Goal: Communication & Community: Answer question/provide support

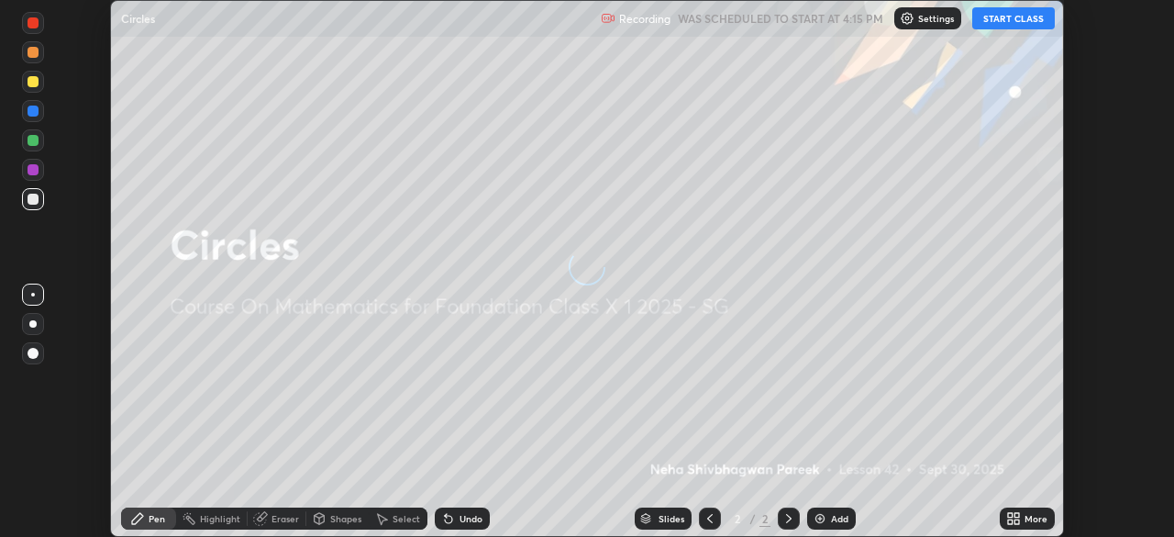
scroll to position [537, 1173]
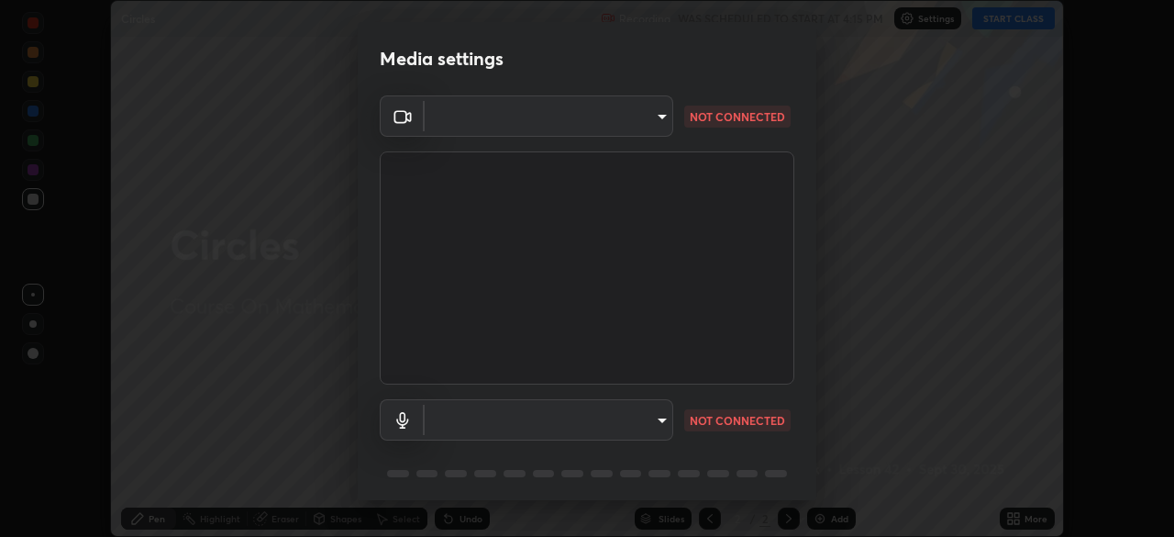
type input "846d0ba8f5080ab81b5b071cdfefeec17a04dc93fe71064fe08a1f5c66129023"
type input "default"
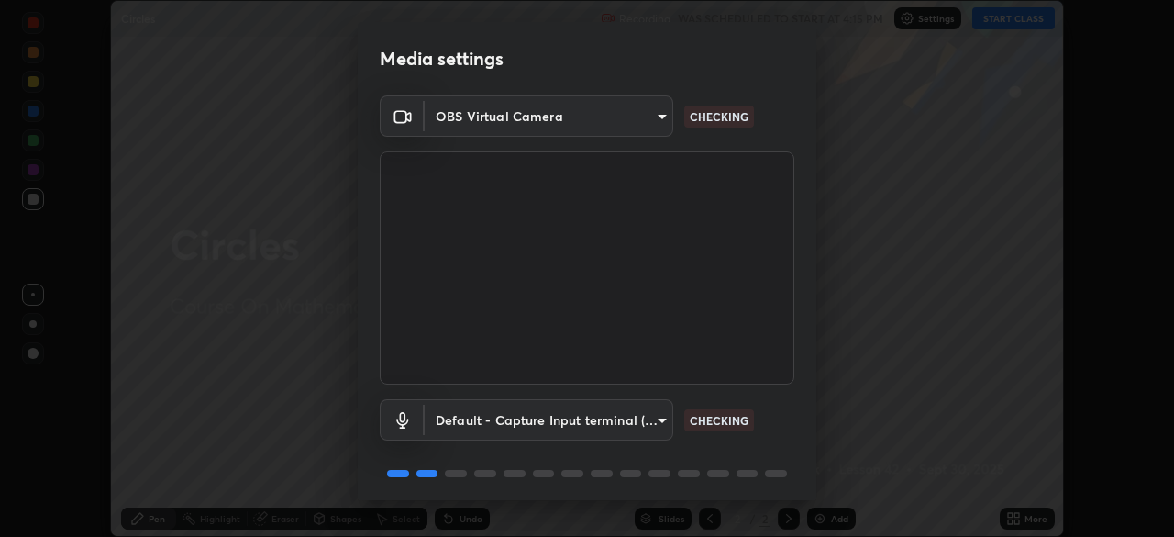
scroll to position [65, 0]
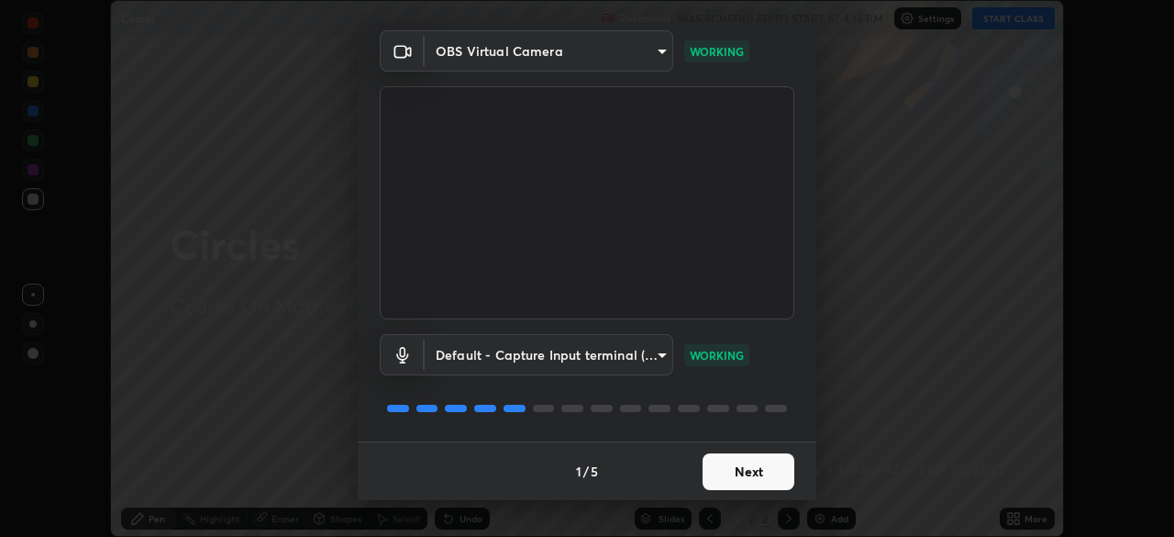
click at [751, 468] on button "Next" at bounding box center [749, 471] width 92 height 37
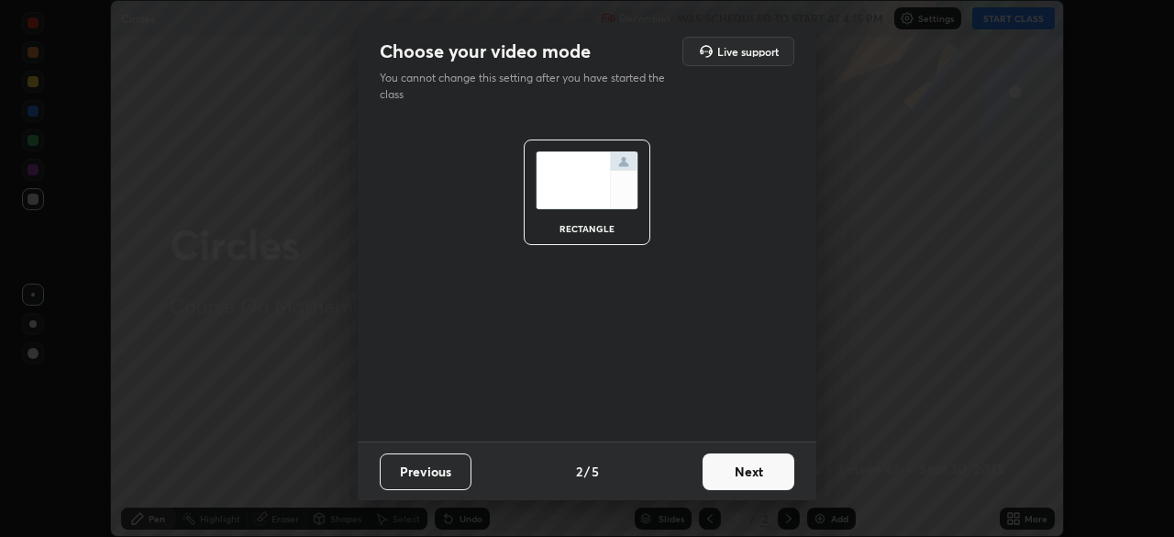
scroll to position [0, 0]
click at [766, 471] on button "Next" at bounding box center [749, 471] width 92 height 37
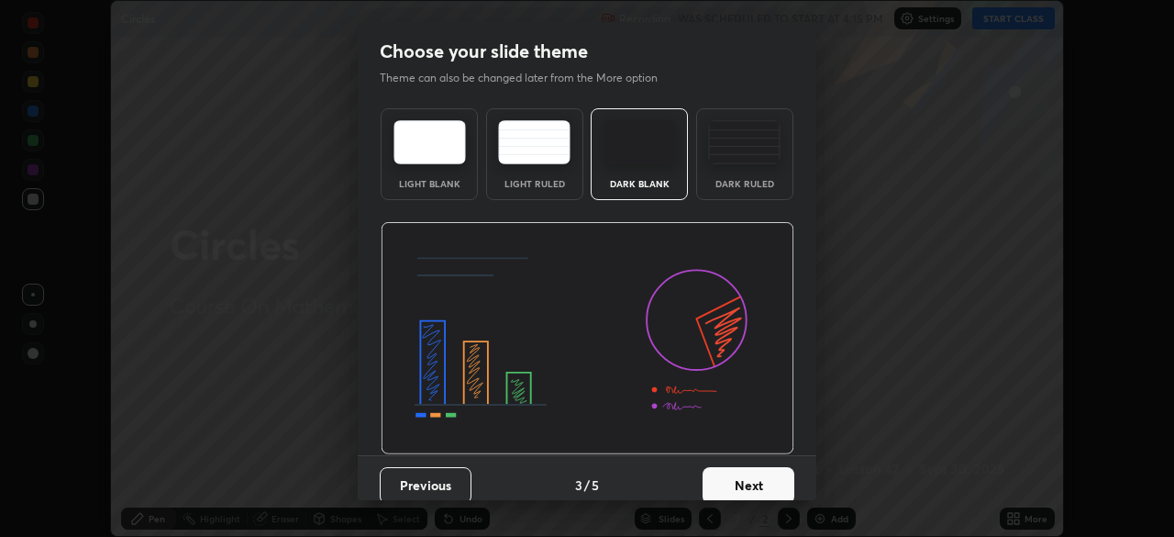
click at [777, 482] on button "Next" at bounding box center [749, 485] width 92 height 37
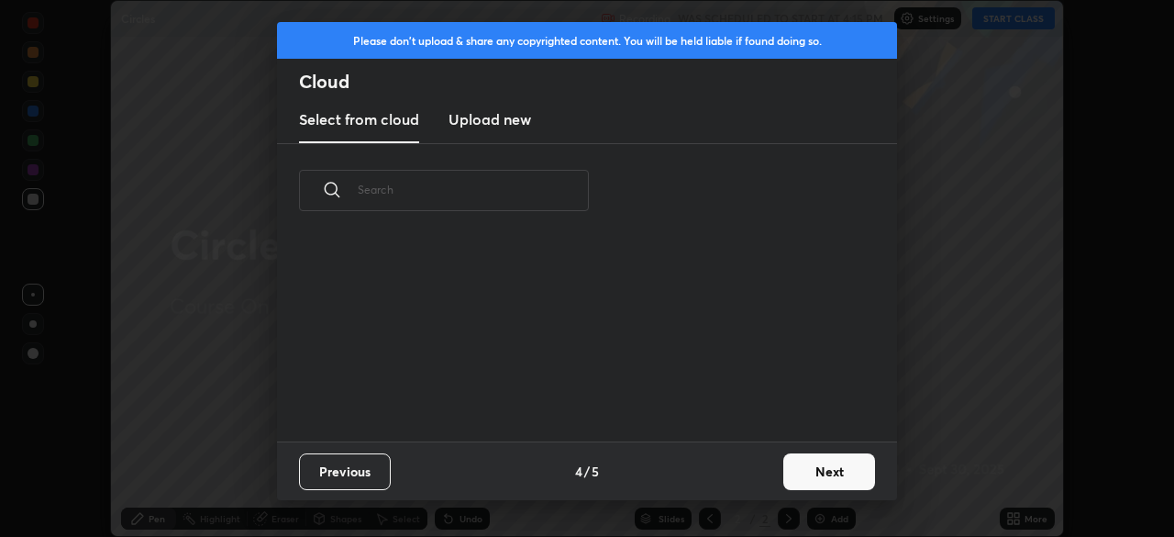
click at [816, 471] on button "Next" at bounding box center [829, 471] width 92 height 37
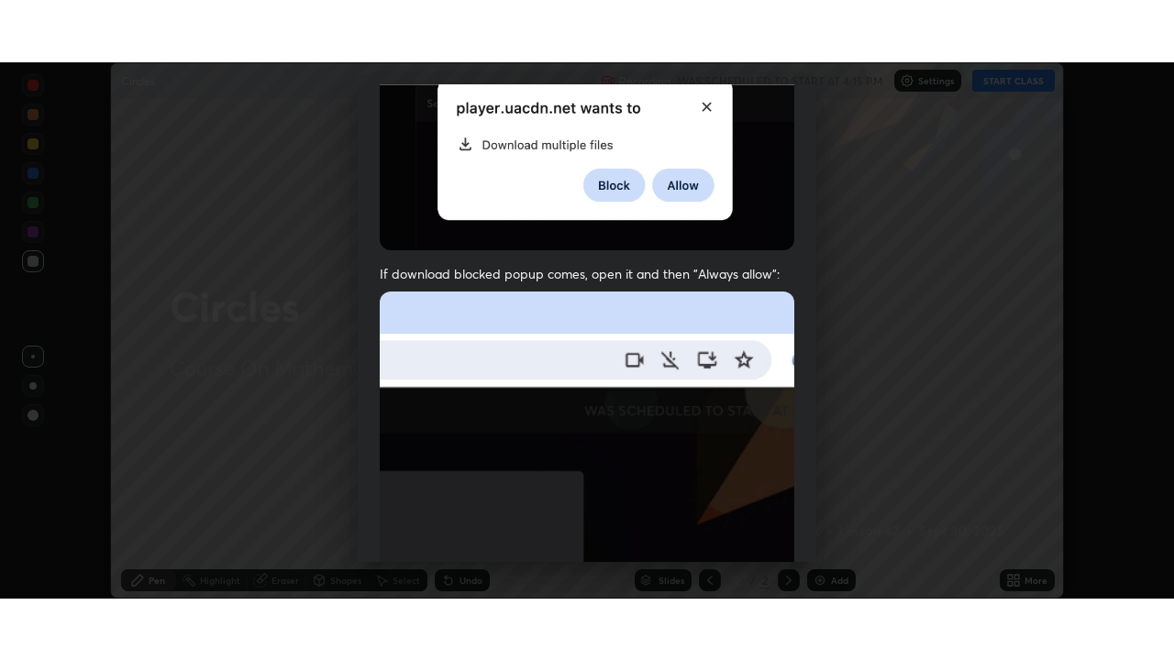
scroll to position [439, 0]
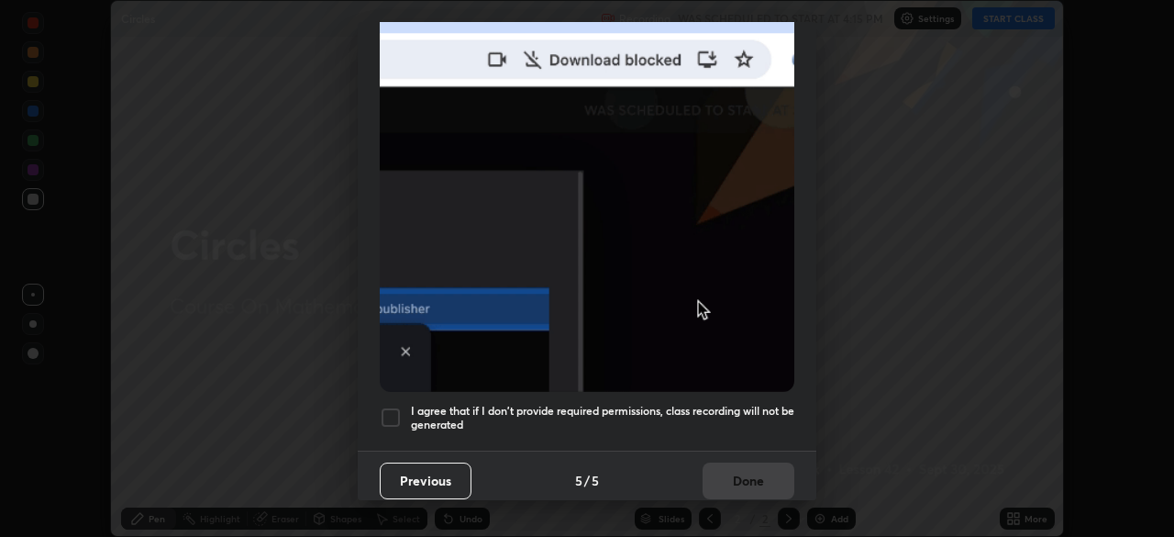
click at [390, 406] on div at bounding box center [391, 417] width 22 height 22
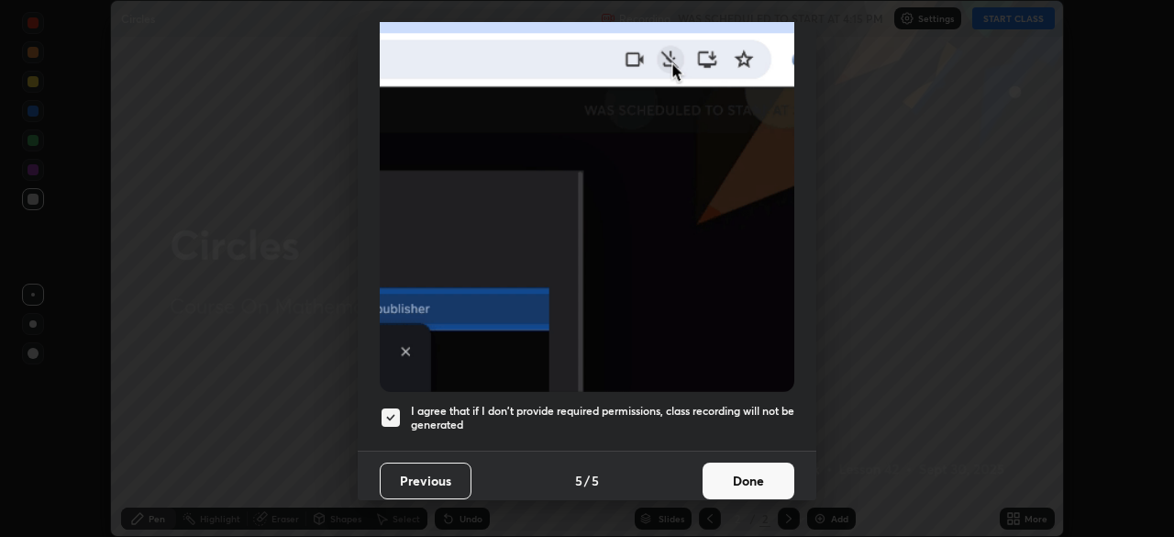
click at [718, 470] on button "Done" at bounding box center [749, 480] width 92 height 37
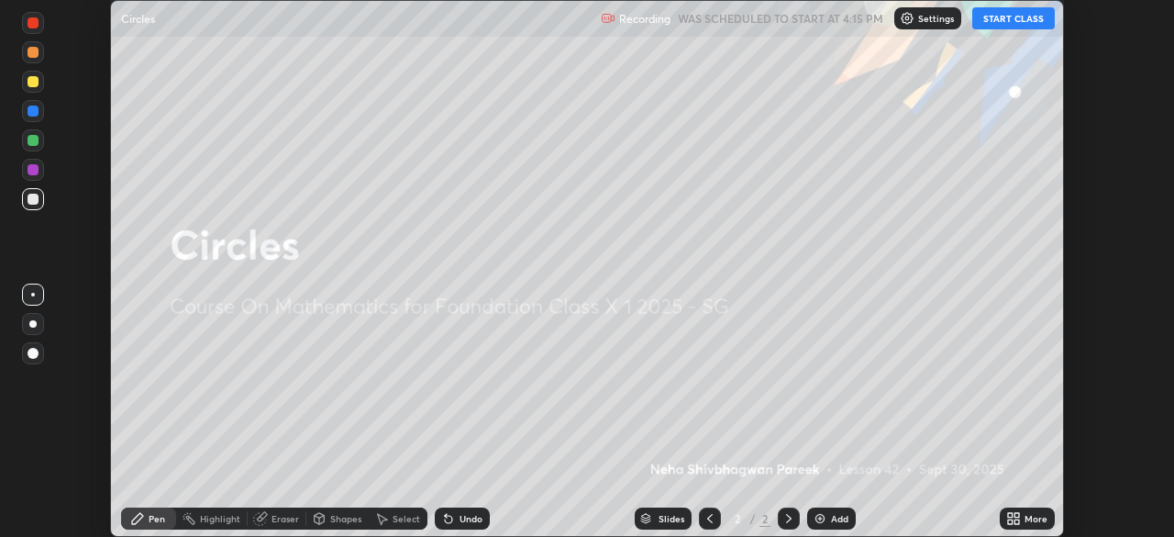
click at [1003, 13] on button "START CLASS" at bounding box center [1013, 18] width 83 height 22
click at [827, 518] on div "Add" at bounding box center [831, 518] width 49 height 22
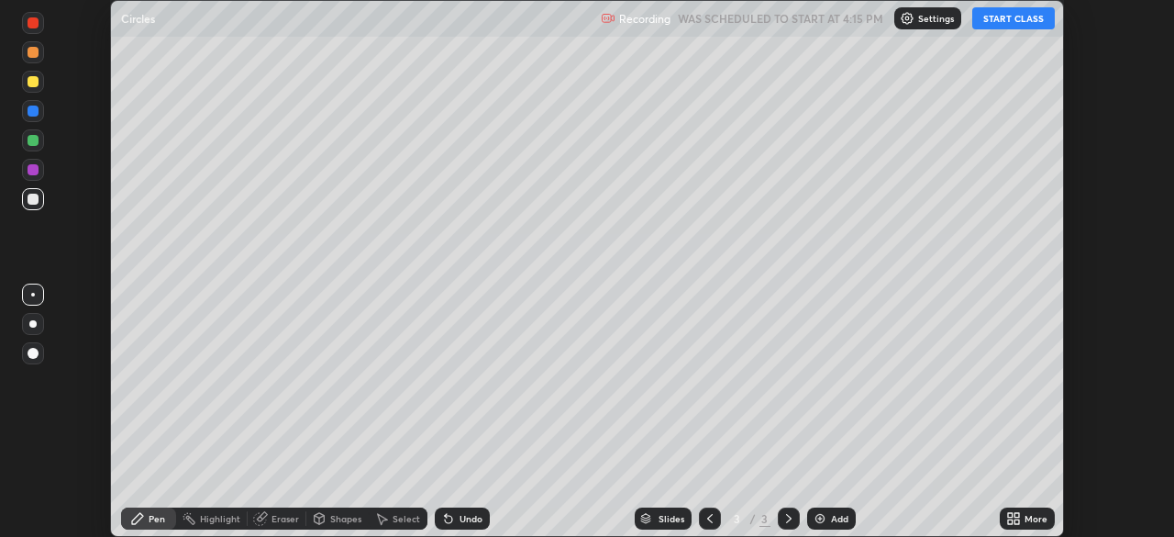
click at [1019, 522] on icon at bounding box center [1016, 521] width 5 height 5
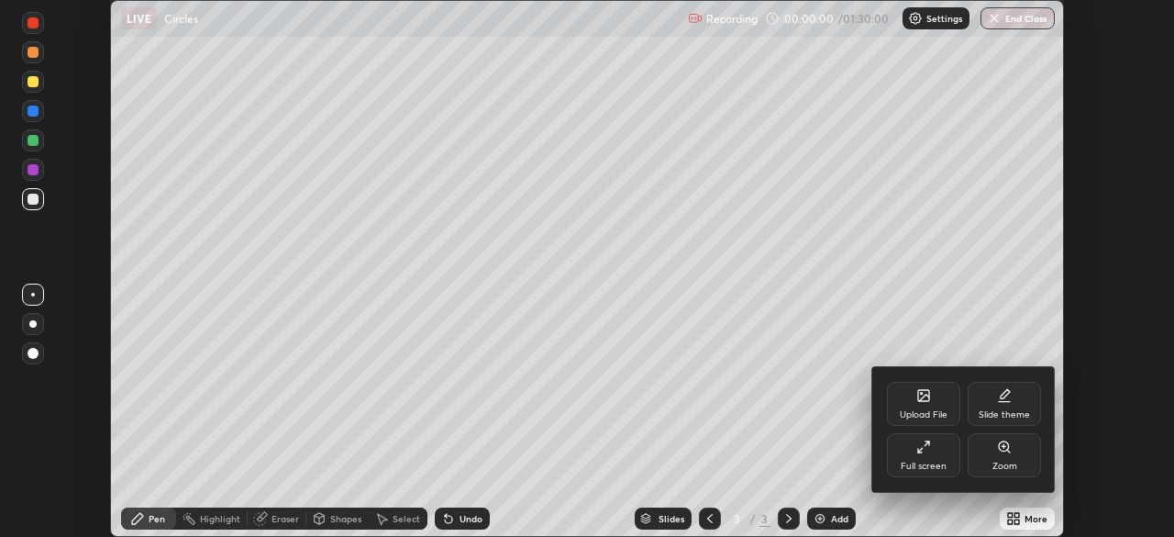
click at [930, 452] on icon at bounding box center [923, 446] width 15 height 15
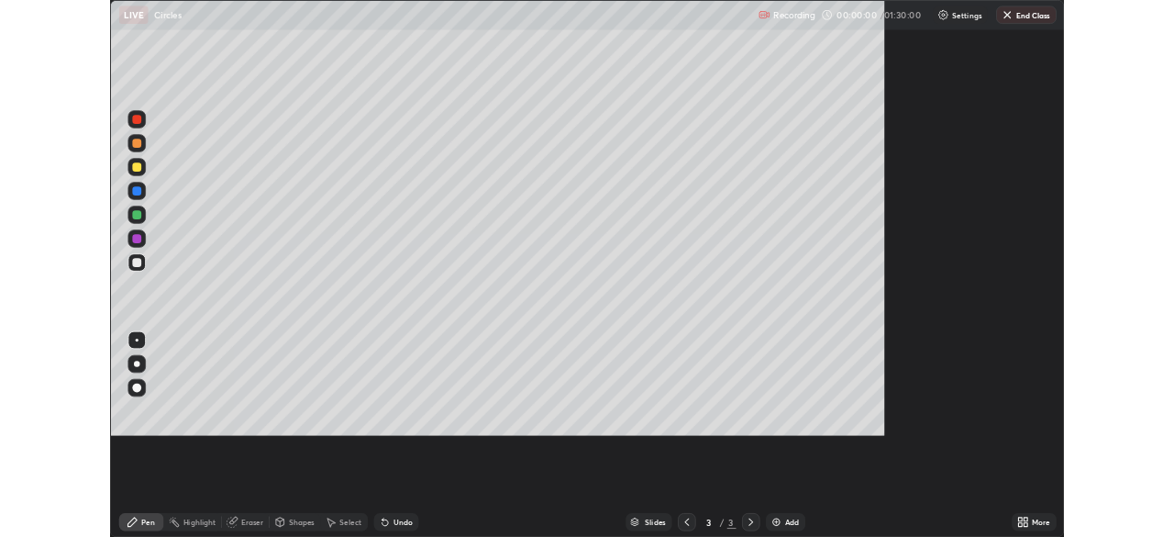
scroll to position [660, 1174]
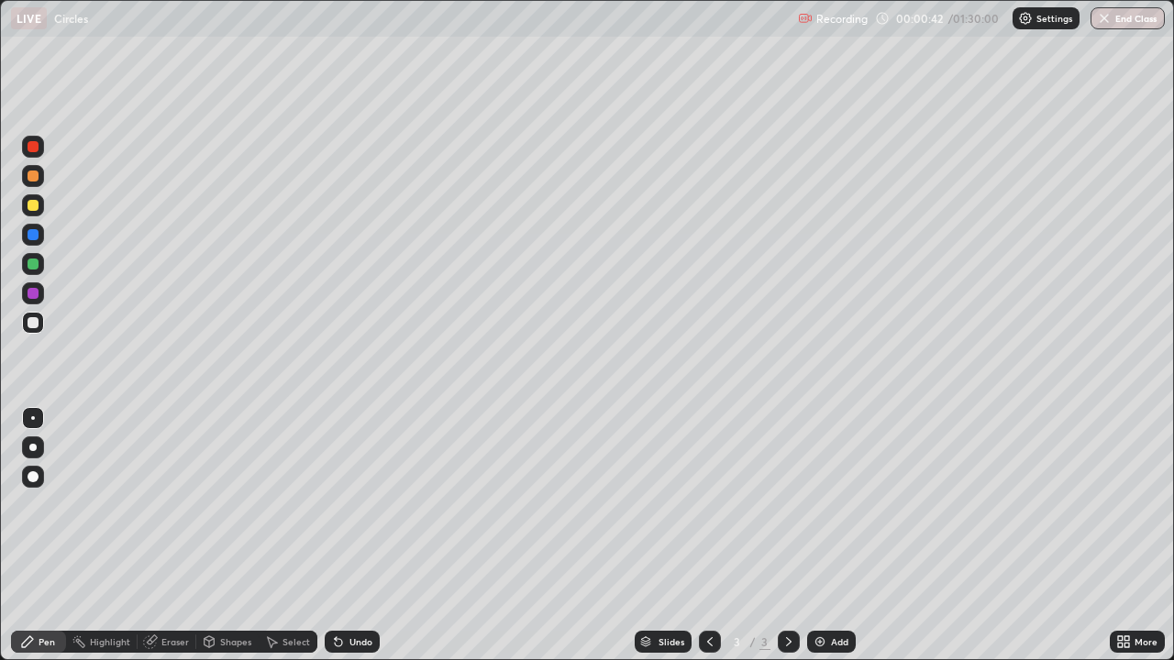
click at [228, 536] on div "Shapes" at bounding box center [235, 641] width 31 height 9
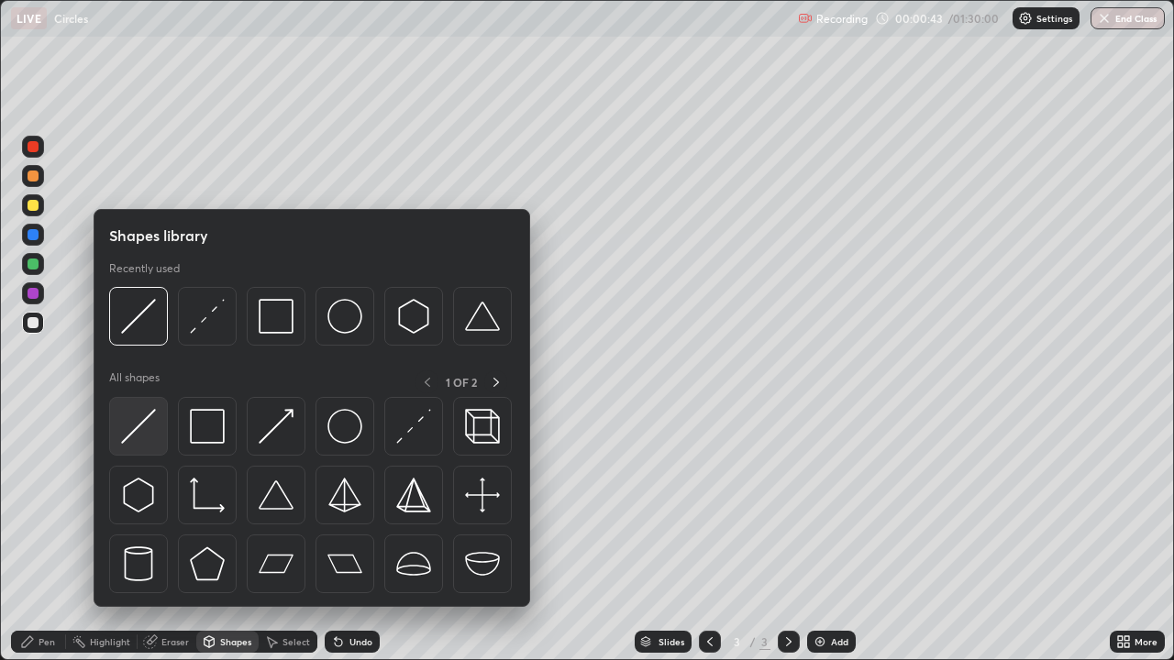
click at [150, 415] on img at bounding box center [138, 426] width 35 height 35
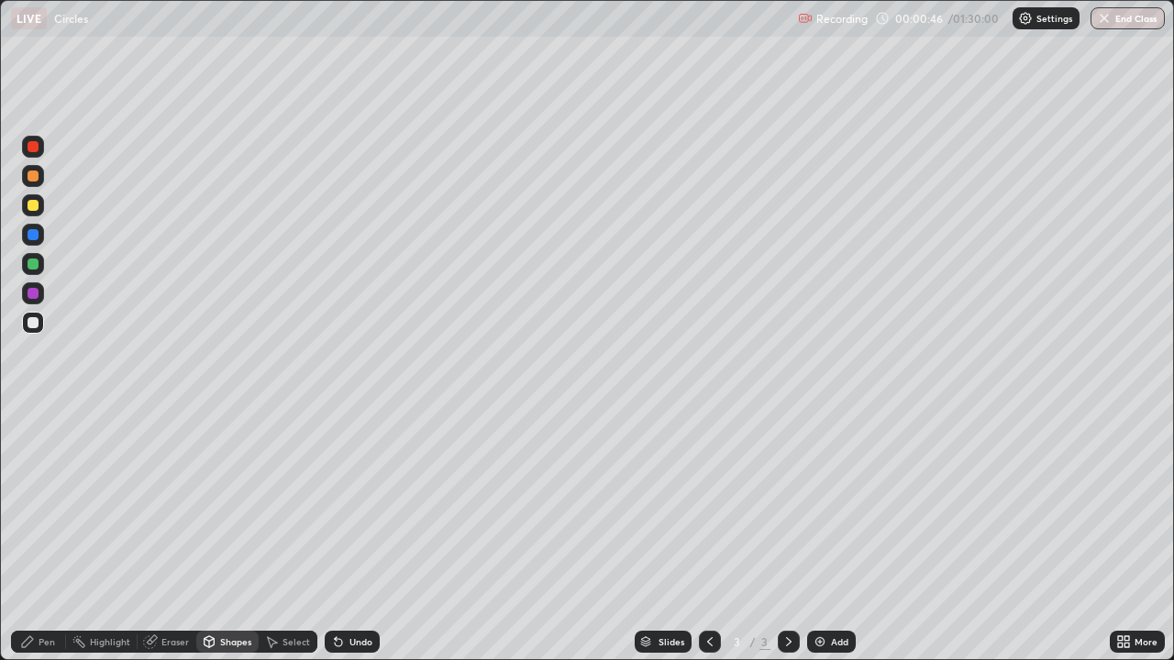
click at [45, 536] on div "Pen" at bounding box center [47, 641] width 17 height 9
click at [42, 211] on div at bounding box center [33, 205] width 22 height 22
click at [39, 324] on div at bounding box center [33, 323] width 22 height 22
click at [42, 204] on div at bounding box center [33, 205] width 22 height 22
click at [39, 178] on div at bounding box center [33, 176] width 22 height 22
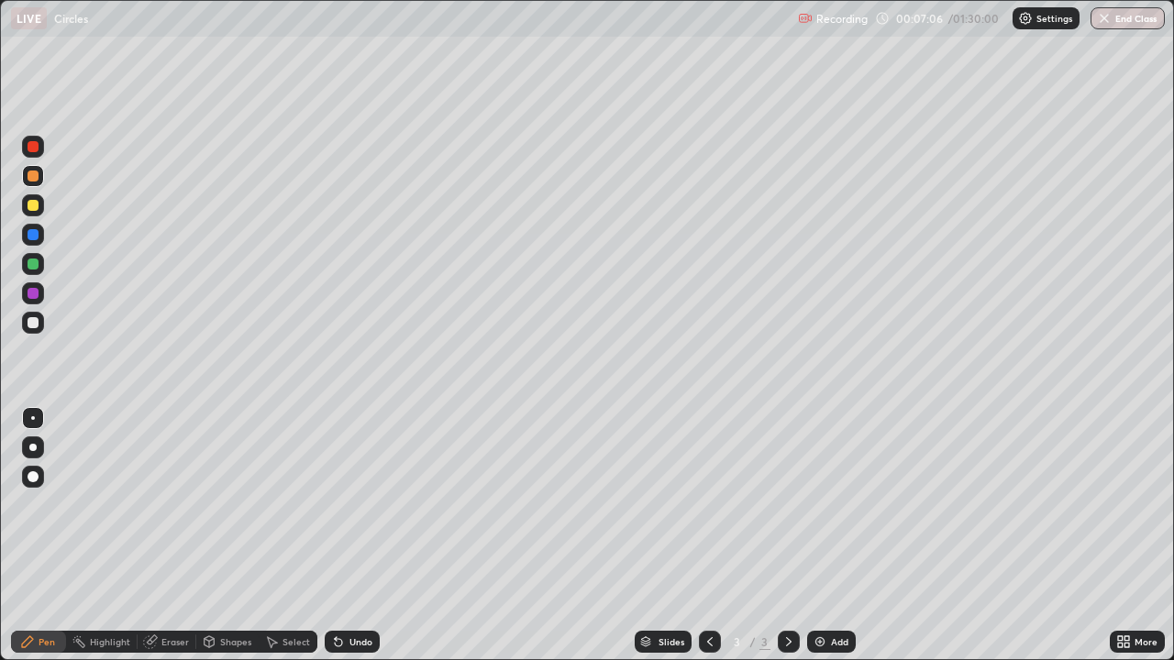
click at [220, 536] on div "Shapes" at bounding box center [235, 641] width 31 height 9
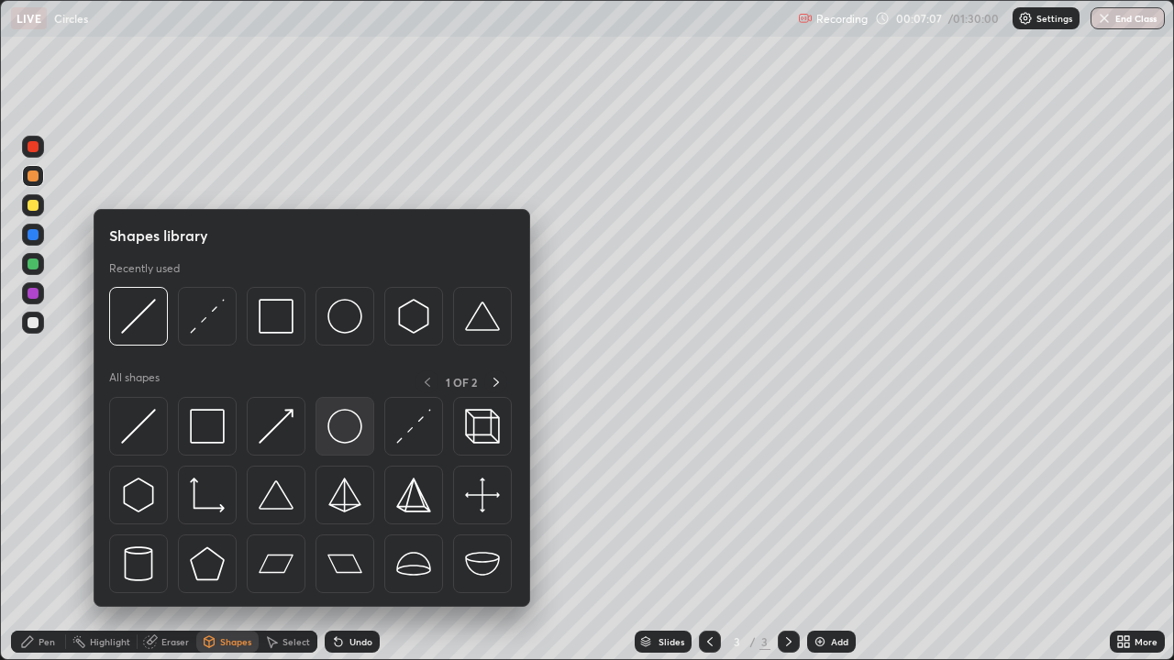
click at [327, 441] on img at bounding box center [344, 426] width 35 height 35
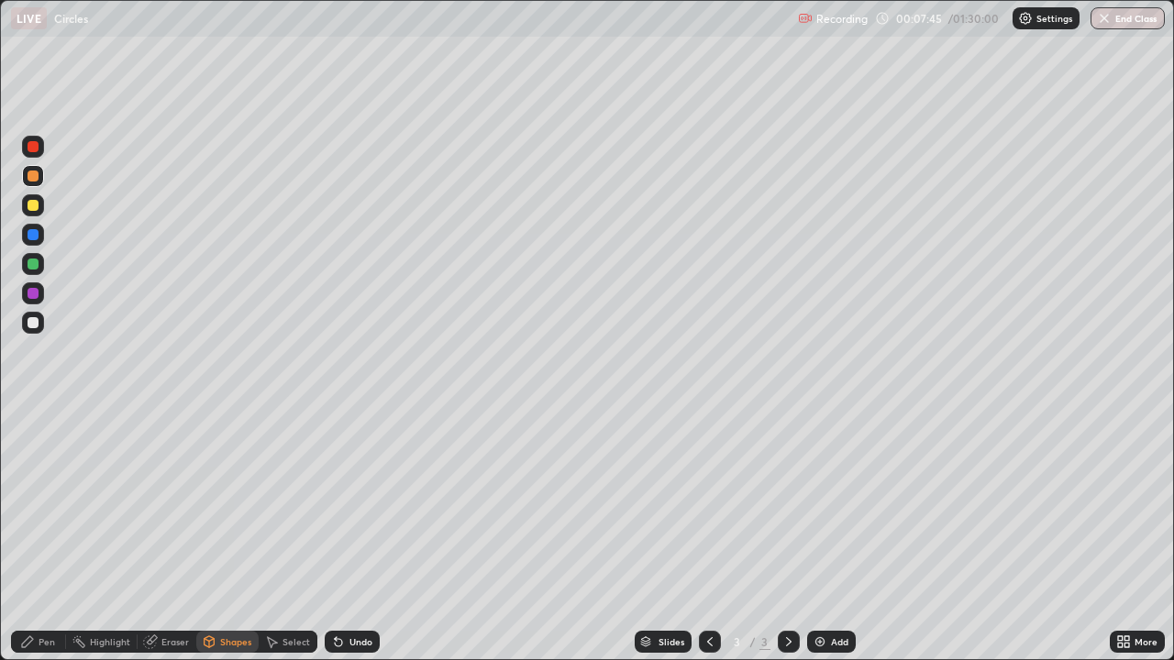
click at [233, 536] on div "Shapes" at bounding box center [235, 641] width 31 height 9
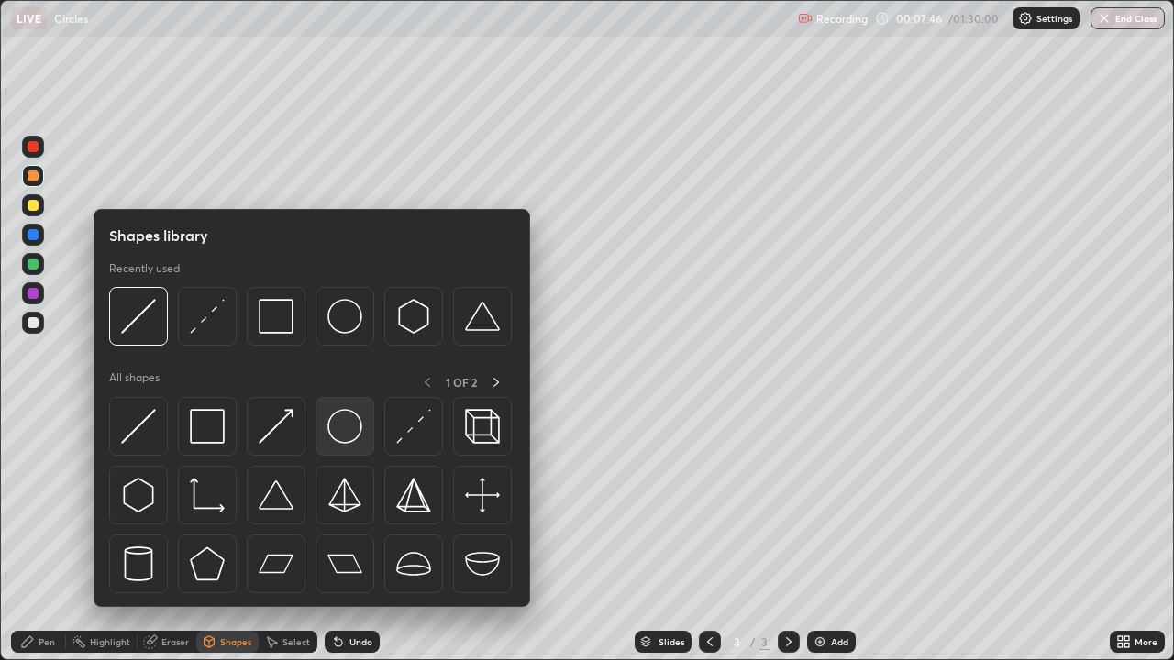
click at [338, 429] on img at bounding box center [344, 426] width 35 height 35
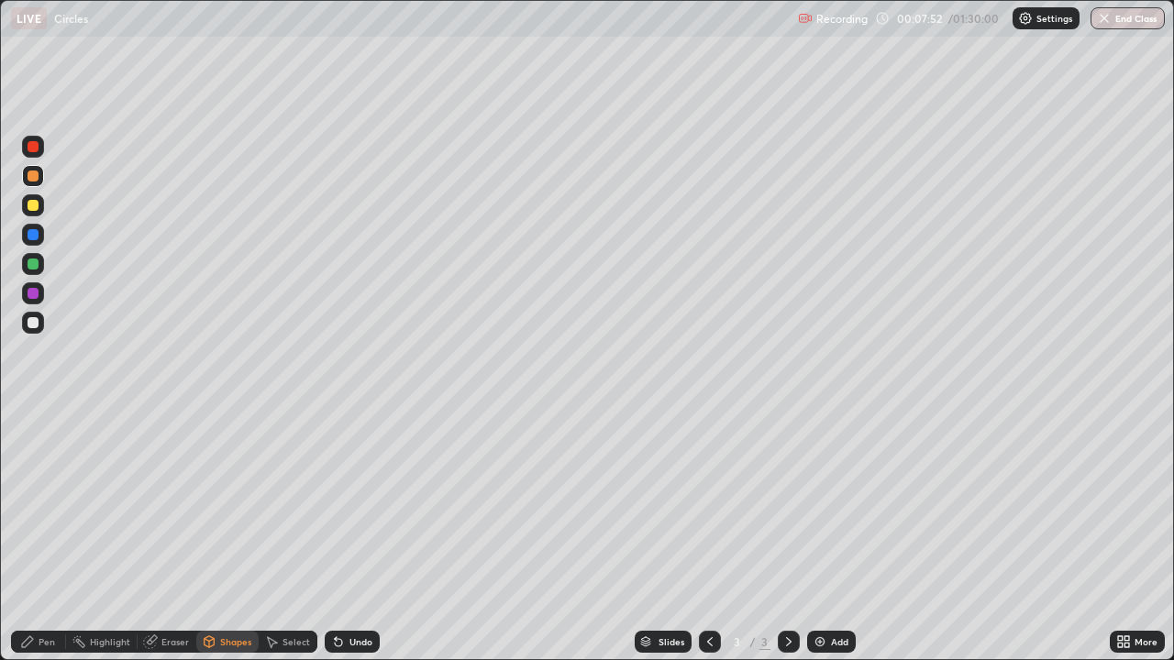
click at [224, 536] on div "Shapes" at bounding box center [235, 641] width 31 height 9
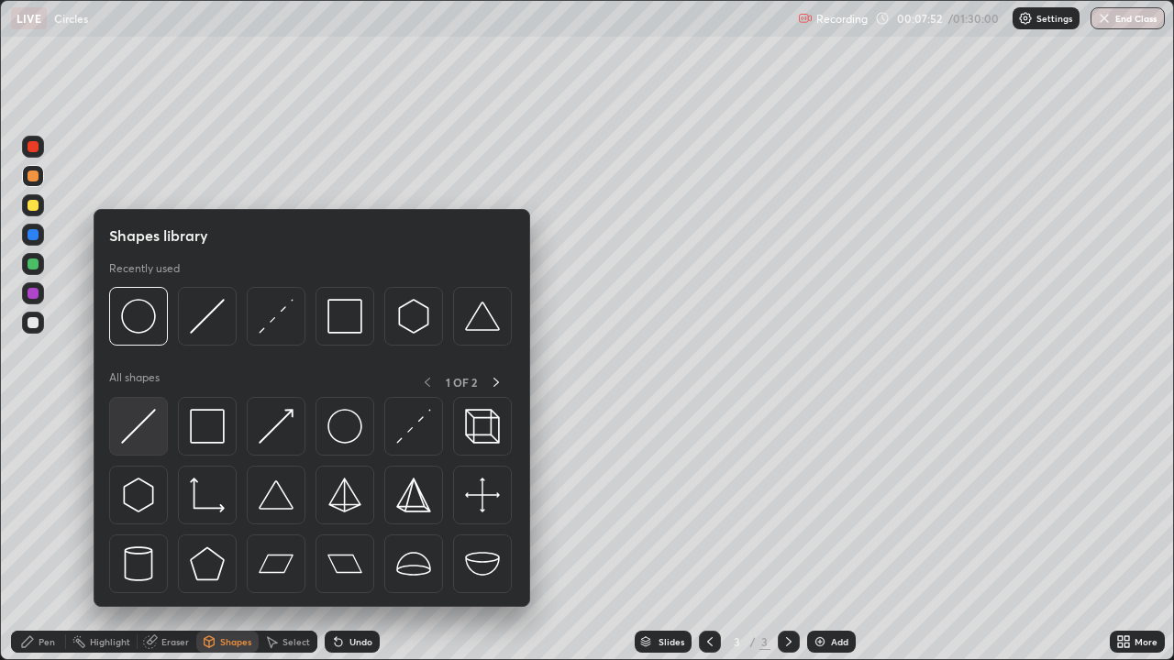
click at [151, 414] on img at bounding box center [138, 426] width 35 height 35
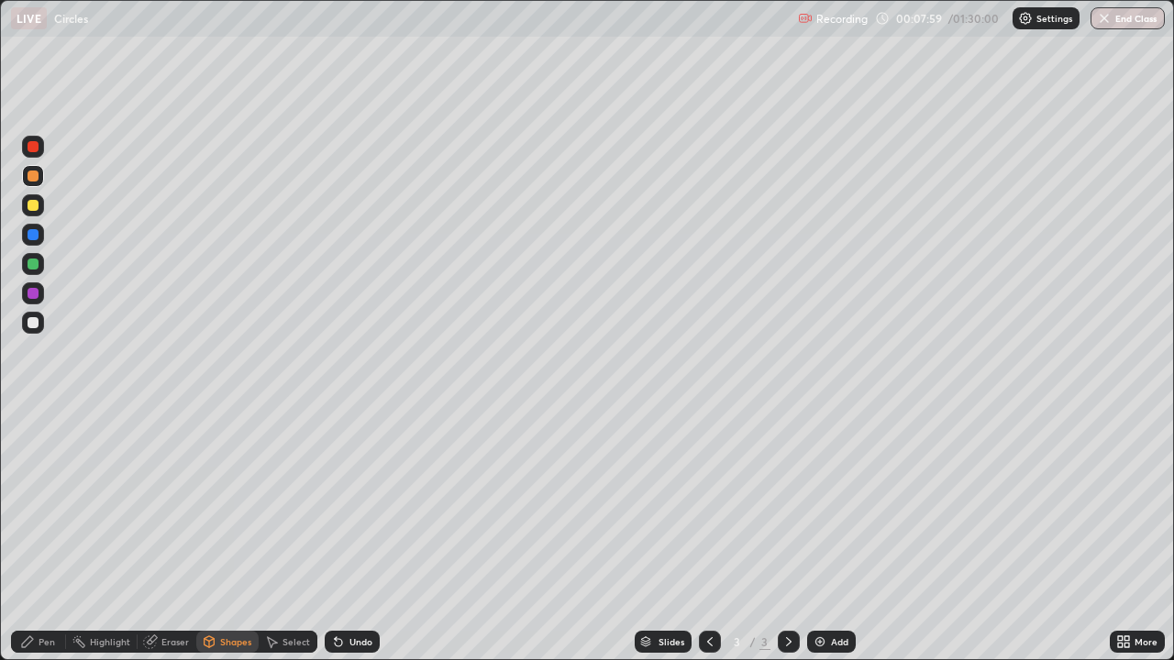
click at [42, 536] on div "Pen" at bounding box center [47, 641] width 17 height 9
click at [39, 319] on div at bounding box center [33, 323] width 22 height 22
click at [39, 203] on div at bounding box center [33, 205] width 22 height 22
click at [357, 536] on div "Undo" at bounding box center [360, 641] width 23 height 9
click at [356, 536] on div "Undo" at bounding box center [360, 641] width 23 height 9
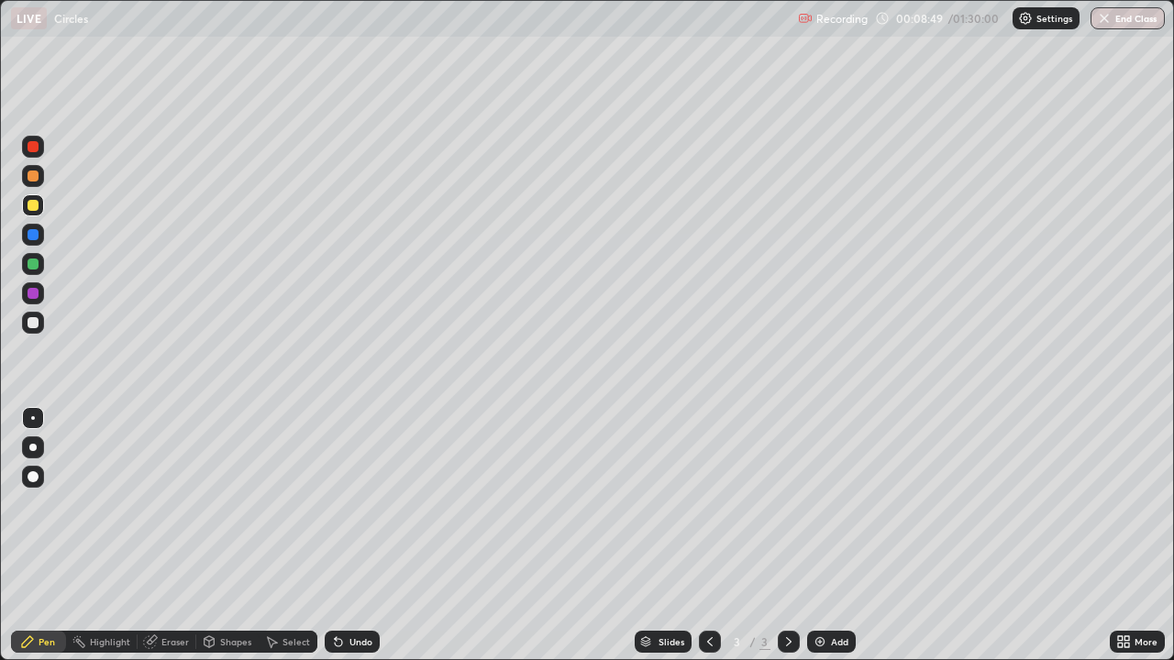
click at [356, 536] on div "Undo" at bounding box center [360, 641] width 23 height 9
click at [355, 536] on div "Undo" at bounding box center [360, 641] width 23 height 9
click at [356, 536] on div "Undo" at bounding box center [360, 641] width 23 height 9
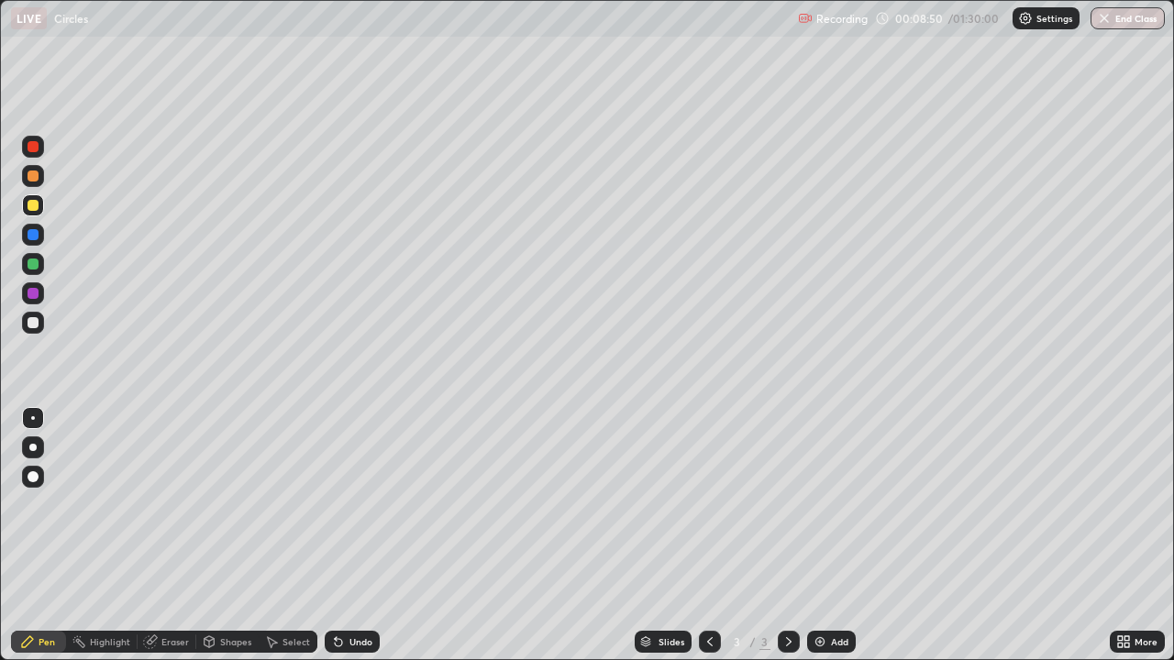
click at [355, 536] on div "Undo" at bounding box center [360, 641] width 23 height 9
click at [354, 536] on div "Undo" at bounding box center [360, 641] width 23 height 9
click at [355, 536] on div "Undo" at bounding box center [360, 641] width 23 height 9
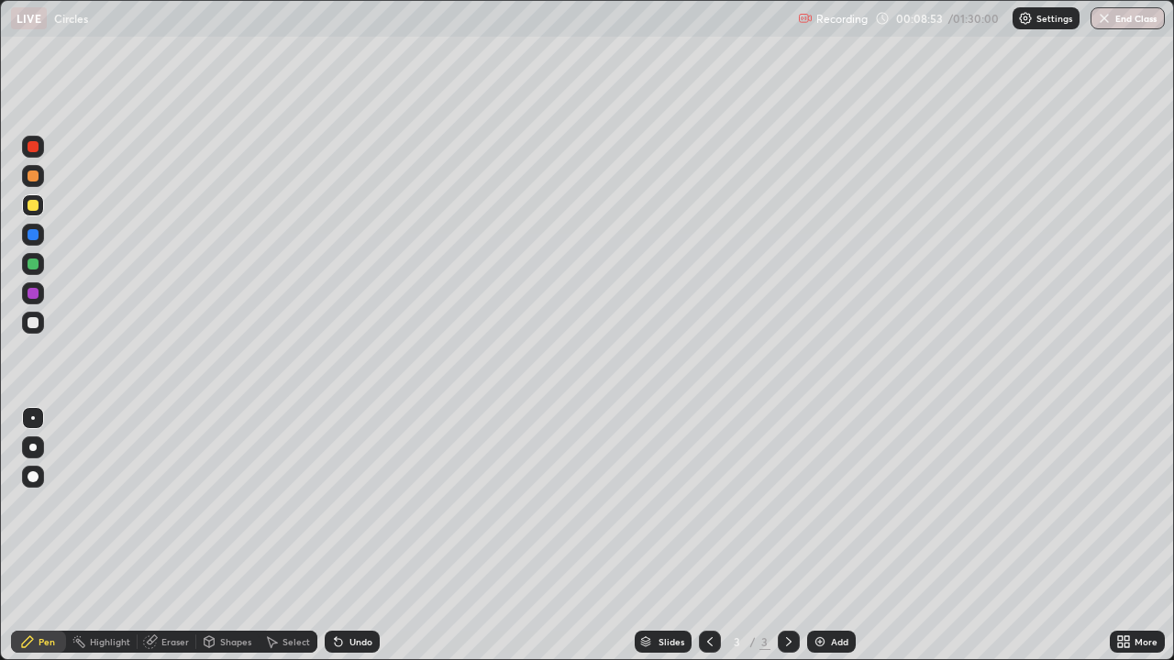
click at [354, 536] on div "Undo" at bounding box center [360, 641] width 23 height 9
click at [353, 536] on div "Undo" at bounding box center [360, 641] width 23 height 9
click at [232, 536] on div "Shapes" at bounding box center [235, 641] width 31 height 9
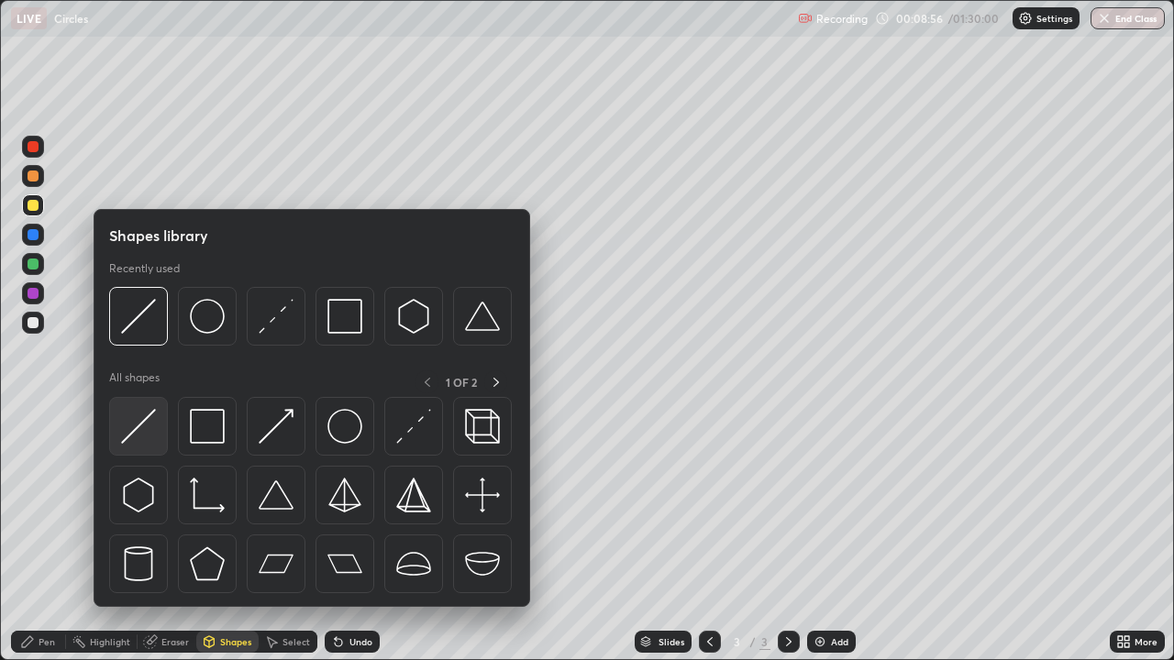
click at [146, 416] on img at bounding box center [138, 426] width 35 height 35
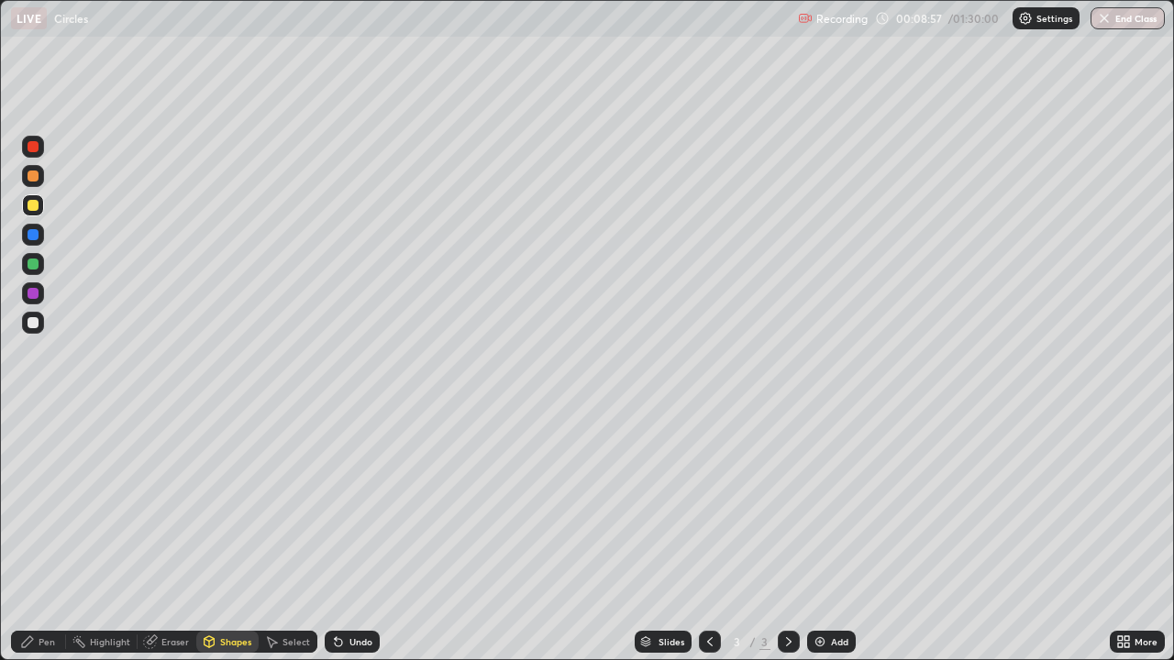
click at [39, 323] on div at bounding box center [33, 323] width 22 height 22
click at [47, 536] on div "Pen" at bounding box center [47, 641] width 17 height 9
click at [234, 536] on div "Shapes" at bounding box center [235, 641] width 31 height 9
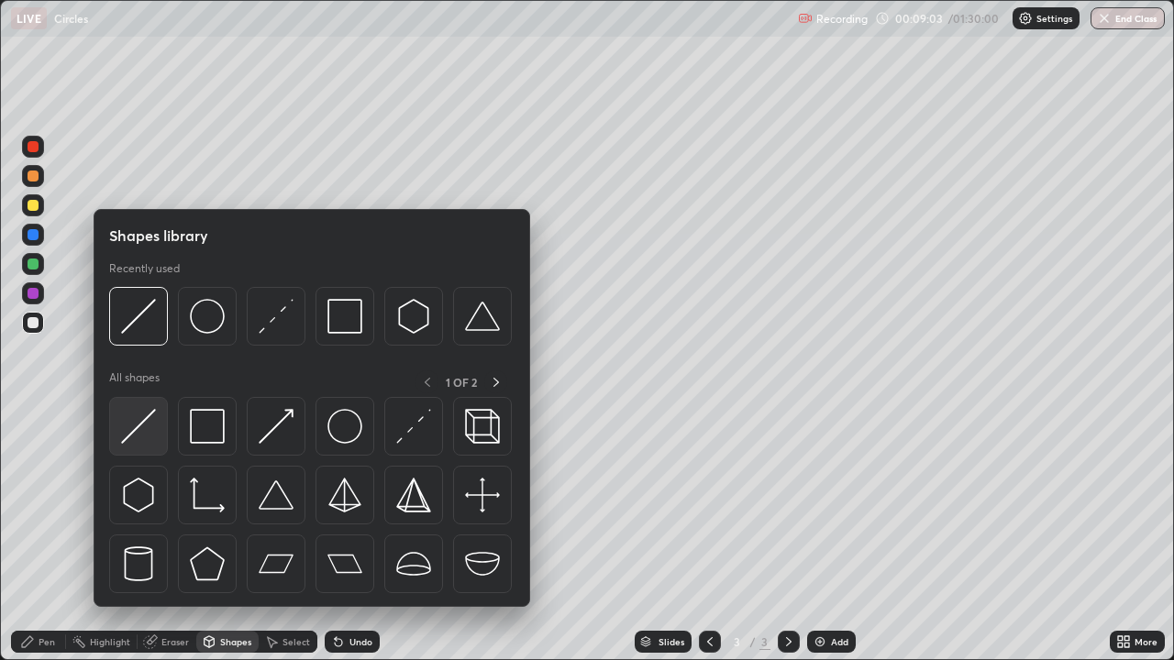
click at [148, 412] on img at bounding box center [138, 426] width 35 height 35
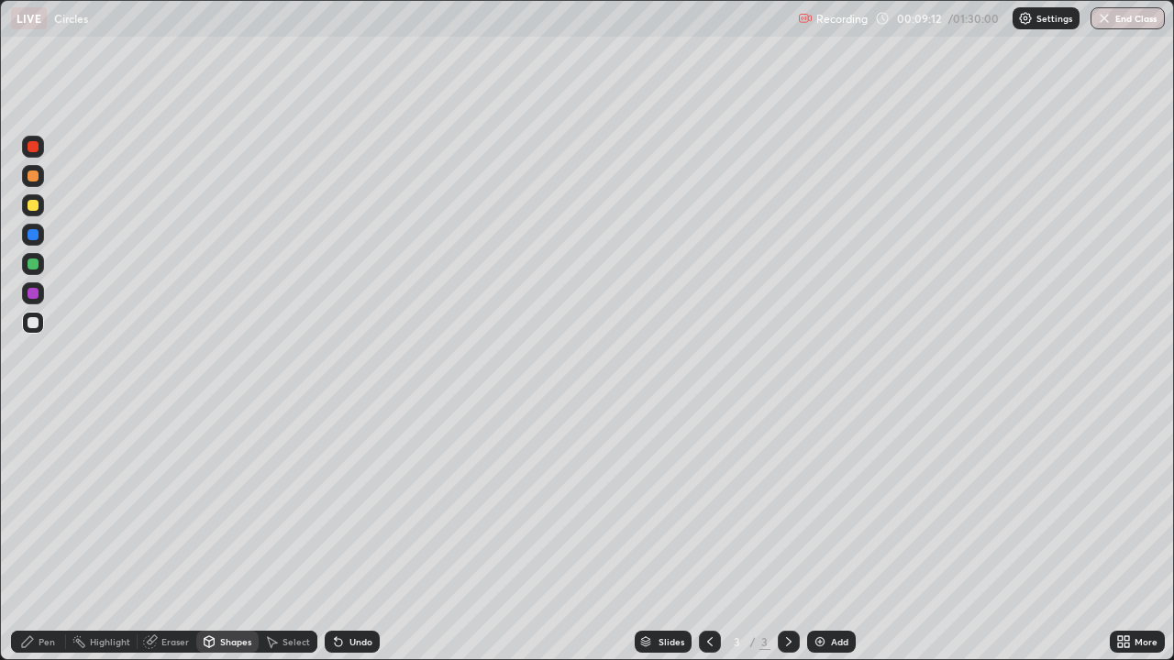
click at [47, 536] on div "Pen" at bounding box center [47, 641] width 17 height 9
click at [40, 324] on div at bounding box center [33, 323] width 22 height 22
click at [356, 536] on div "Undo" at bounding box center [360, 641] width 23 height 9
click at [357, 536] on div "Undo" at bounding box center [360, 641] width 23 height 9
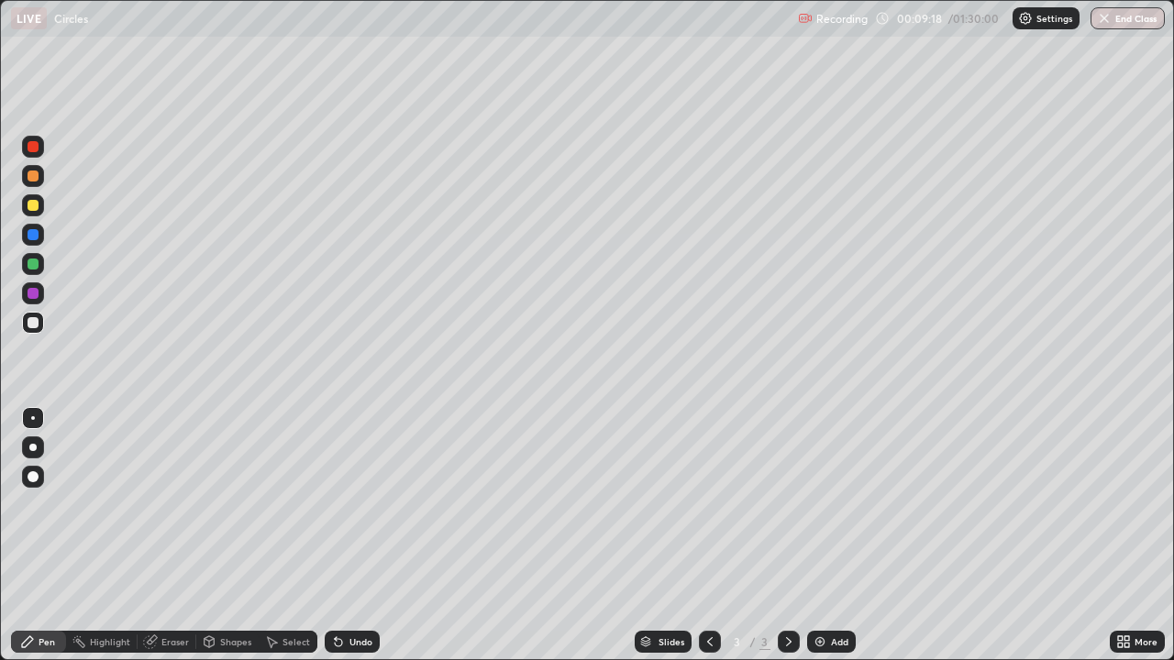
click at [357, 536] on div "Undo" at bounding box center [360, 641] width 23 height 9
click at [232, 536] on div "Shapes" at bounding box center [235, 641] width 31 height 9
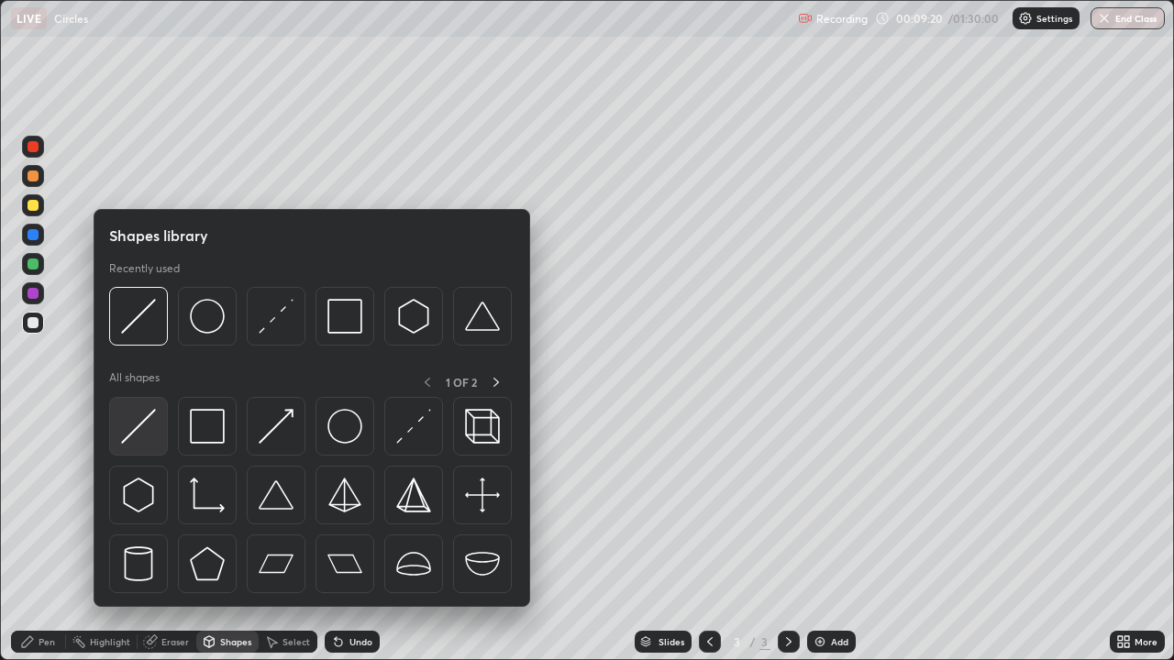
click at [150, 414] on img at bounding box center [138, 426] width 35 height 35
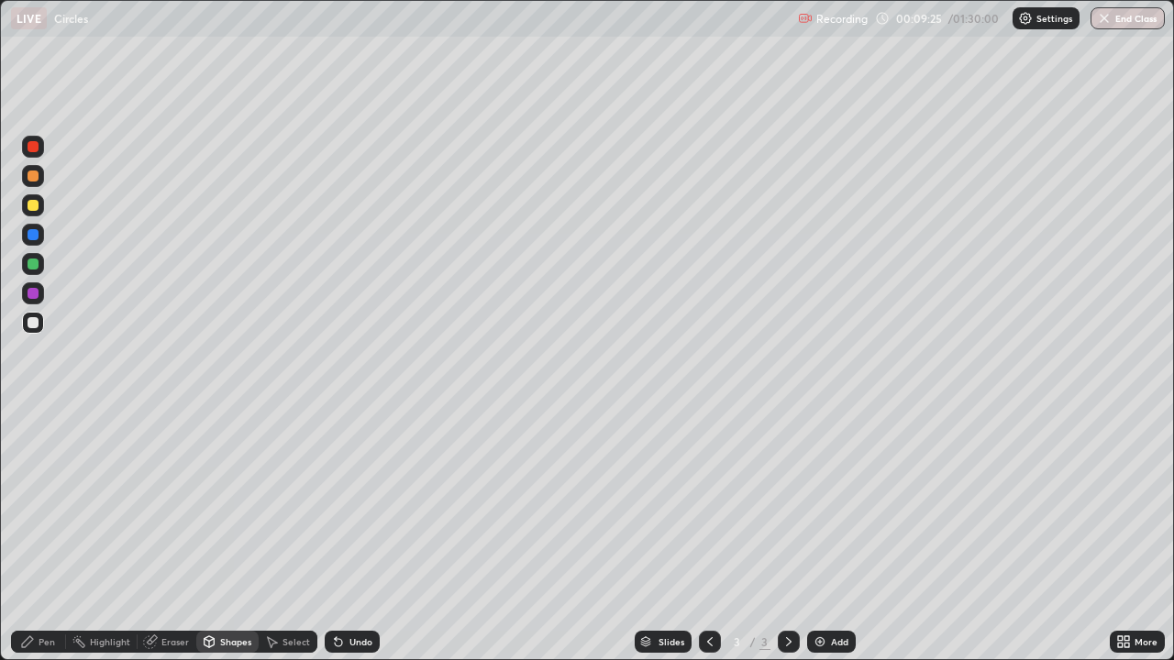
click at [360, 536] on div "Undo" at bounding box center [360, 641] width 23 height 9
click at [358, 536] on div "Undo" at bounding box center [360, 641] width 23 height 9
click at [39, 536] on div "Pen" at bounding box center [47, 641] width 17 height 9
click at [39, 203] on div at bounding box center [33, 205] width 22 height 22
click at [293, 536] on div "Select" at bounding box center [297, 641] width 28 height 9
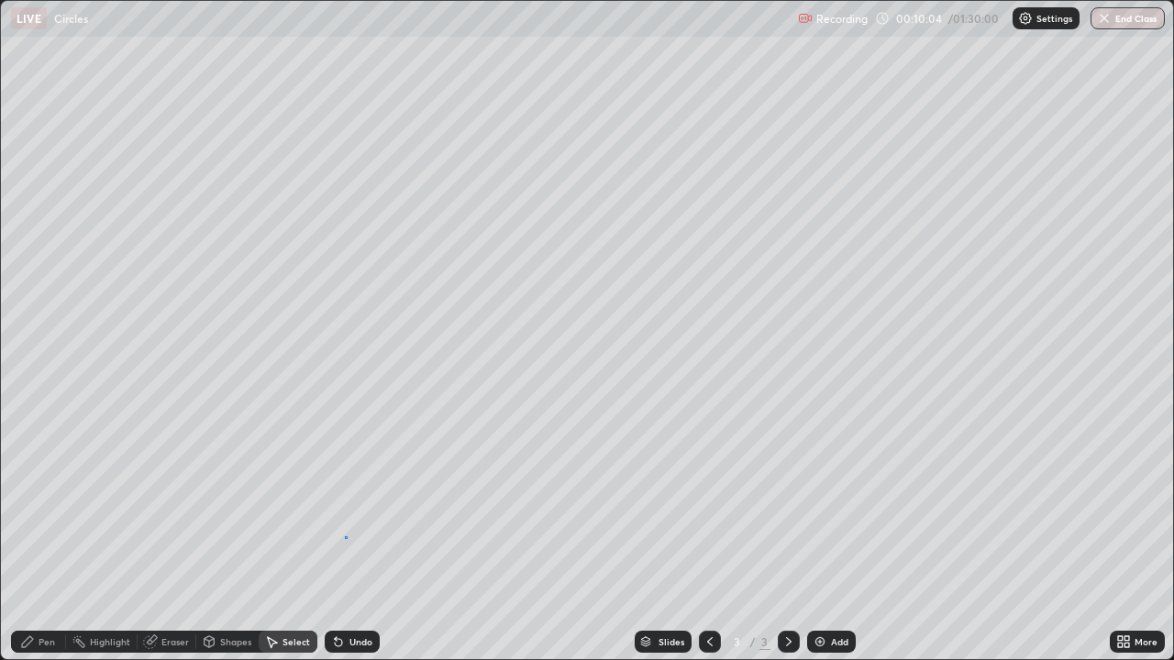
click at [346, 536] on div "0 ° Undo Copy Duplicate Duplicate to new slide Delete" at bounding box center [587, 330] width 1172 height 659
click at [38, 536] on div "Pen" at bounding box center [38, 642] width 55 height 22
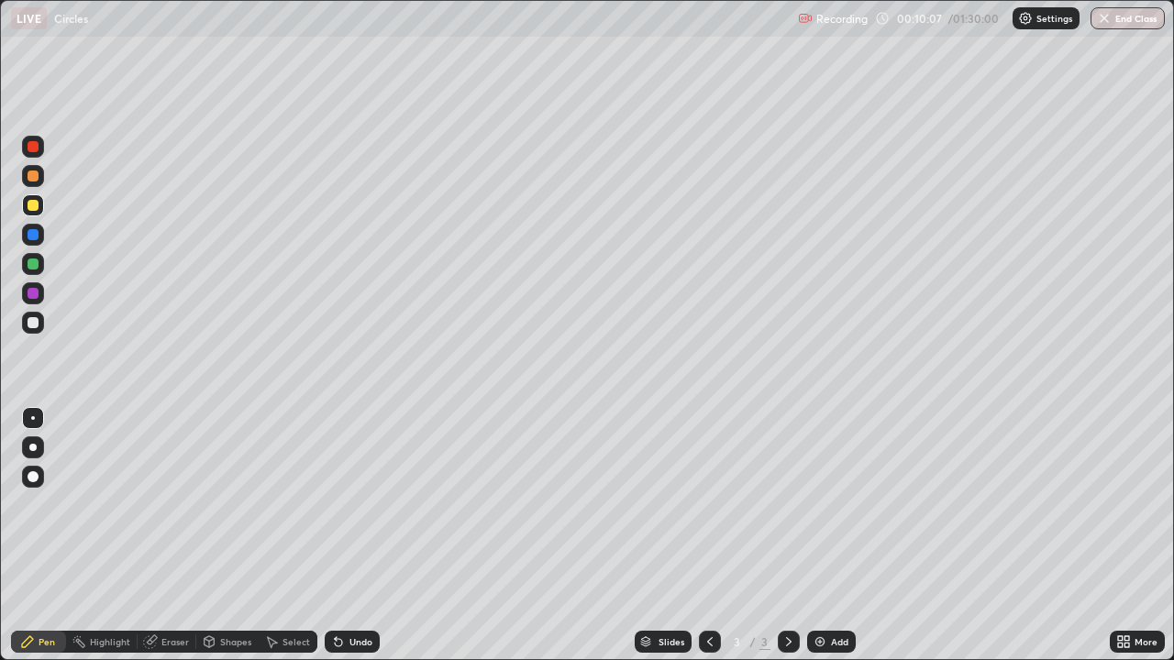
click at [38, 325] on div at bounding box center [33, 322] width 11 height 11
click at [236, 536] on div "Shapes" at bounding box center [235, 641] width 31 height 9
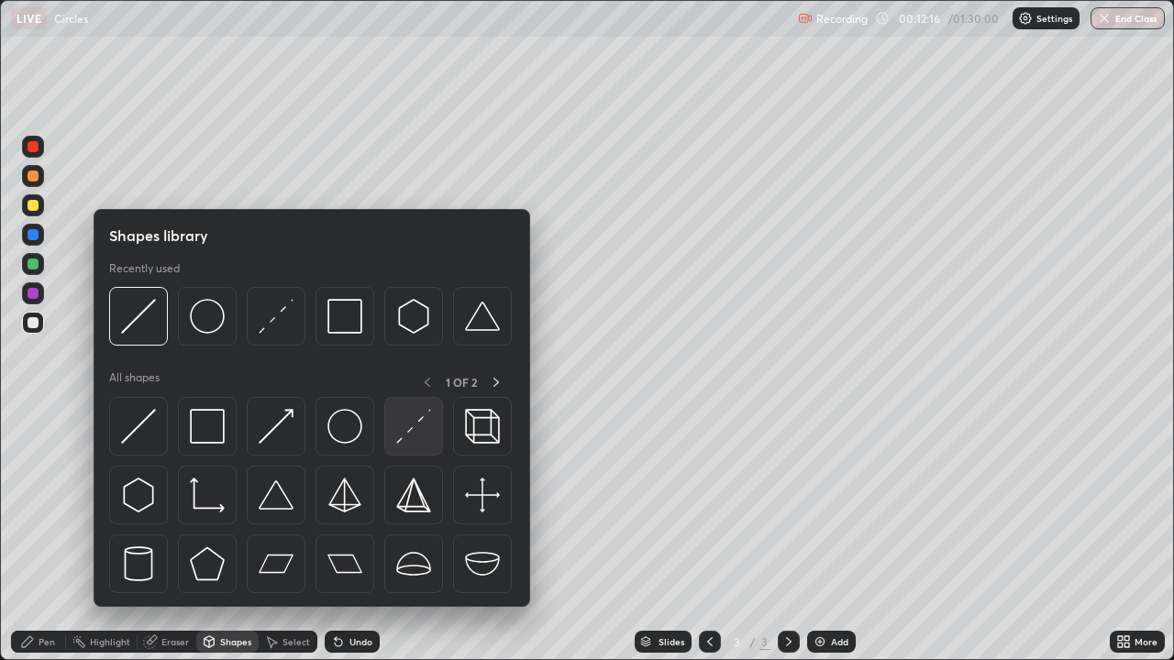
click at [410, 416] on img at bounding box center [413, 426] width 35 height 35
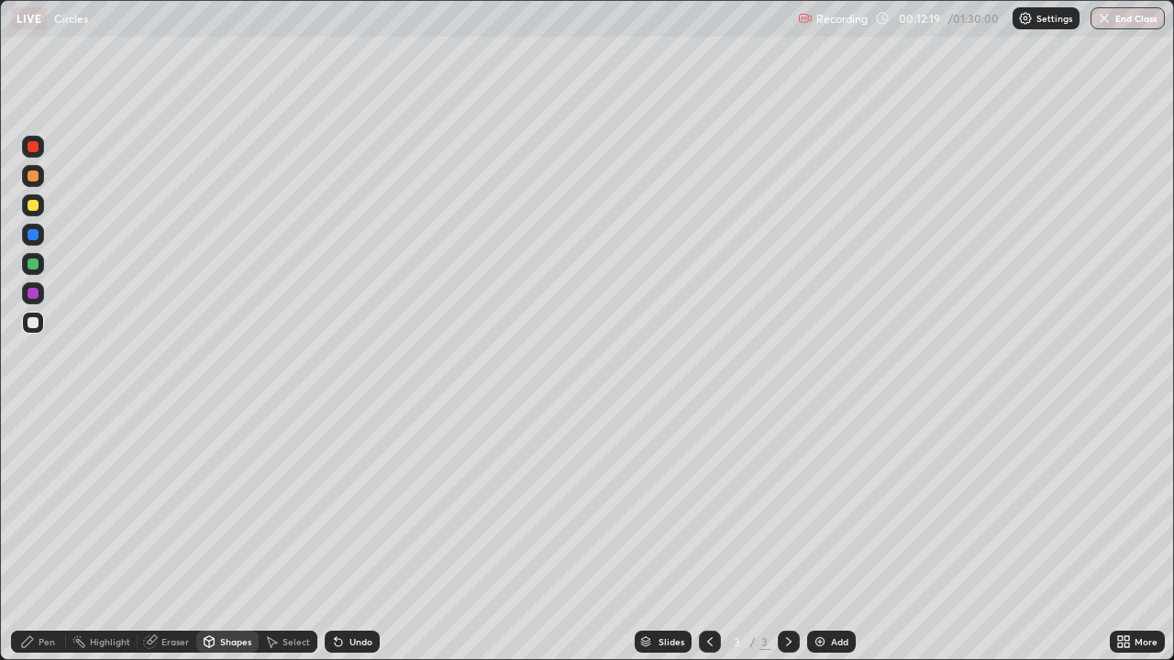
click at [39, 536] on div "Pen" at bounding box center [47, 641] width 17 height 9
click at [39, 204] on div at bounding box center [33, 205] width 22 height 22
click at [43, 327] on div at bounding box center [33, 323] width 22 height 22
click at [362, 536] on div "Undo" at bounding box center [360, 641] width 23 height 9
click at [34, 205] on div at bounding box center [33, 205] width 11 height 11
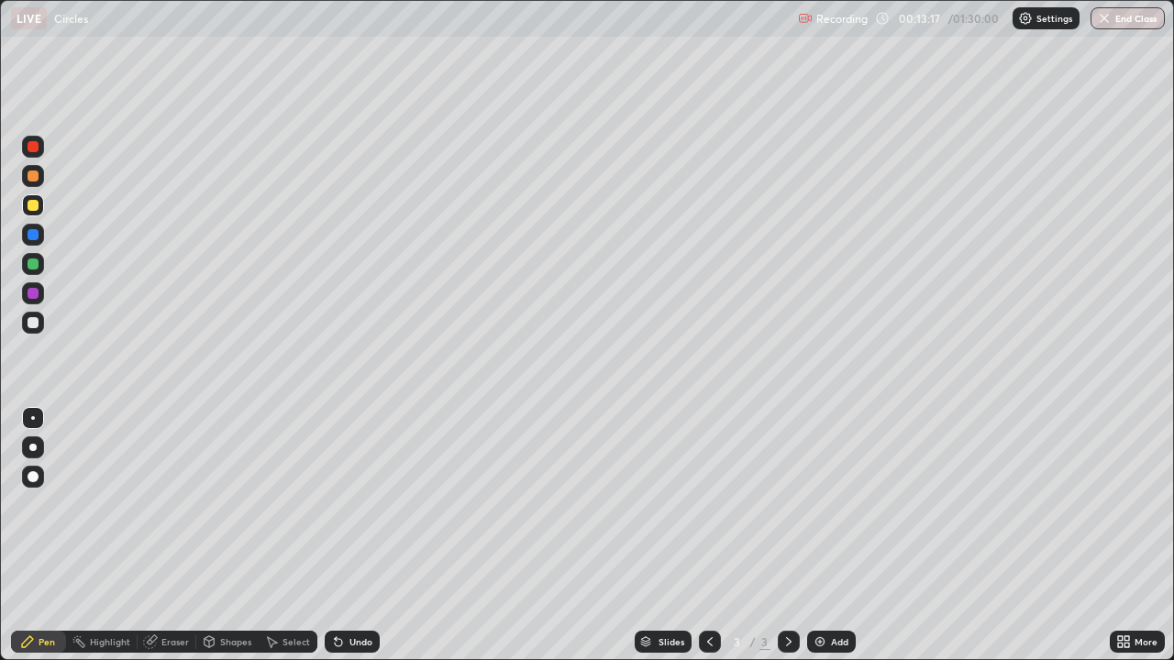
click at [40, 323] on div at bounding box center [33, 323] width 22 height 22
click at [40, 169] on div at bounding box center [33, 176] width 22 height 22
click at [43, 324] on div at bounding box center [33, 323] width 22 height 22
click at [34, 294] on div at bounding box center [33, 293] width 11 height 11
click at [288, 536] on div "Select" at bounding box center [297, 641] width 28 height 9
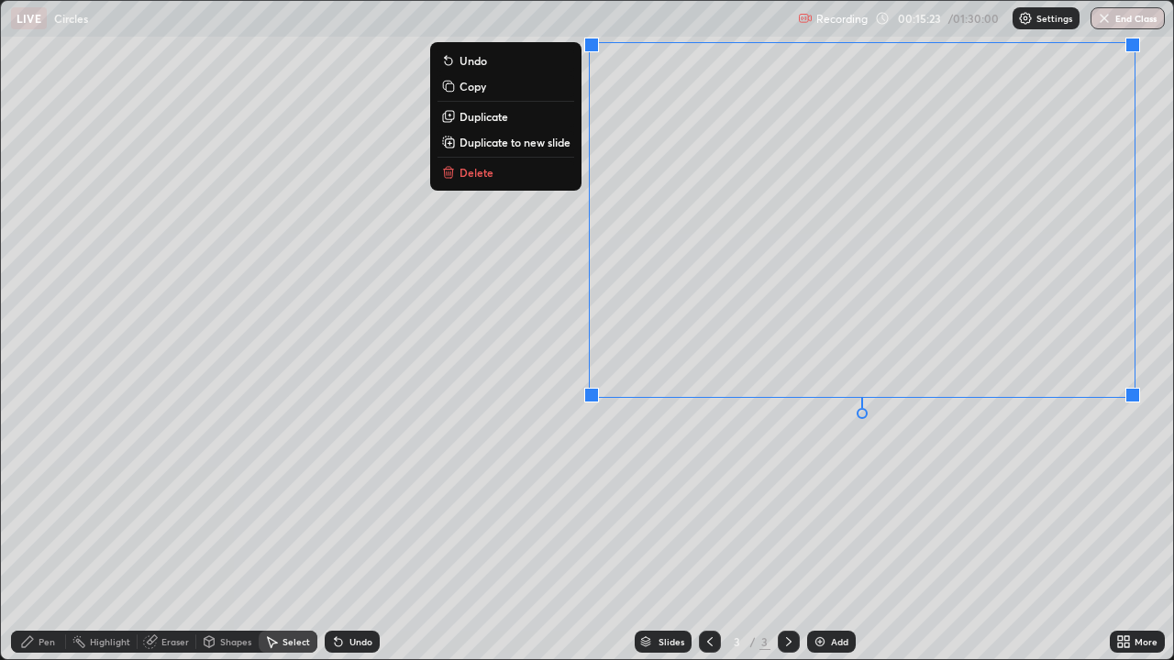
click at [752, 461] on div "0 ° Undo Copy Duplicate Duplicate to new slide Delete" at bounding box center [587, 330] width 1172 height 659
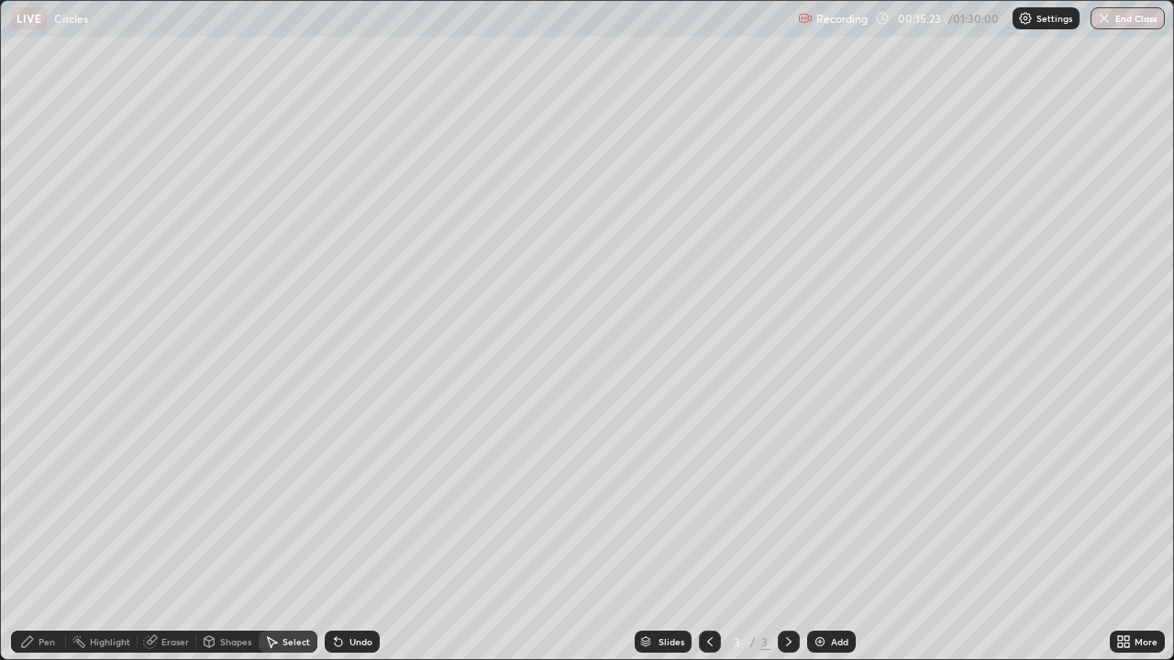
click at [40, 536] on div "Pen" at bounding box center [47, 641] width 17 height 9
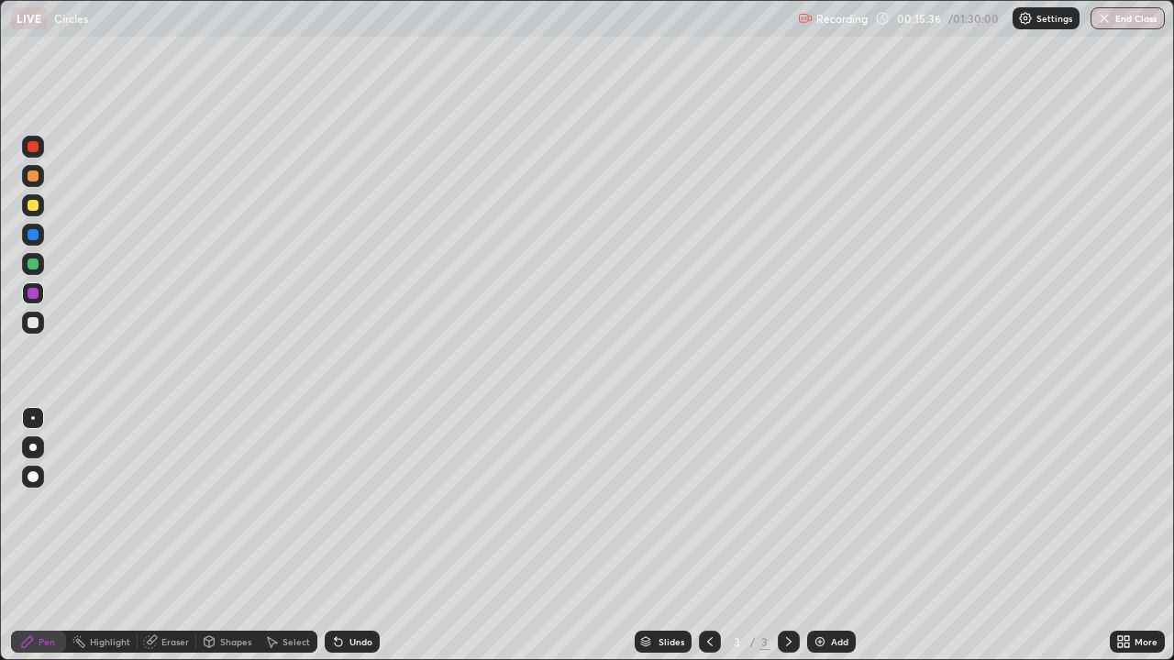
click at [36, 323] on div at bounding box center [33, 322] width 11 height 11
click at [286, 536] on div "Select" at bounding box center [297, 641] width 28 height 9
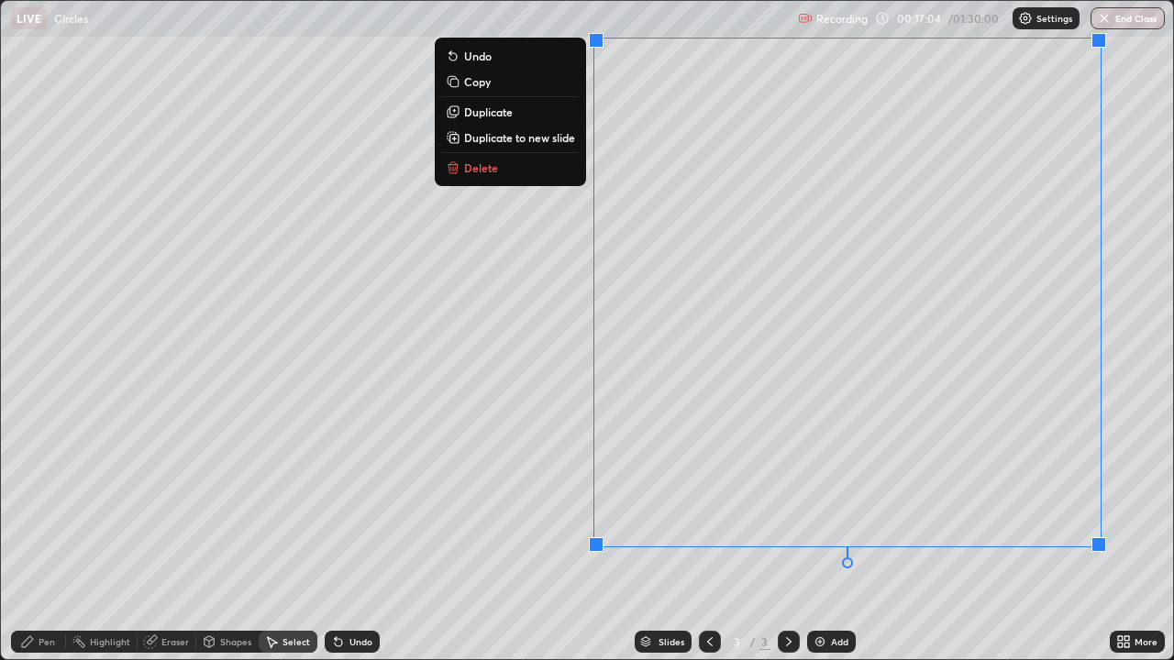
click at [683, 536] on div "0 ° Undo Copy Duplicate Duplicate to new slide Delete" at bounding box center [587, 330] width 1172 height 659
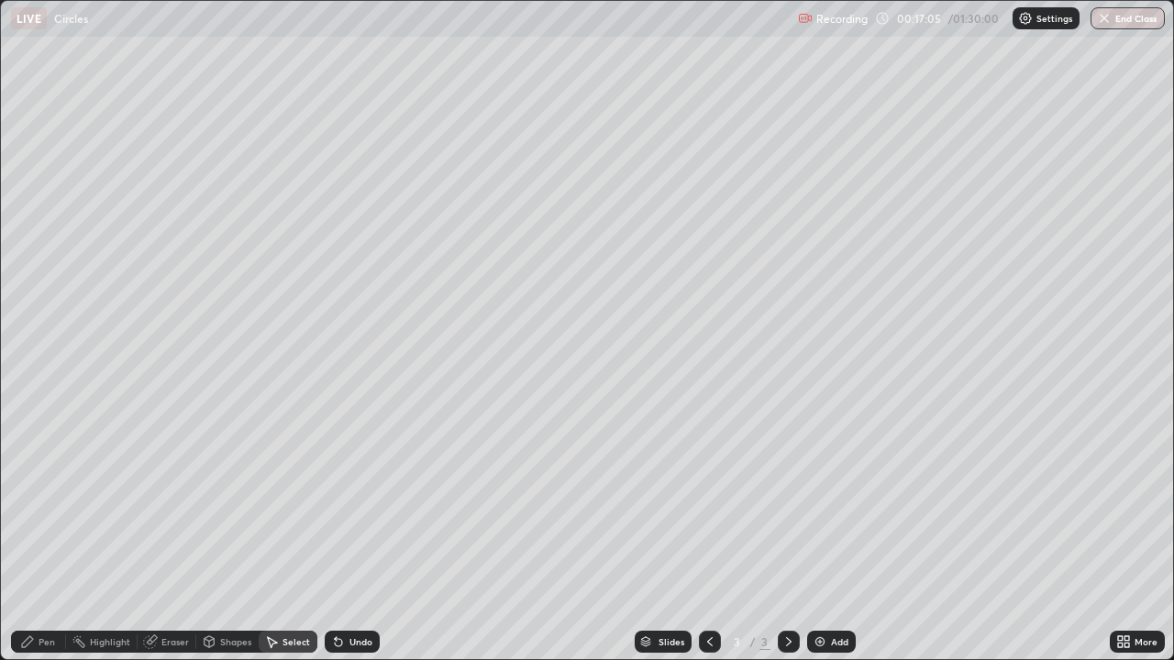
click at [39, 536] on div "Pen" at bounding box center [47, 641] width 17 height 9
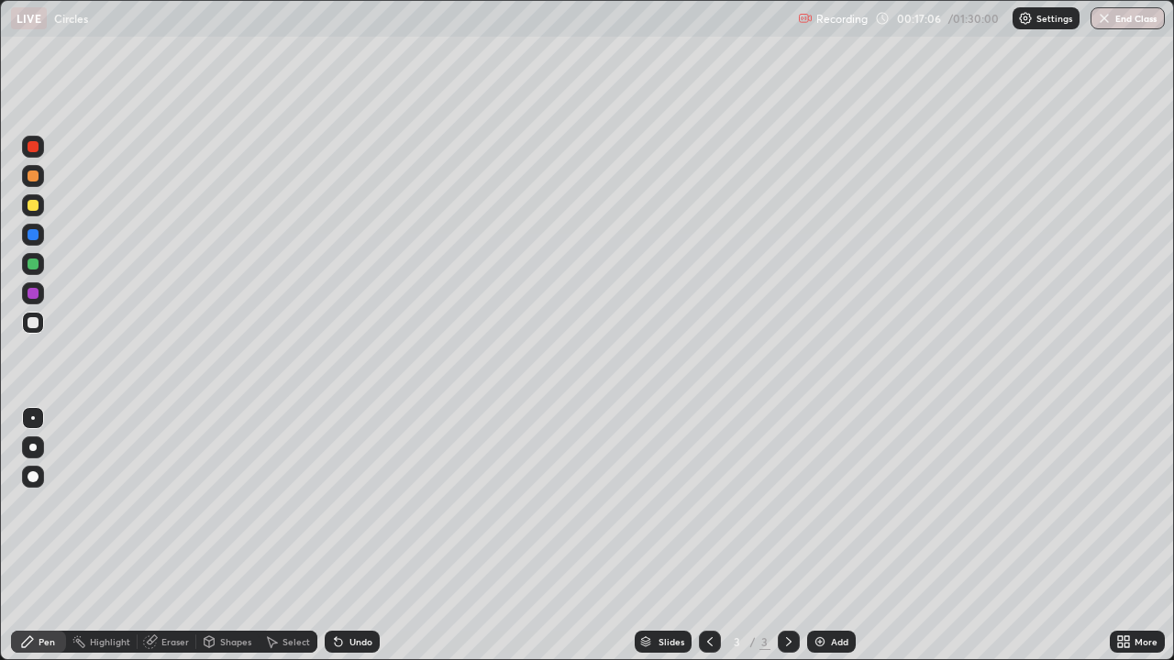
click at [36, 204] on div at bounding box center [33, 205] width 11 height 11
click at [175, 536] on div "Eraser" at bounding box center [175, 641] width 28 height 9
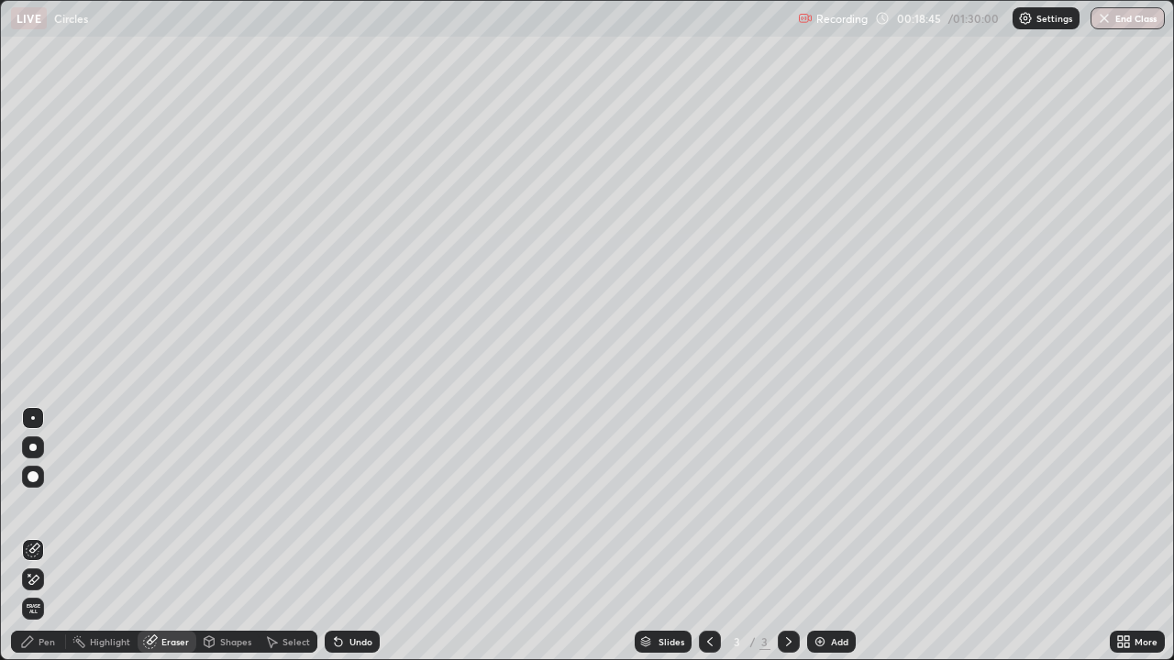
click at [44, 536] on div "Pen" at bounding box center [47, 641] width 17 height 9
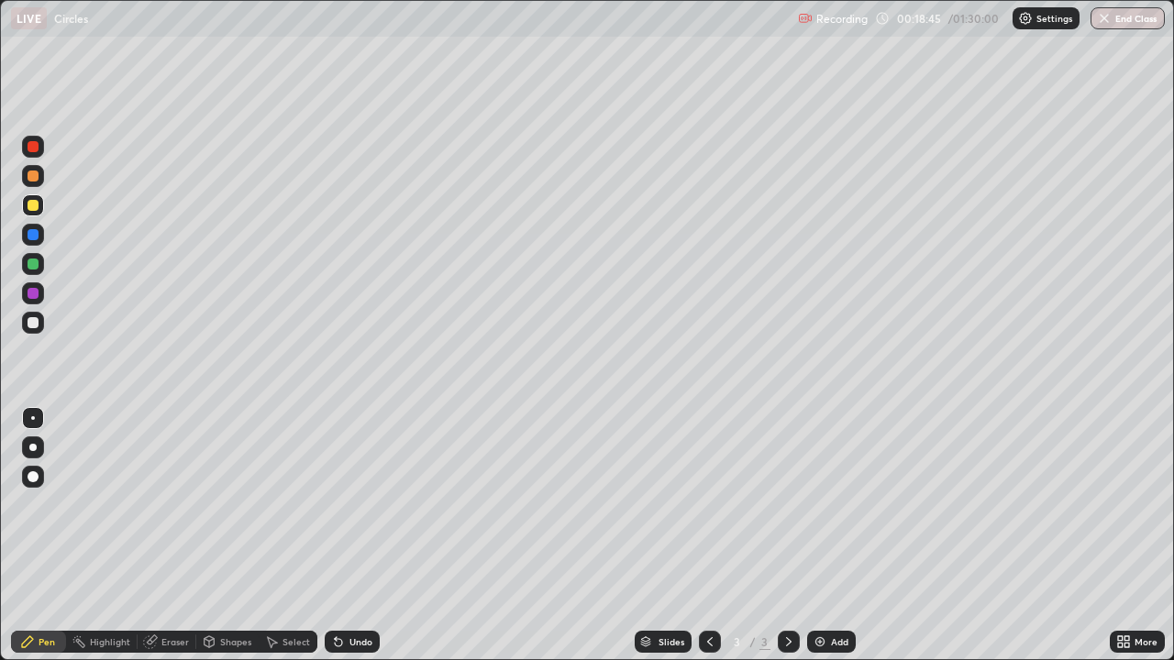
click at [38, 318] on div at bounding box center [33, 322] width 11 height 11
click at [34, 205] on div at bounding box center [33, 205] width 11 height 11
click at [41, 144] on div at bounding box center [33, 147] width 22 height 22
click at [40, 320] on div at bounding box center [33, 323] width 22 height 22
click at [837, 536] on div "Add" at bounding box center [839, 641] width 17 height 9
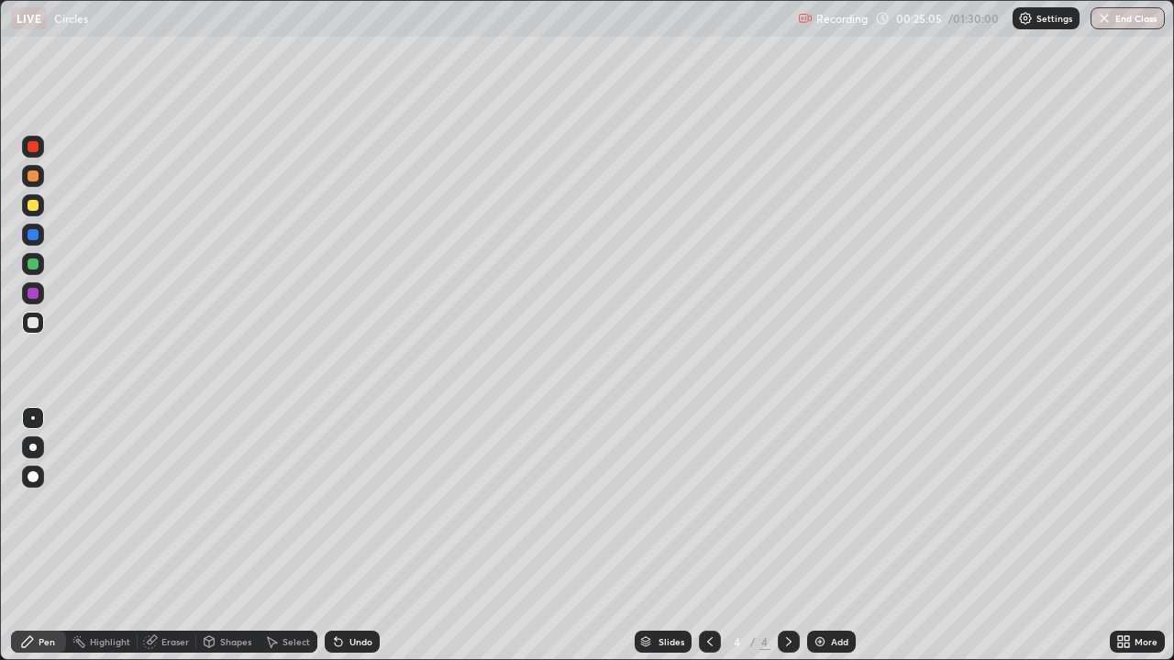
click at [232, 536] on div "Shapes" at bounding box center [235, 641] width 31 height 9
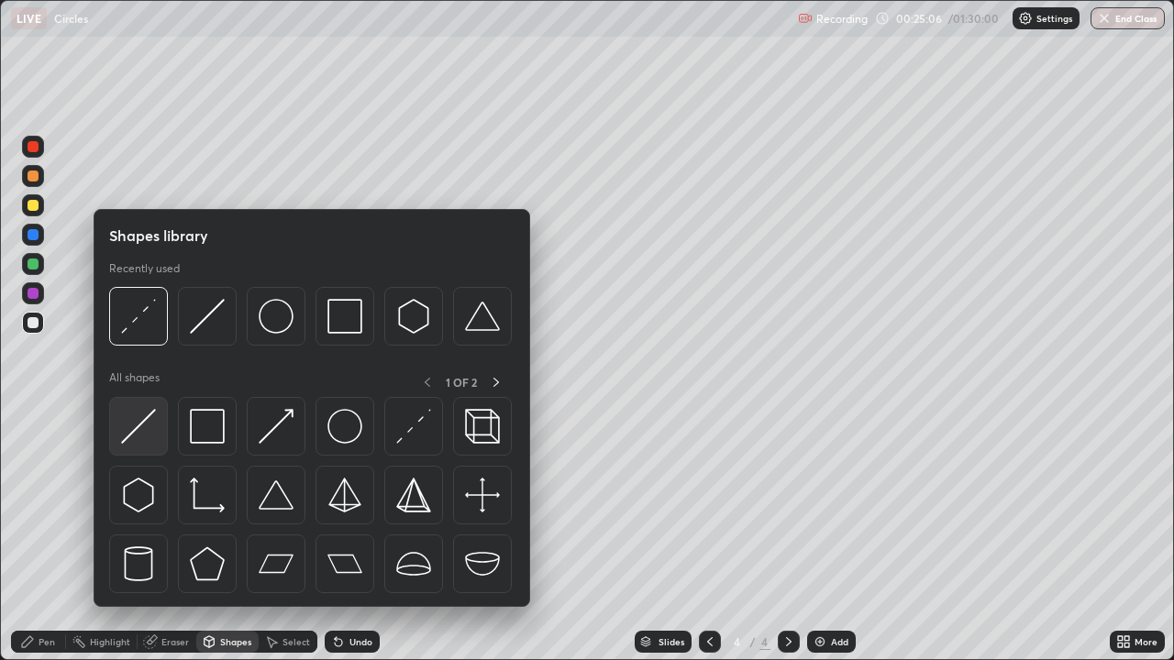
click at [141, 416] on img at bounding box center [138, 426] width 35 height 35
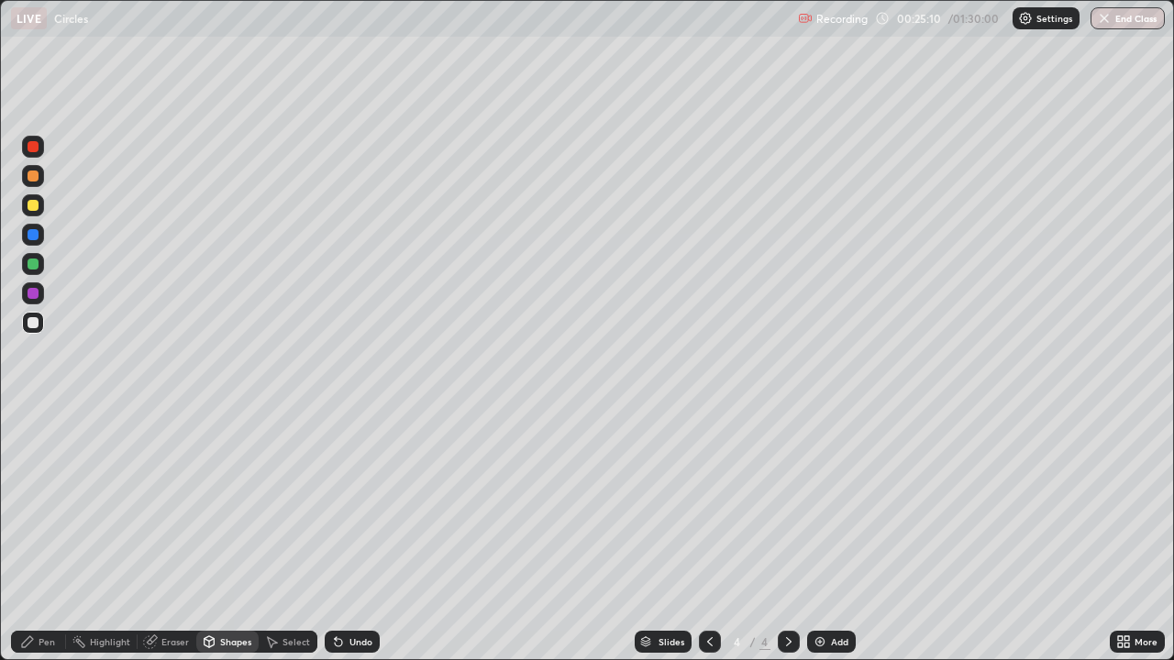
click at [42, 536] on div "Pen" at bounding box center [47, 641] width 17 height 9
click at [40, 204] on div at bounding box center [33, 205] width 22 height 22
click at [39, 322] on div at bounding box center [33, 323] width 22 height 22
click at [236, 536] on div "Shapes" at bounding box center [235, 641] width 31 height 9
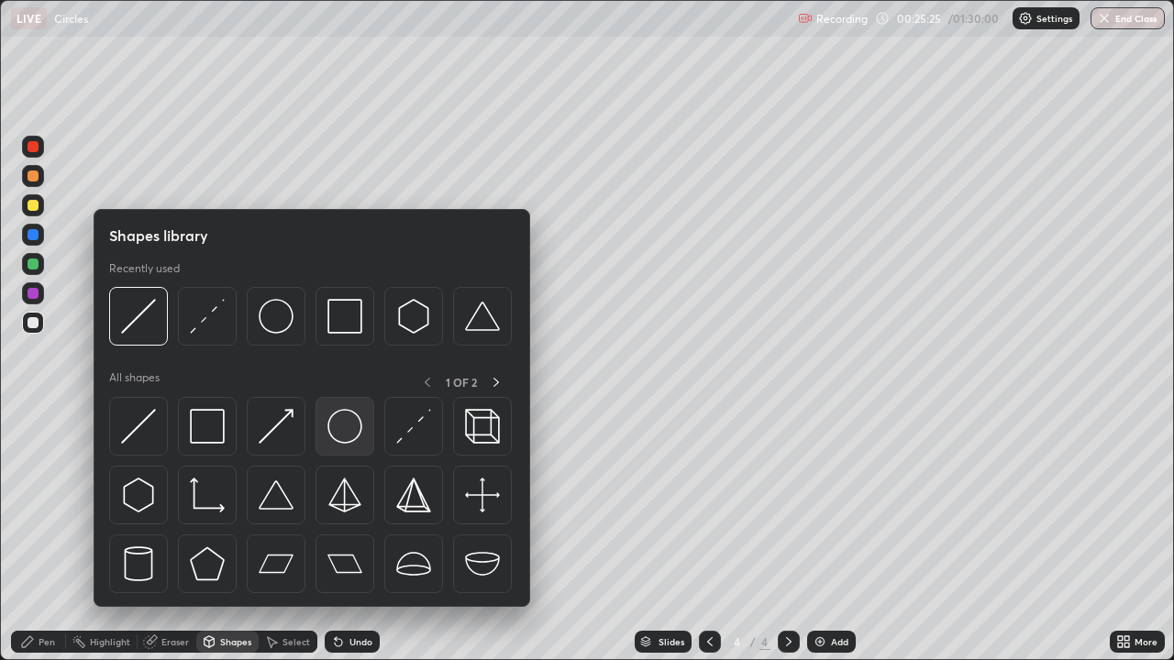
click at [346, 426] on img at bounding box center [344, 426] width 35 height 35
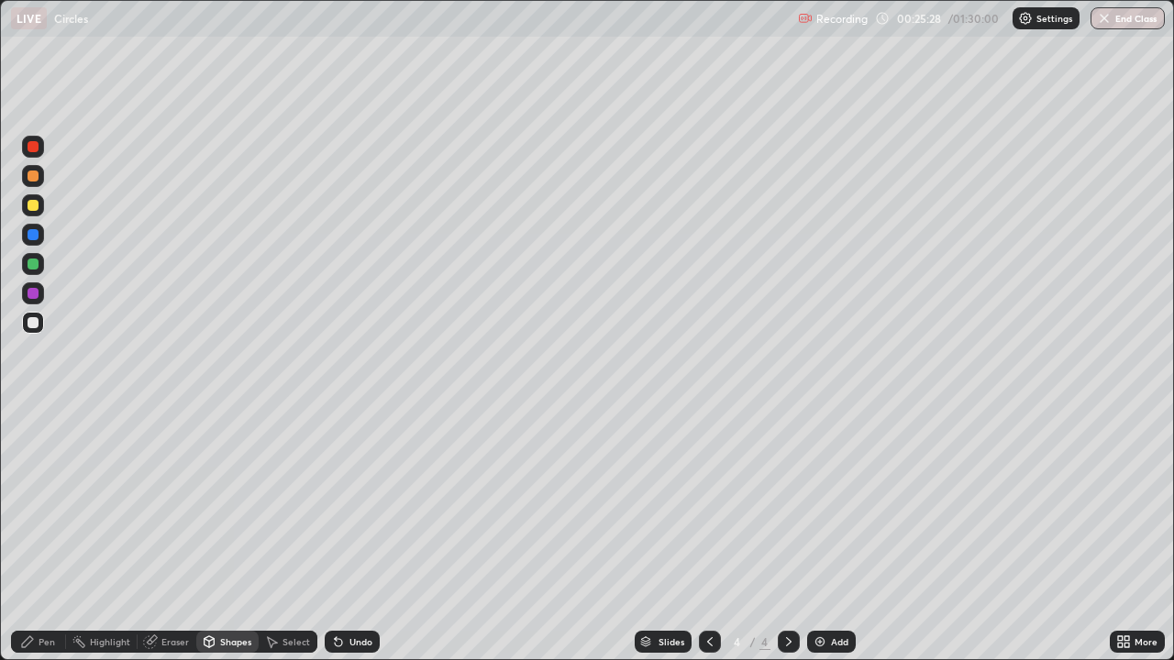
click at [239, 536] on div "Shapes" at bounding box center [235, 641] width 31 height 9
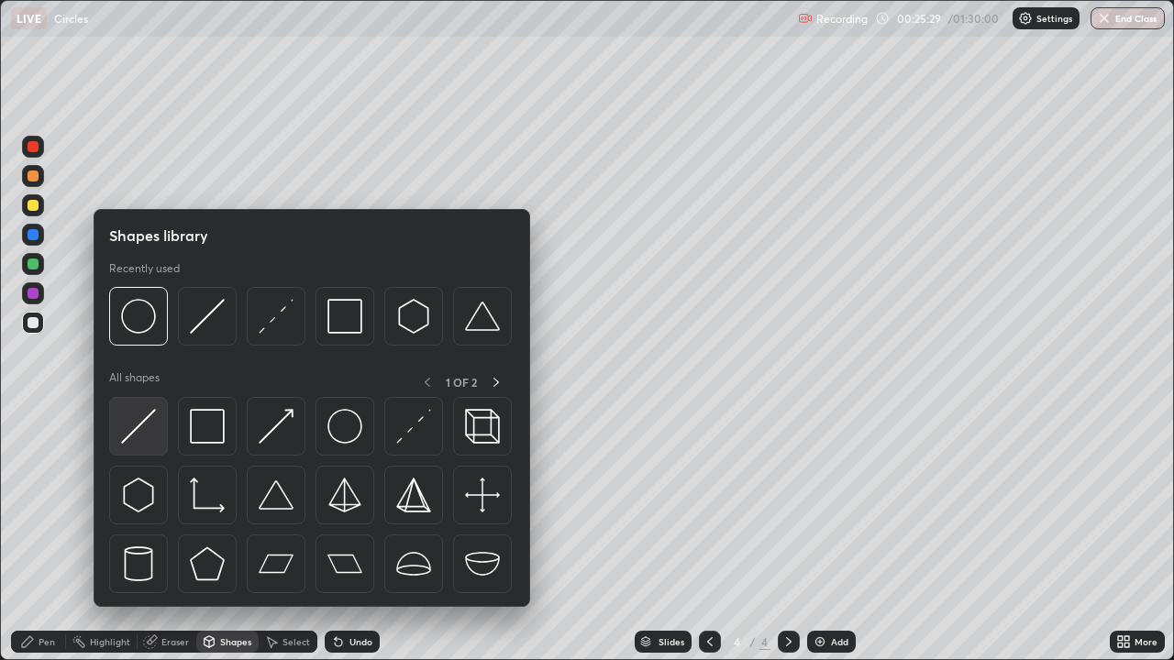
click at [148, 416] on img at bounding box center [138, 426] width 35 height 35
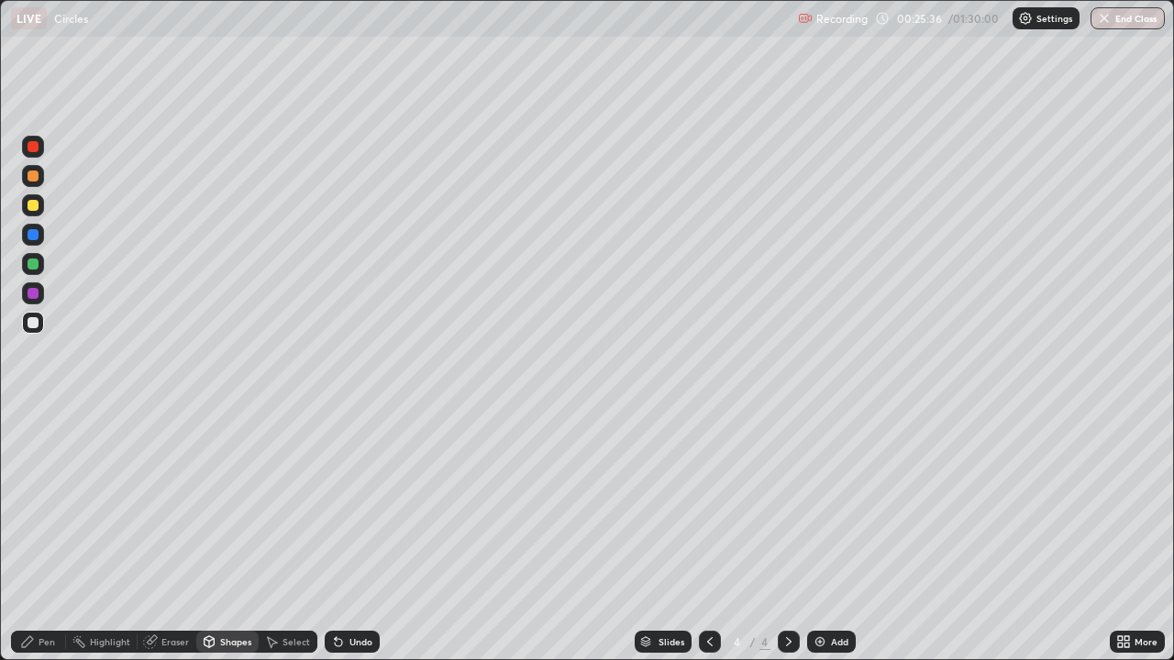
click at [40, 212] on div at bounding box center [33, 205] width 22 height 22
click at [45, 536] on div "Pen" at bounding box center [47, 641] width 17 height 9
click at [230, 536] on div "Shapes" at bounding box center [235, 641] width 31 height 9
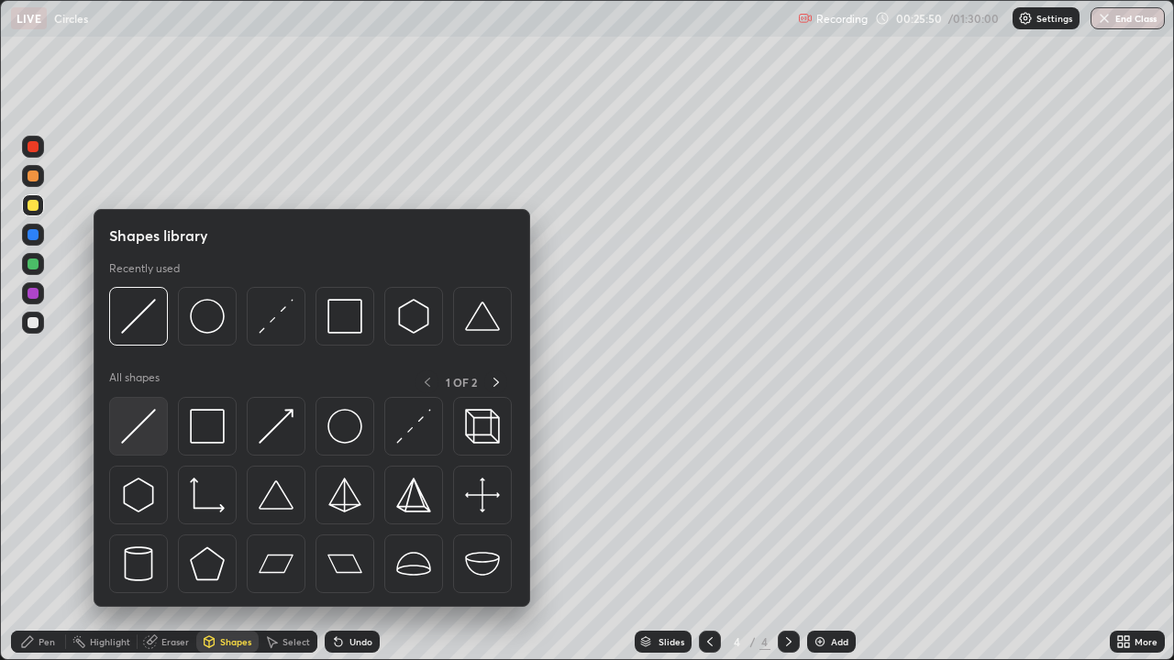
click at [145, 413] on img at bounding box center [138, 426] width 35 height 35
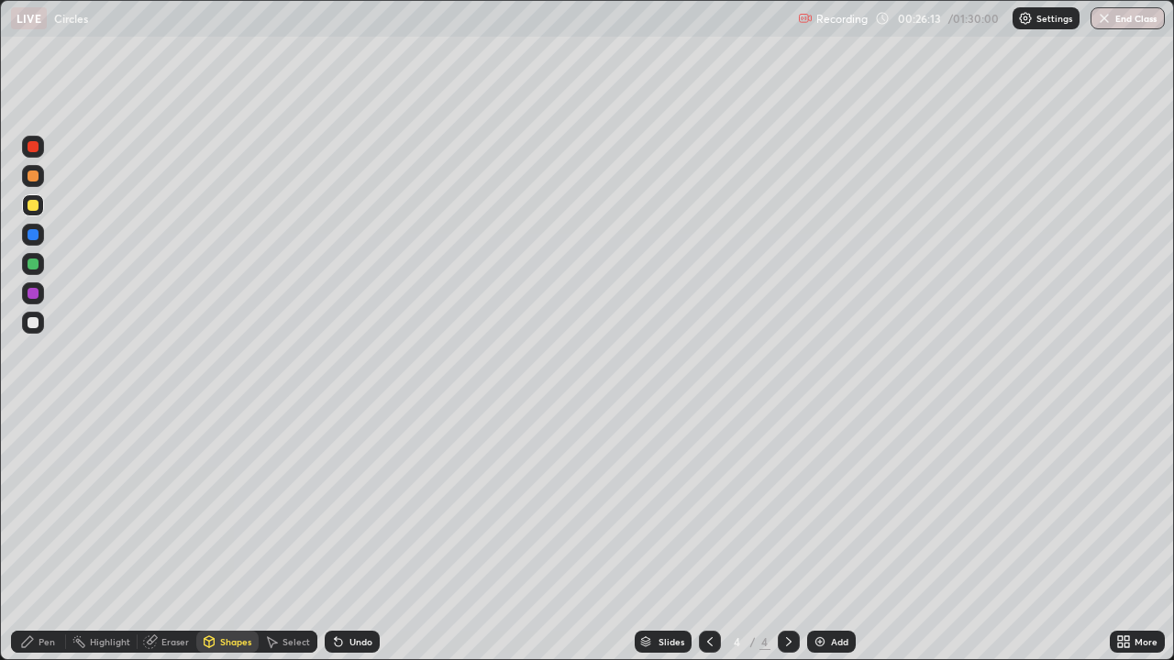
click at [42, 172] on div at bounding box center [33, 176] width 22 height 22
click at [344, 536] on div "Undo" at bounding box center [352, 642] width 55 height 22
click at [42, 536] on div "Pen" at bounding box center [47, 641] width 17 height 9
click at [223, 536] on div "Shapes" at bounding box center [235, 641] width 31 height 9
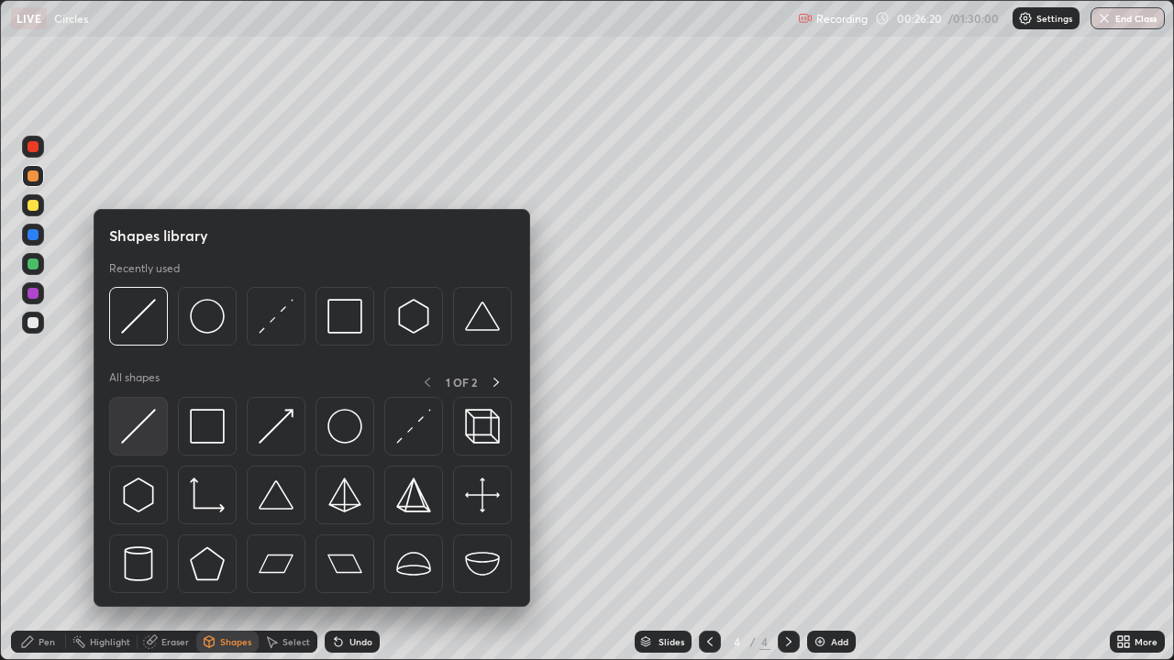
click at [150, 419] on img at bounding box center [138, 426] width 35 height 35
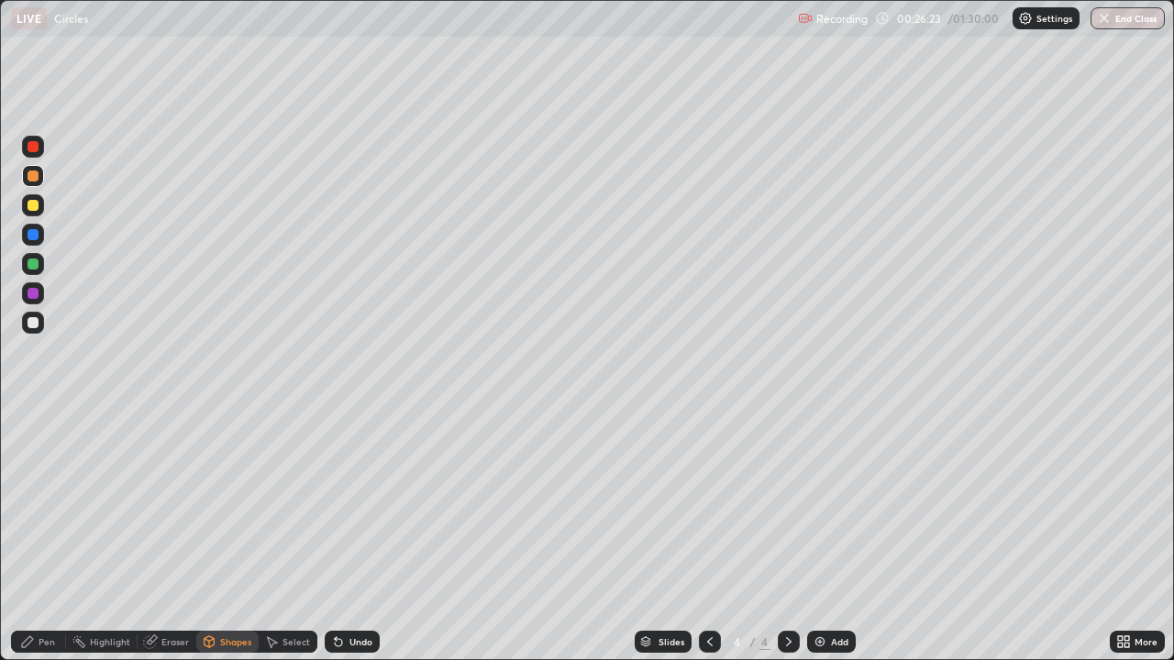
click at [45, 536] on div "Pen" at bounding box center [47, 641] width 17 height 9
click at [223, 536] on div "Shapes" at bounding box center [235, 641] width 31 height 9
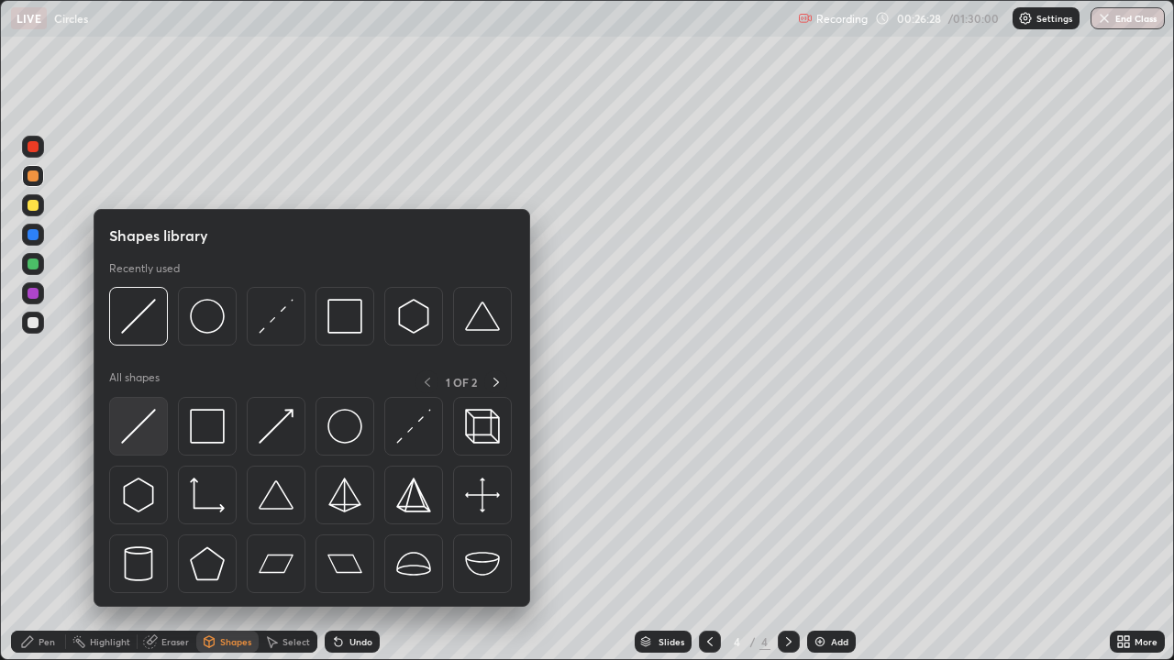
click at [148, 411] on img at bounding box center [138, 426] width 35 height 35
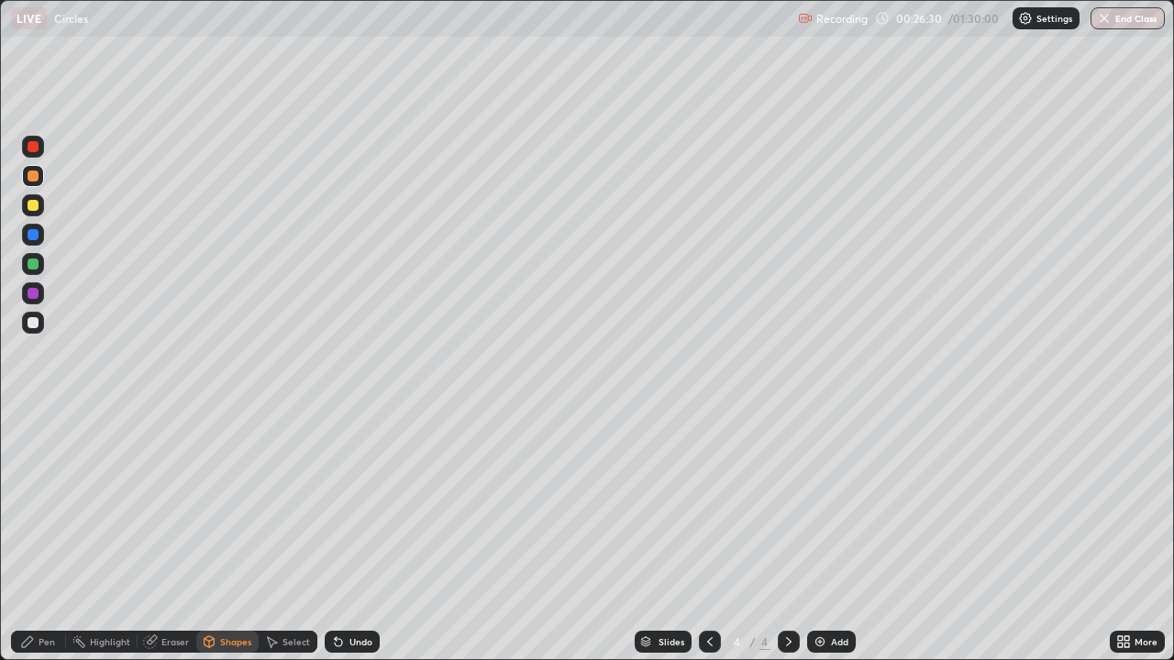
click at [37, 536] on div "Pen" at bounding box center [38, 642] width 55 height 22
click at [39, 320] on div at bounding box center [33, 323] width 22 height 22
click at [40, 175] on div at bounding box center [33, 176] width 22 height 22
click at [171, 536] on div "Eraser" at bounding box center [175, 641] width 28 height 9
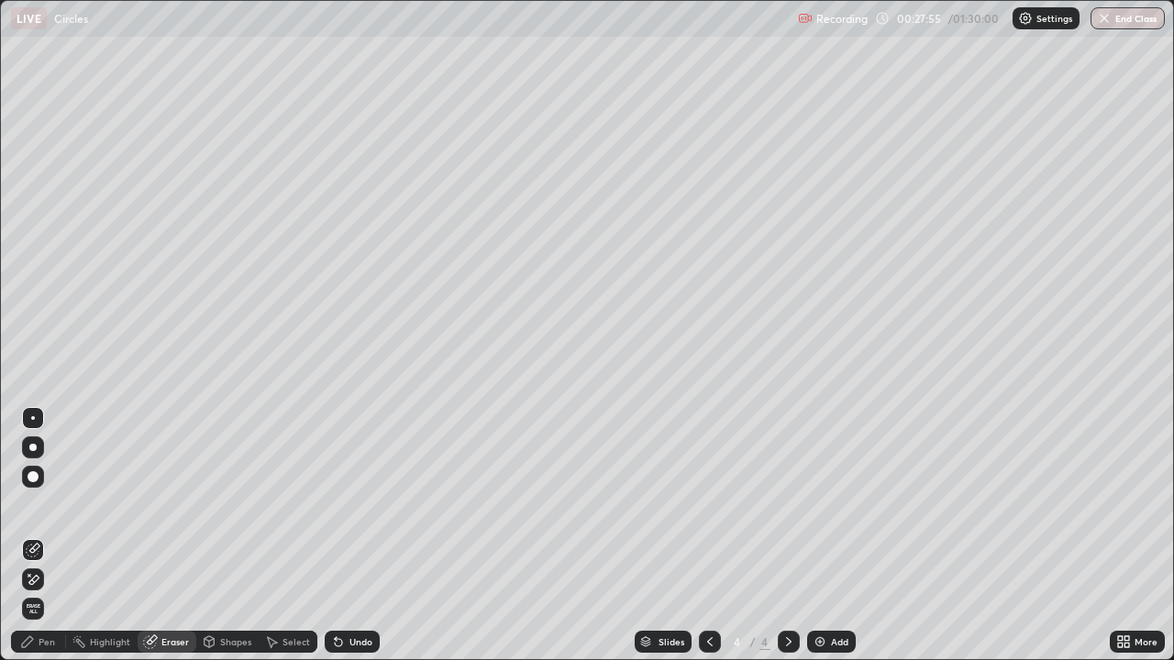
click at [45, 536] on div "Pen" at bounding box center [38, 642] width 55 height 22
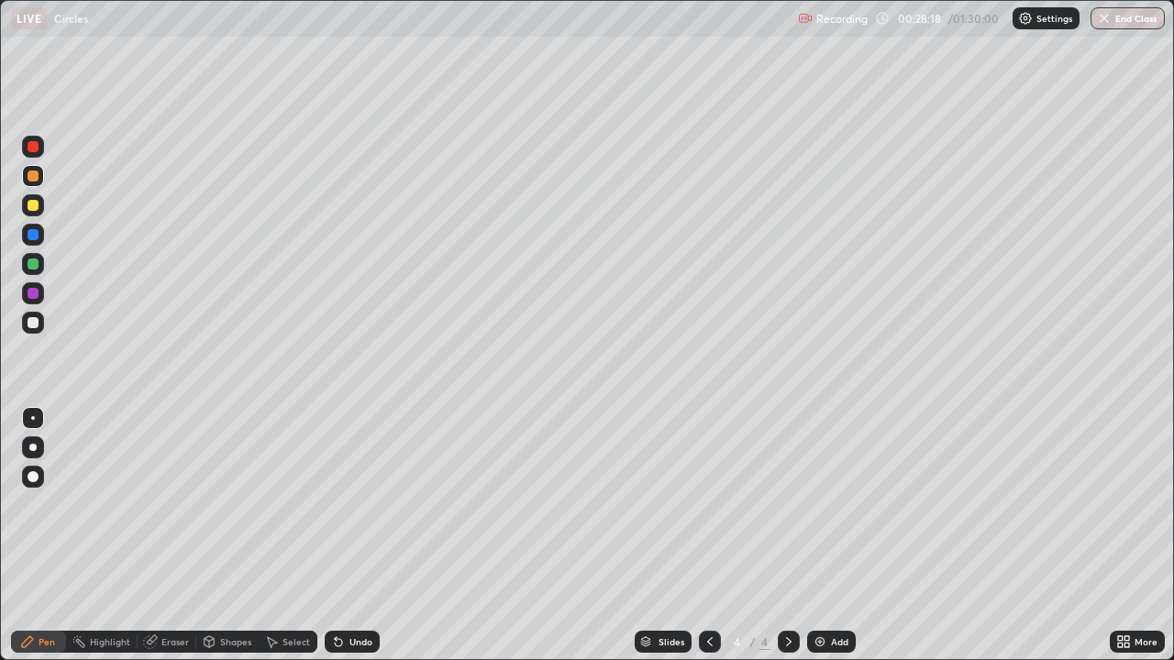
click at [40, 208] on div at bounding box center [33, 205] width 22 height 22
click at [34, 323] on div at bounding box center [33, 322] width 11 height 11
click at [1126, 536] on icon at bounding box center [1127, 639] width 5 height 5
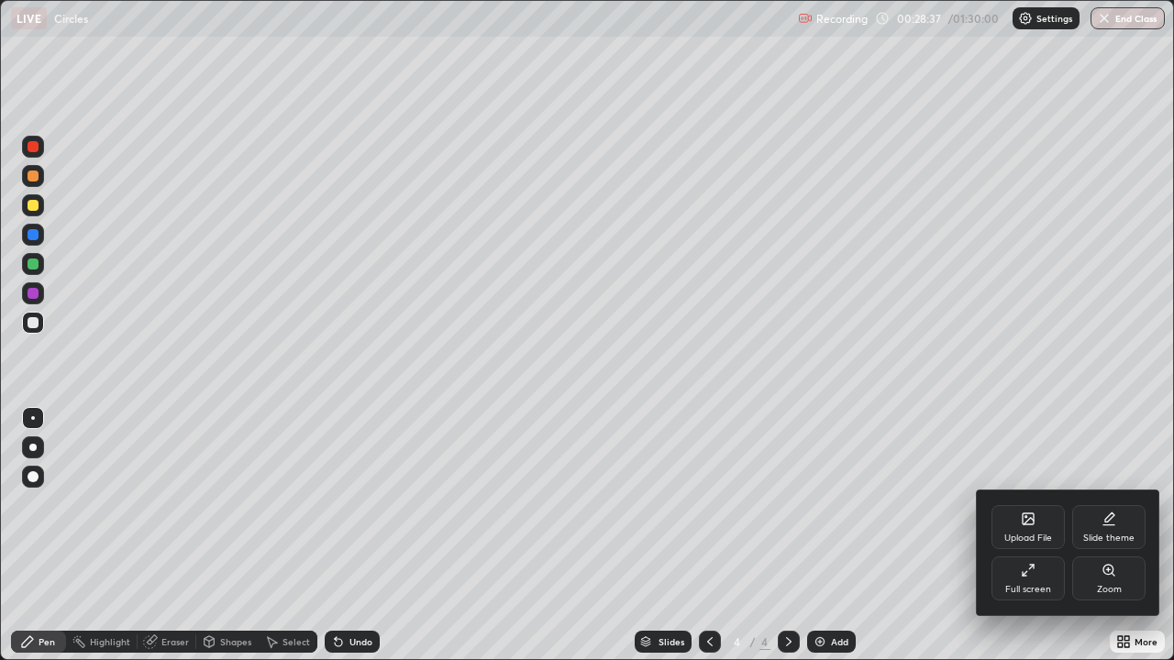
click at [1038, 536] on div "Full screen" at bounding box center [1028, 579] width 73 height 44
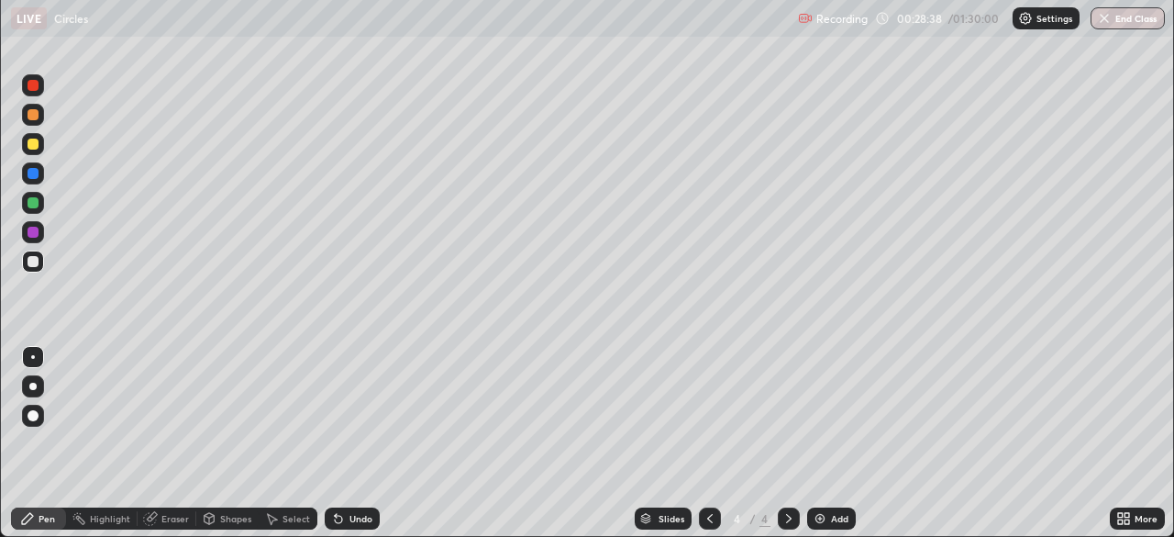
scroll to position [91187, 90550]
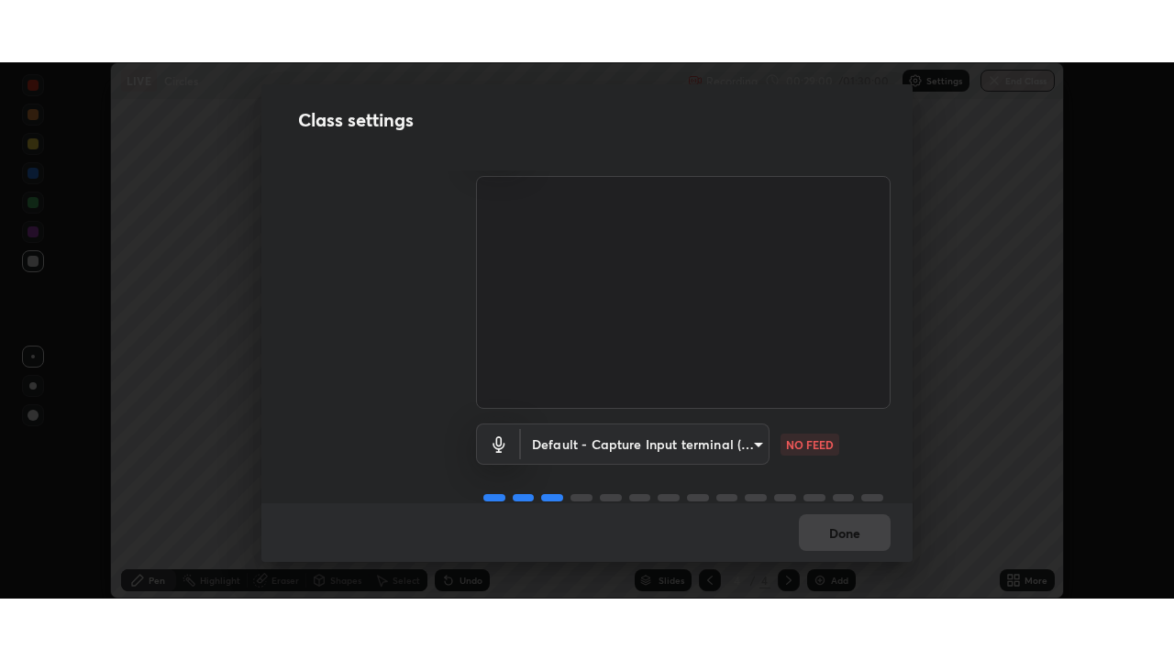
scroll to position [83, 0]
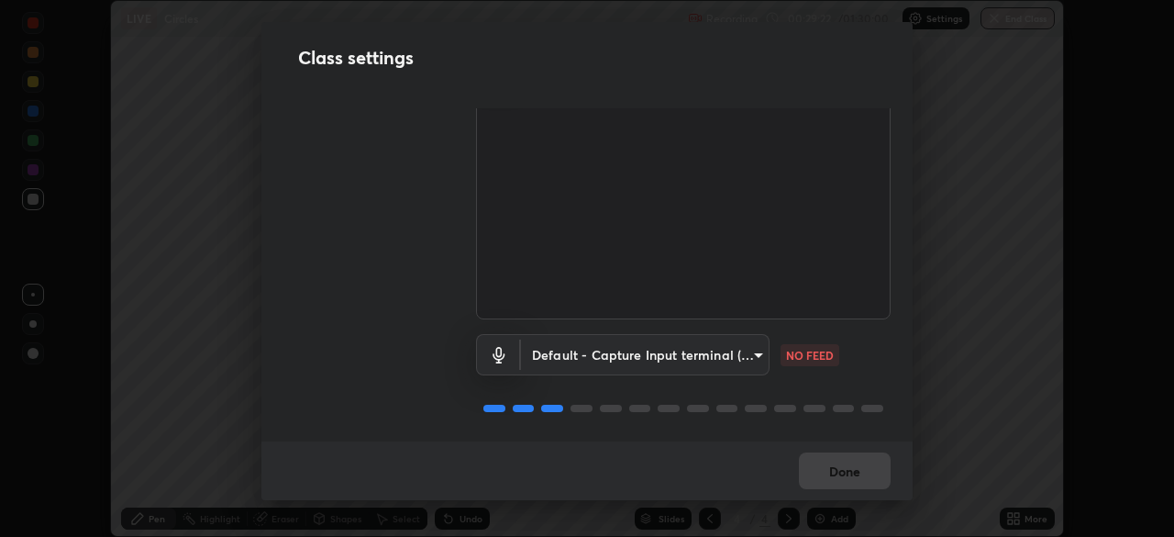
click at [746, 345] on body "Erase all LIVE Circles Recording 00:29:22 / 01:30:00 Settings End Class Setting…" at bounding box center [587, 268] width 1174 height 537
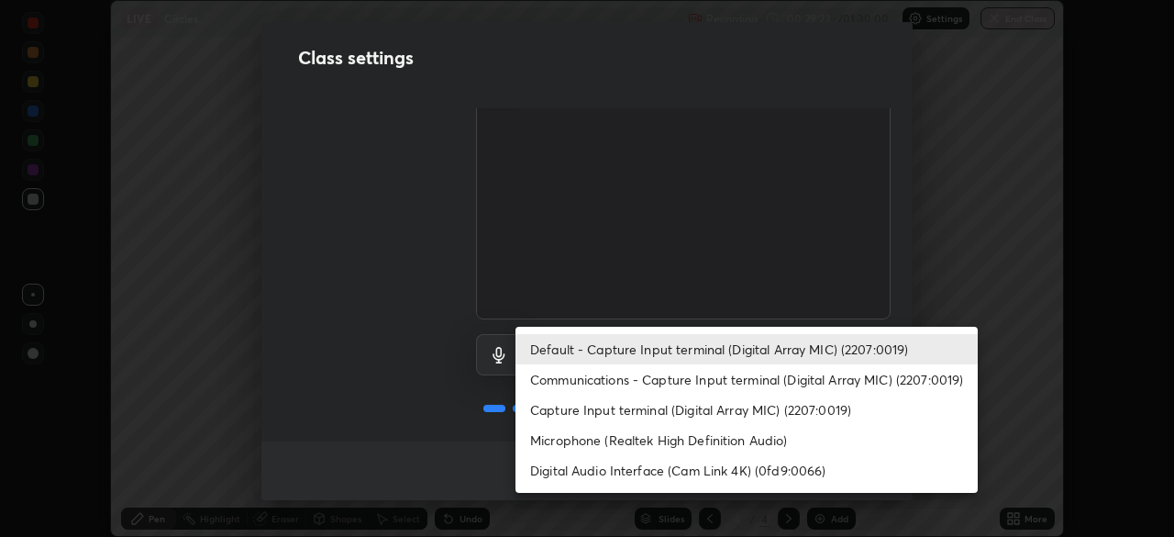
click at [774, 377] on li "Communications - Capture Input terminal (Digital Array MIC) (2207:0019)" at bounding box center [746, 379] width 462 height 30
type input "communications"
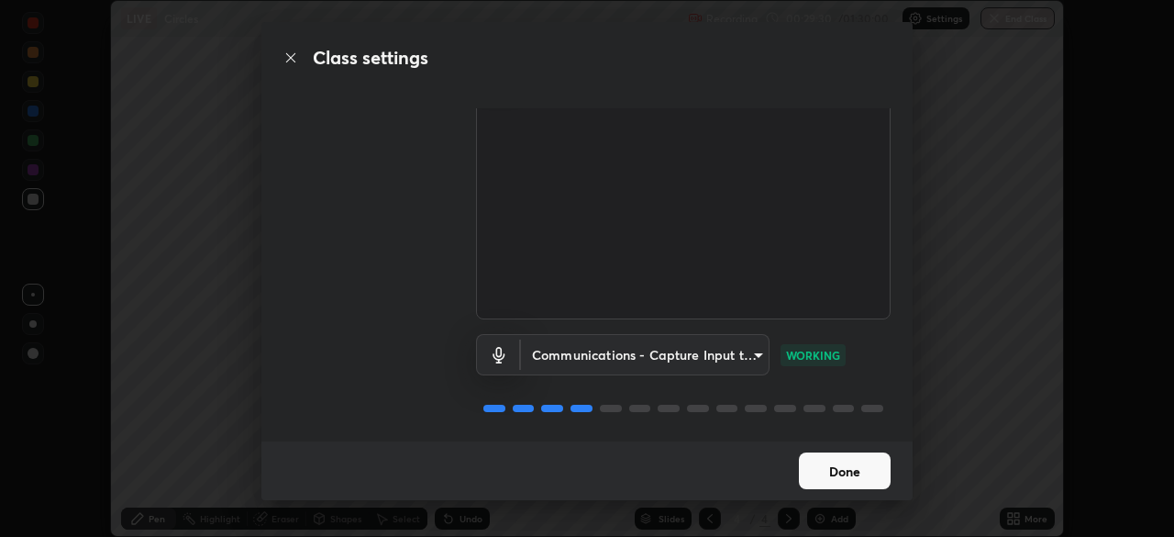
click at [868, 471] on button "Done" at bounding box center [845, 470] width 92 height 37
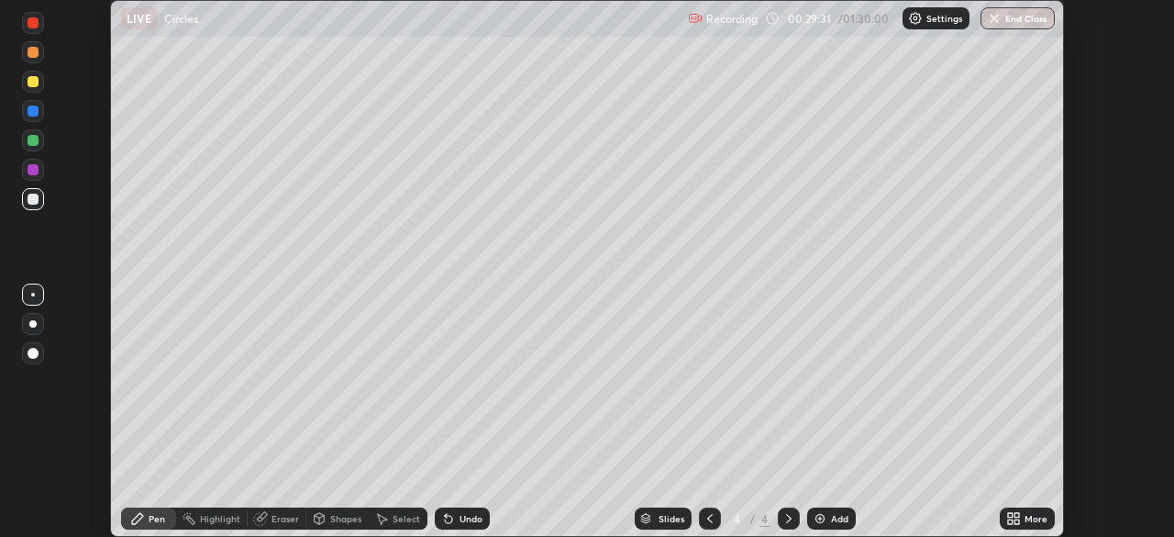
click at [1016, 515] on icon at bounding box center [1016, 515] width 5 height 5
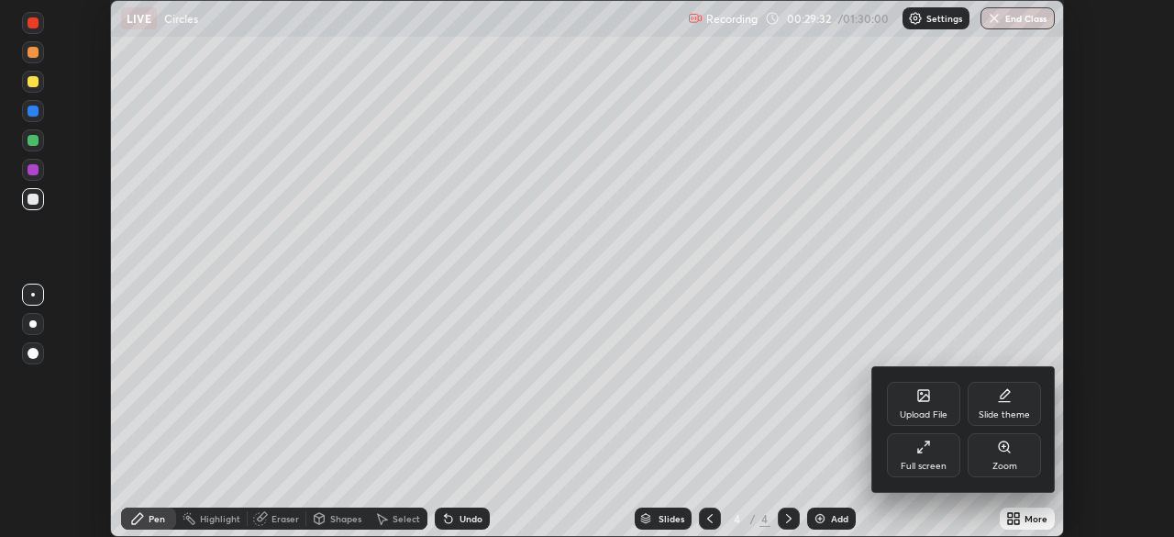
click at [942, 442] on div "Full screen" at bounding box center [923, 455] width 73 height 44
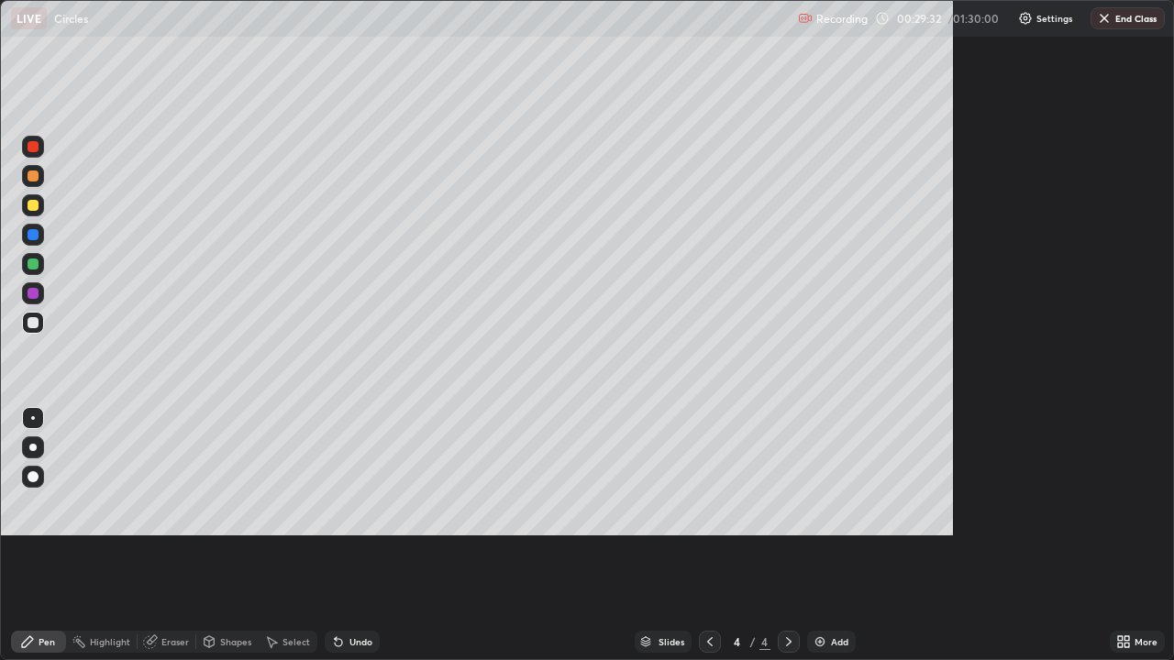
scroll to position [660, 1174]
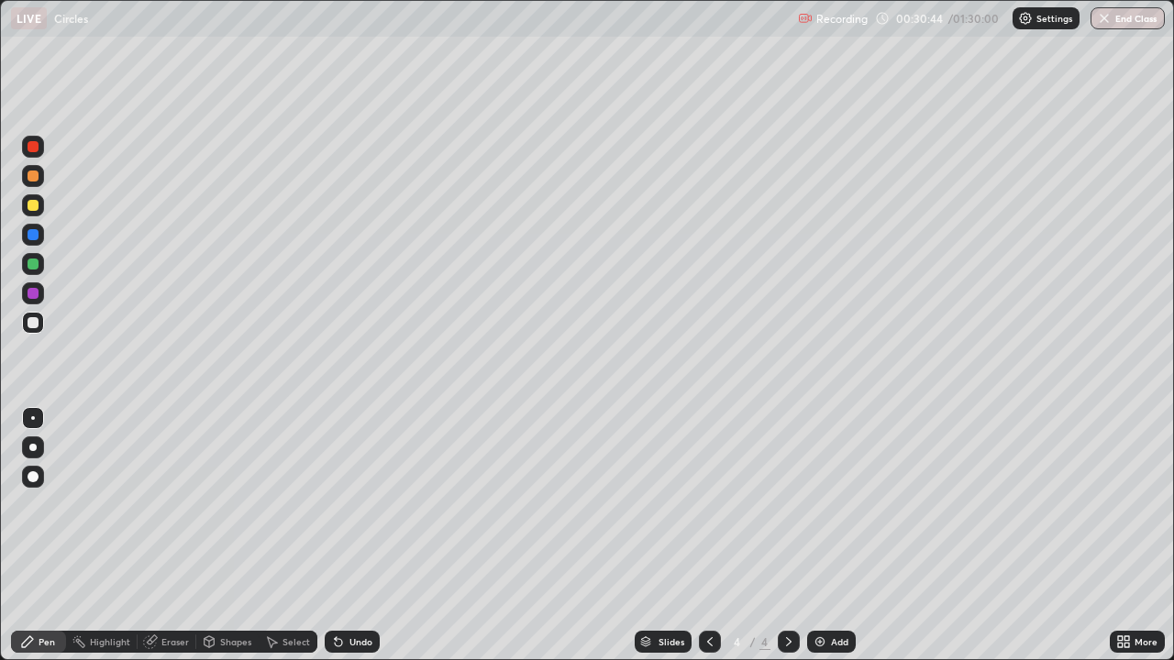
click at [294, 536] on div "Select" at bounding box center [297, 641] width 28 height 9
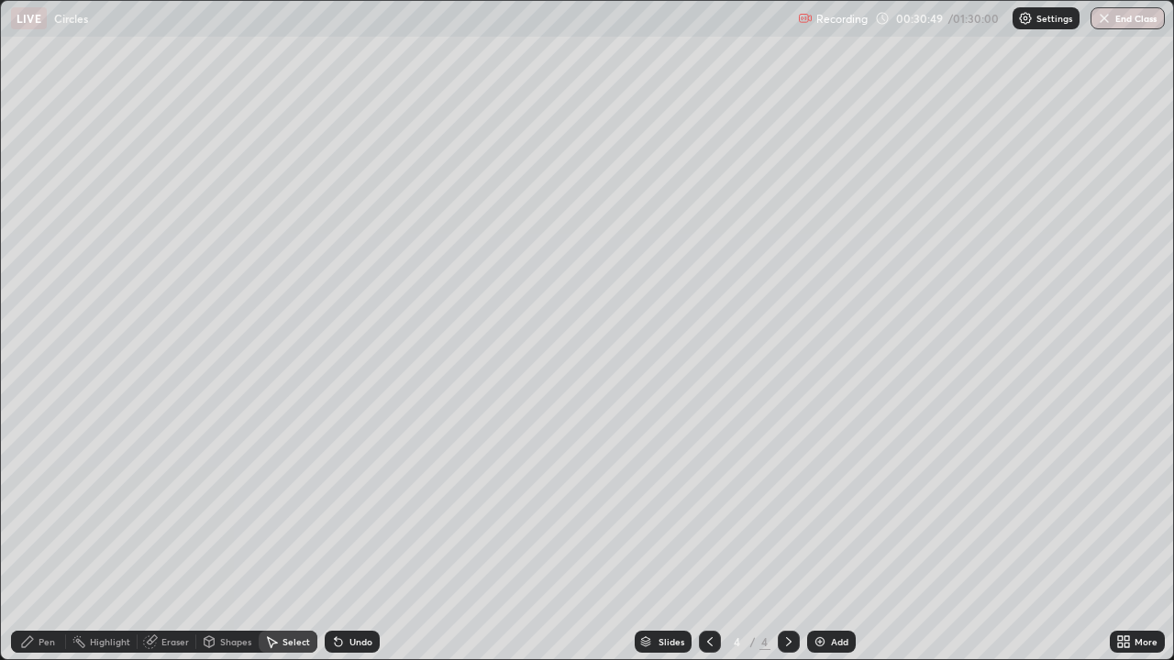
click at [294, 536] on div "Select" at bounding box center [288, 642] width 59 height 22
click at [670, 320] on div "0 ° Undo Copy Duplicate Duplicate to new slide Delete" at bounding box center [587, 330] width 1172 height 659
click at [39, 536] on div "Pen" at bounding box center [47, 641] width 17 height 9
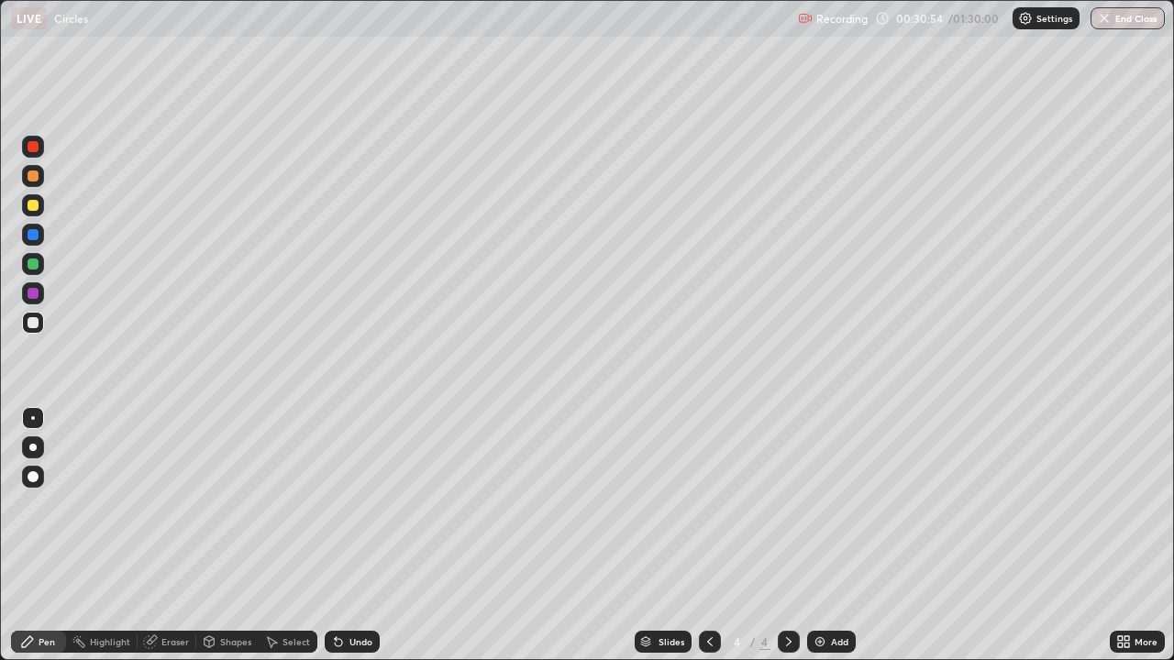
click at [41, 205] on div at bounding box center [33, 205] width 22 height 22
click at [34, 323] on div at bounding box center [33, 322] width 11 height 11
click at [39, 205] on div at bounding box center [33, 205] width 22 height 22
click at [35, 318] on div at bounding box center [33, 322] width 11 height 11
click at [43, 202] on div at bounding box center [33, 205] width 22 height 22
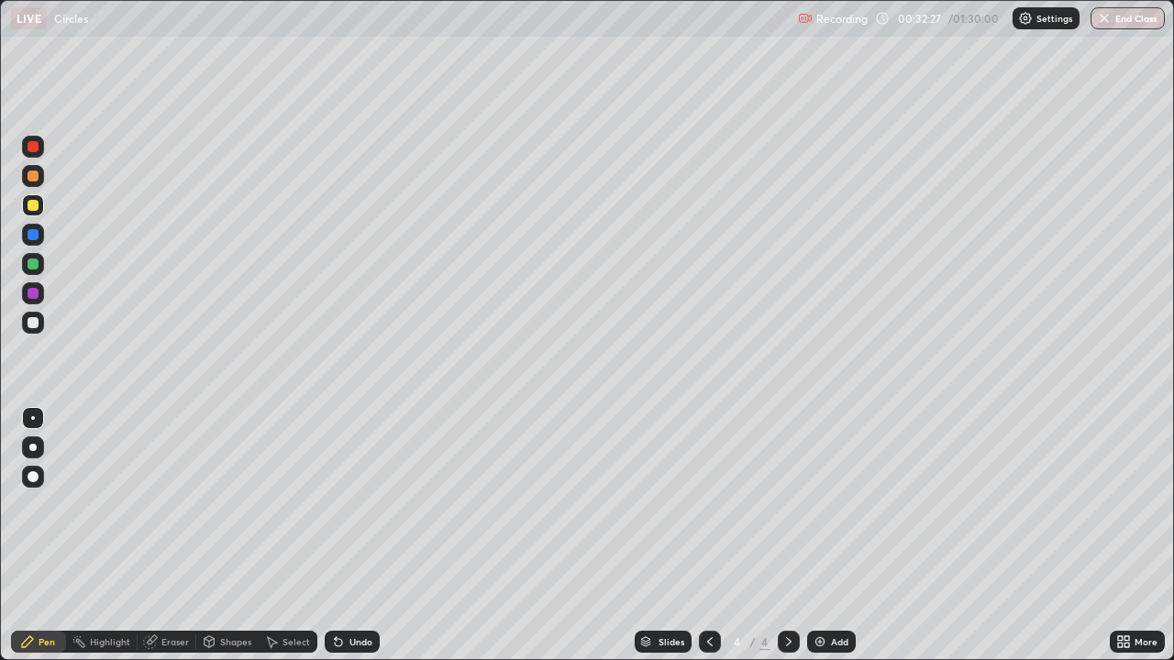
click at [170, 536] on div "Eraser" at bounding box center [175, 641] width 28 height 9
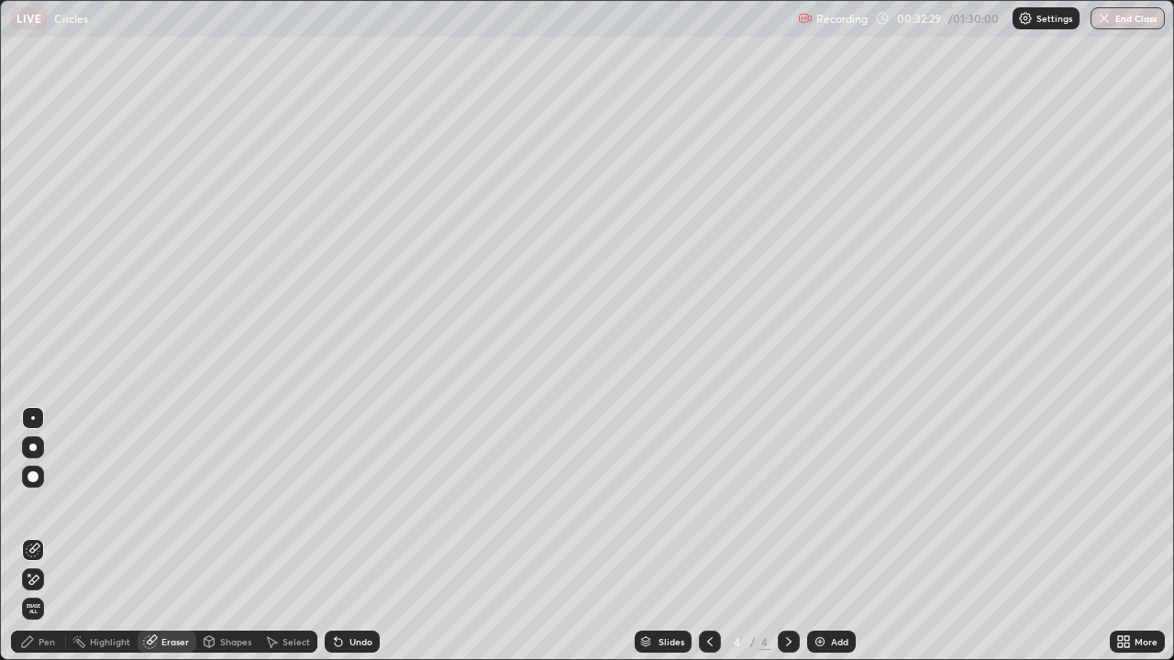
click at [41, 536] on div "Pen" at bounding box center [47, 641] width 17 height 9
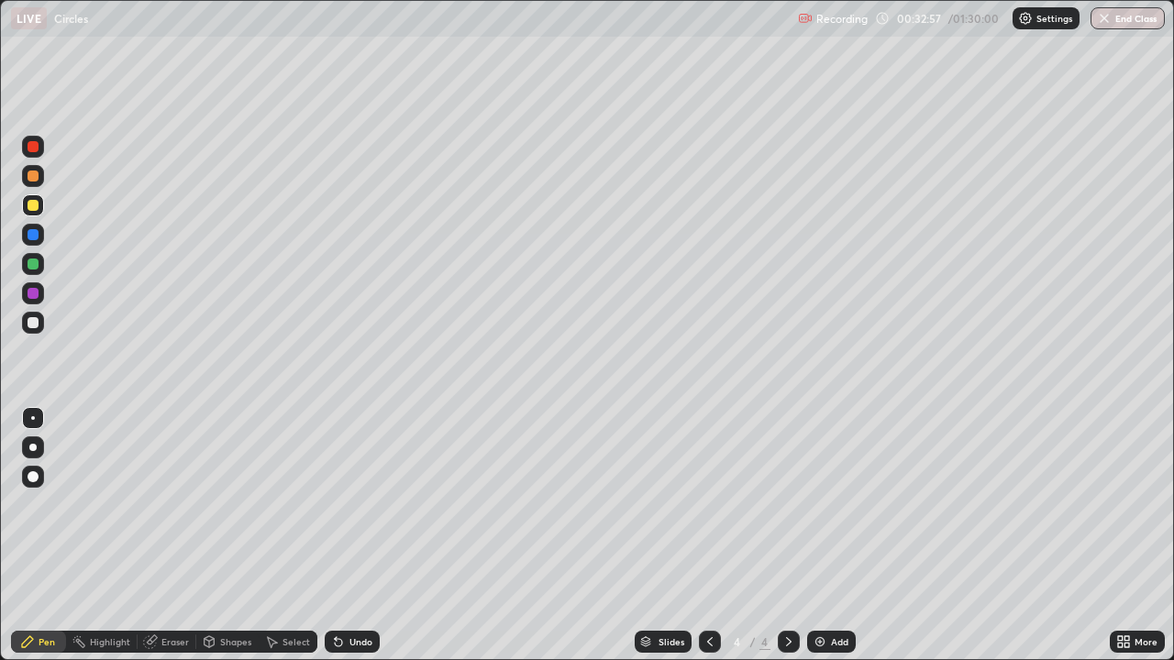
click at [43, 324] on div at bounding box center [33, 323] width 22 height 22
click at [40, 177] on div at bounding box center [33, 176] width 22 height 22
click at [41, 319] on div at bounding box center [33, 323] width 22 height 22
click at [41, 200] on div at bounding box center [33, 205] width 22 height 22
click at [34, 293] on div at bounding box center [33, 293] width 11 height 11
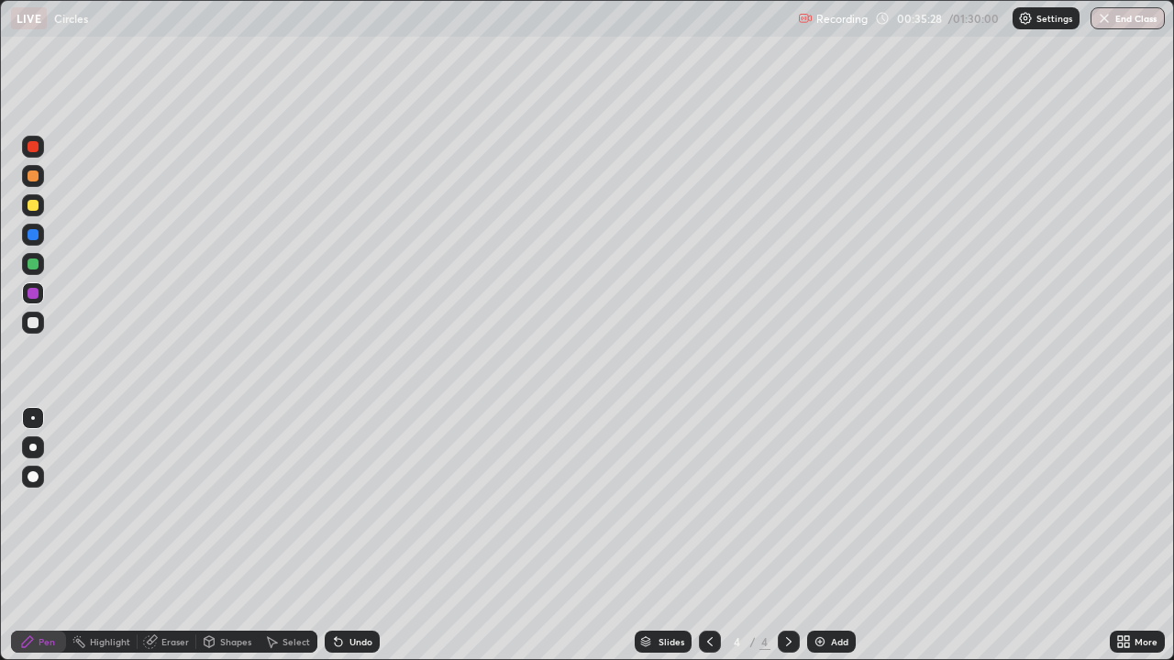
click at [293, 536] on div "Select" at bounding box center [297, 641] width 28 height 9
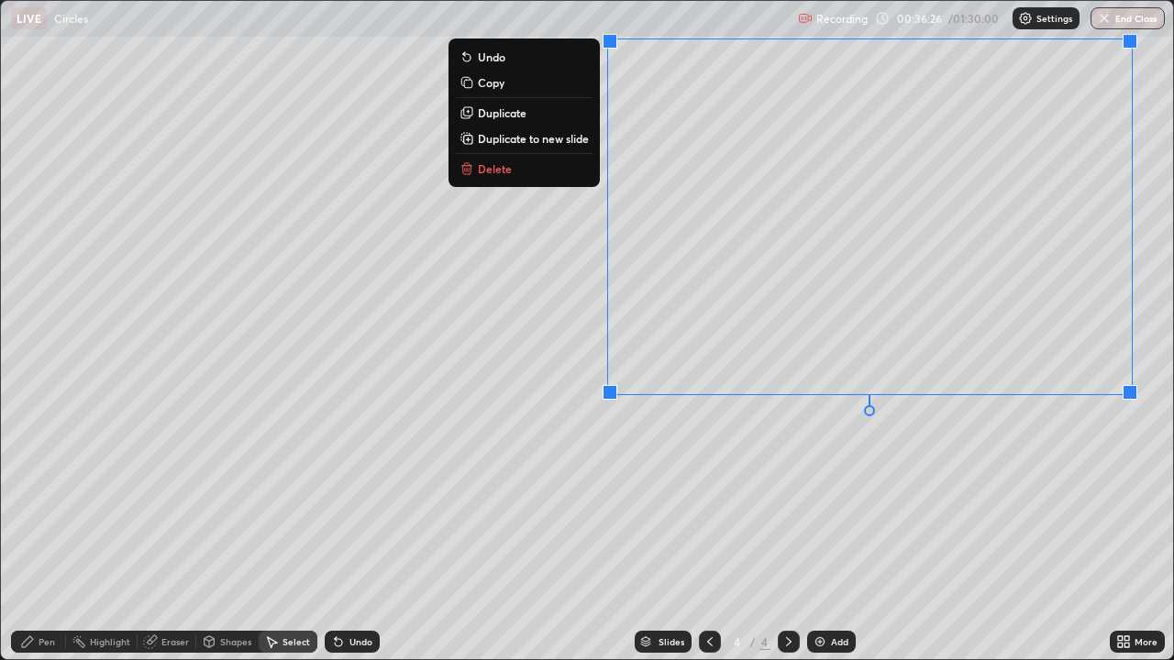
click at [797, 463] on div "0 ° Undo Copy Duplicate Duplicate to new slide Delete" at bounding box center [587, 330] width 1172 height 659
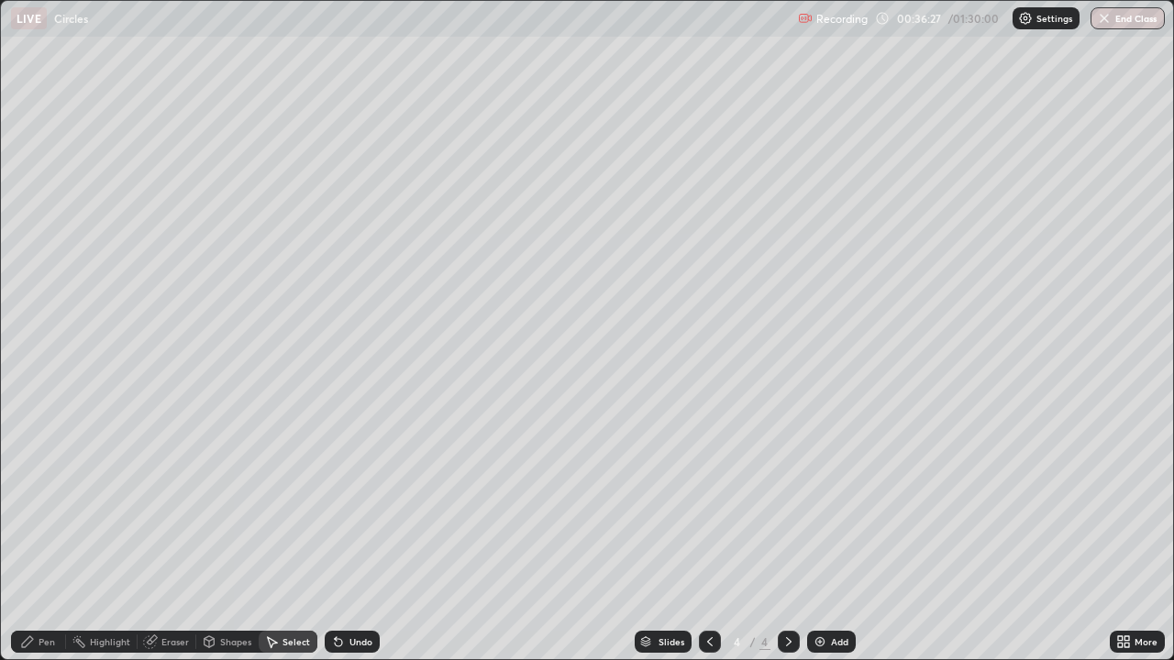
click at [47, 536] on div "Pen" at bounding box center [47, 641] width 17 height 9
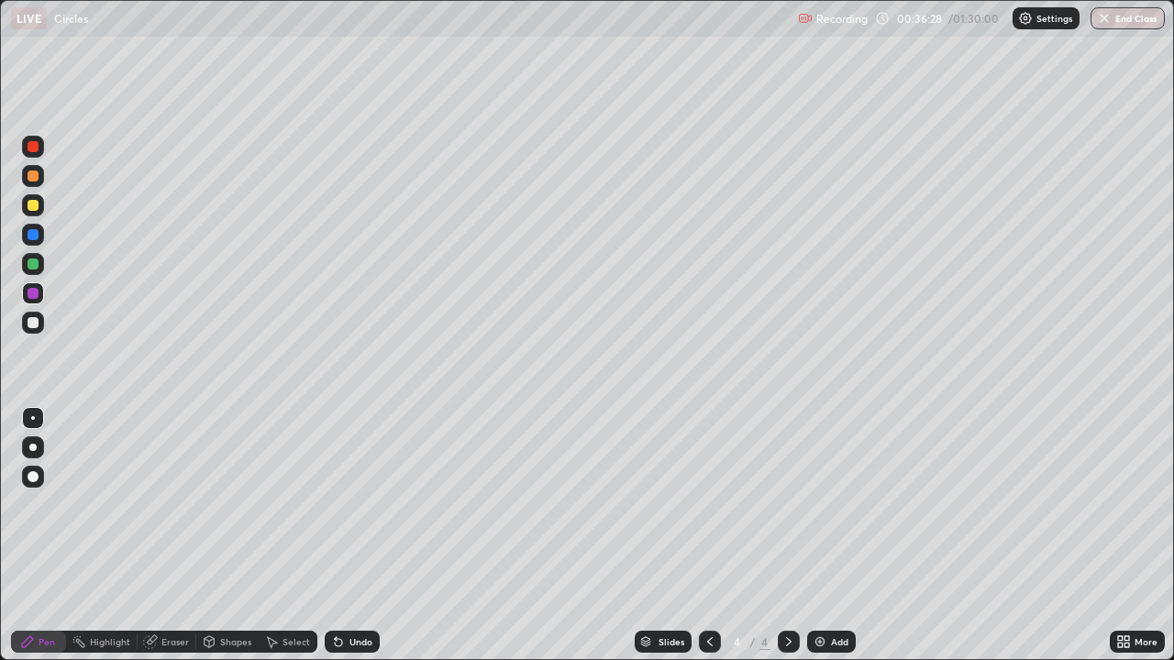
click at [40, 324] on div at bounding box center [33, 323] width 22 height 22
click at [39, 304] on div at bounding box center [33, 294] width 22 height 22
click at [38, 322] on div at bounding box center [33, 322] width 11 height 11
click at [39, 175] on div at bounding box center [33, 176] width 22 height 22
click at [40, 207] on div at bounding box center [33, 205] width 22 height 22
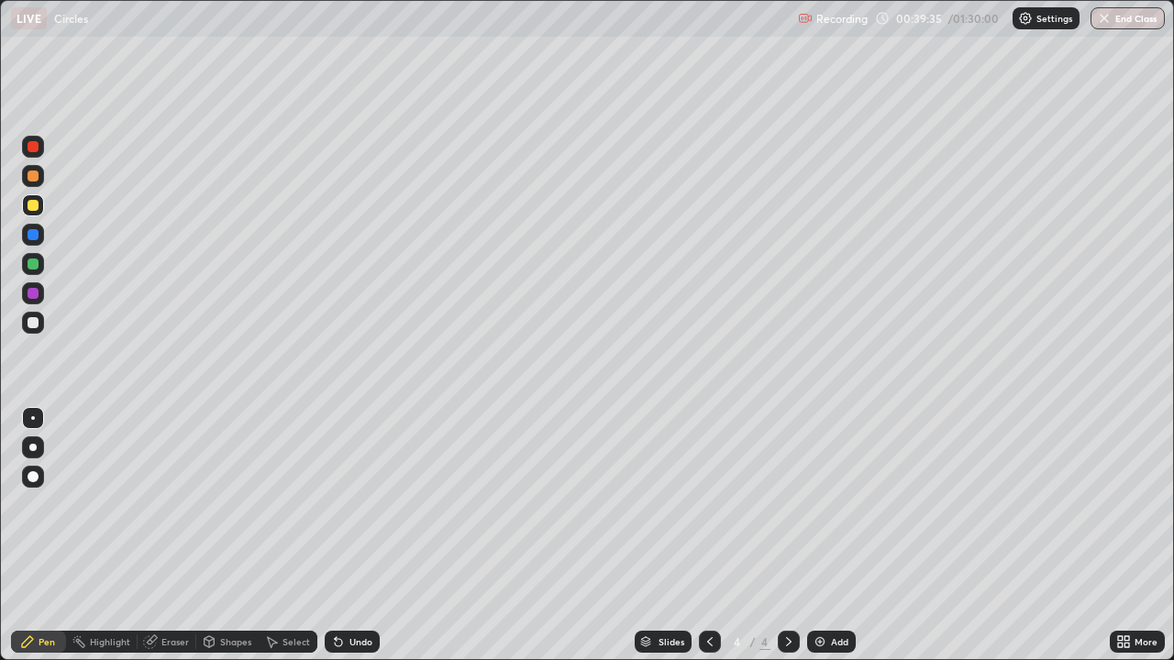
click at [294, 536] on div "Select" at bounding box center [297, 641] width 28 height 9
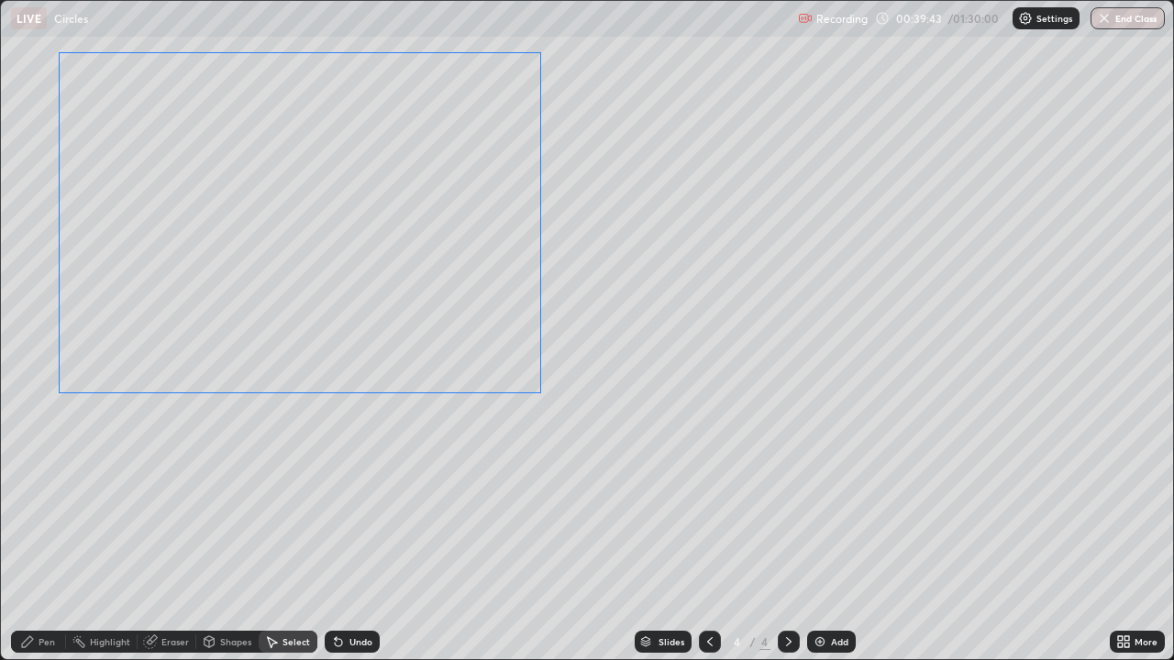
click at [471, 356] on div "0 ° Undo Copy Duplicate Duplicate to new slide Delete" at bounding box center [587, 330] width 1172 height 659
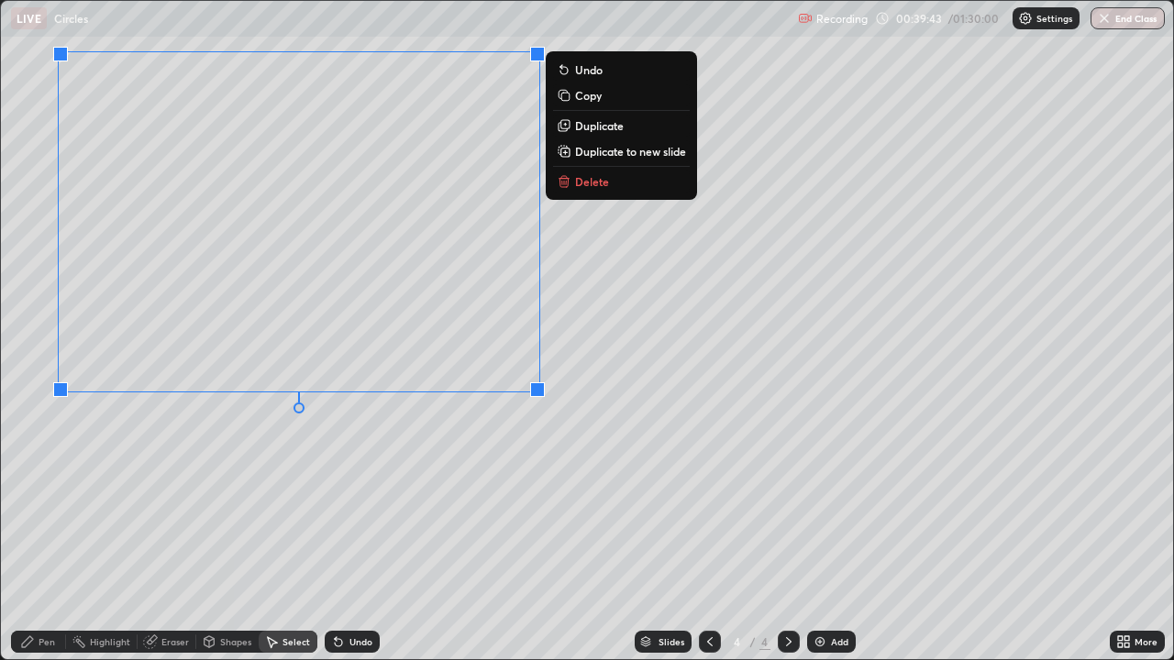
click at [414, 453] on div "0 ° Undo Copy Duplicate Duplicate to new slide Delete" at bounding box center [587, 330] width 1172 height 659
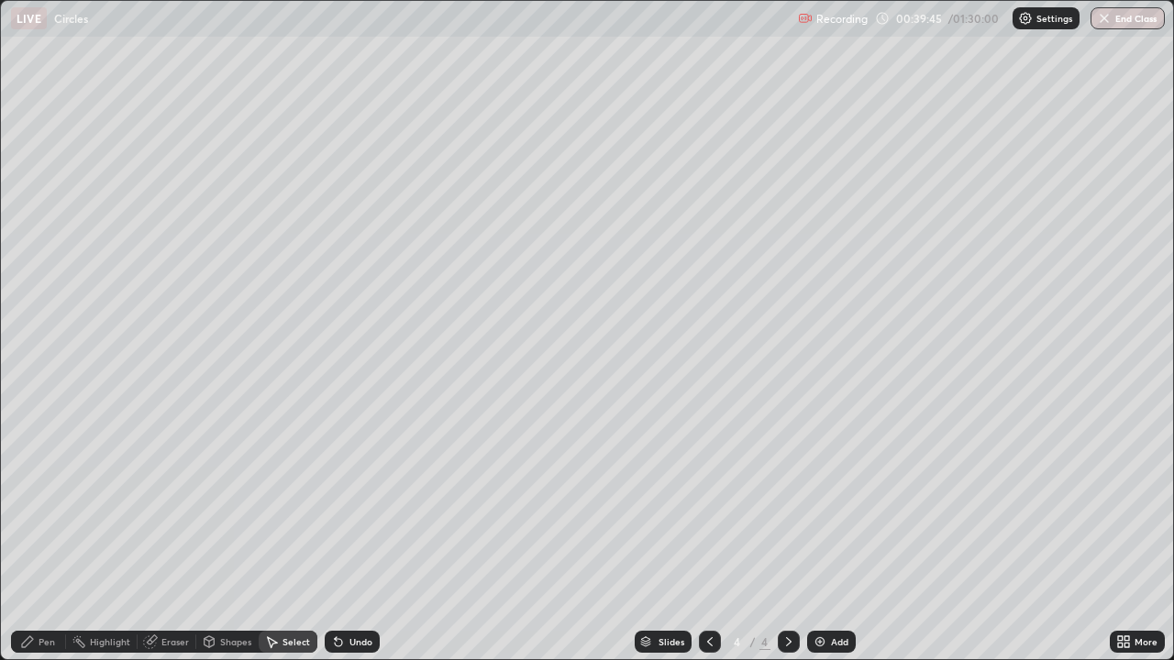
click at [43, 536] on div "Pen" at bounding box center [38, 642] width 55 height 22
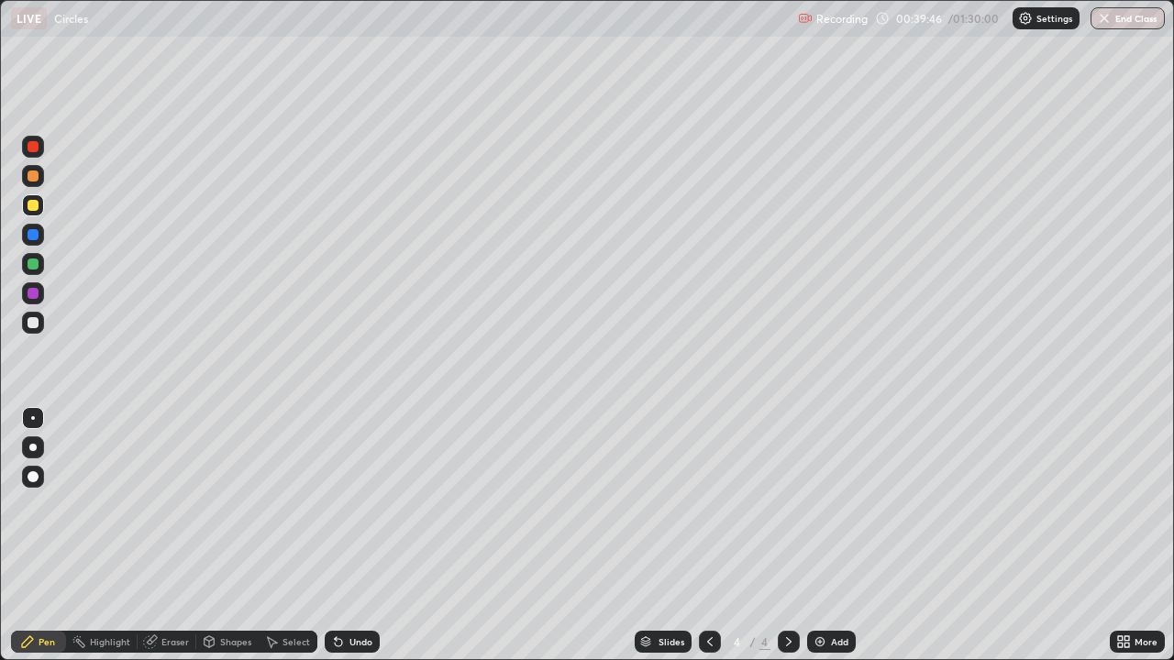
click at [228, 536] on div "Shapes" at bounding box center [235, 641] width 31 height 9
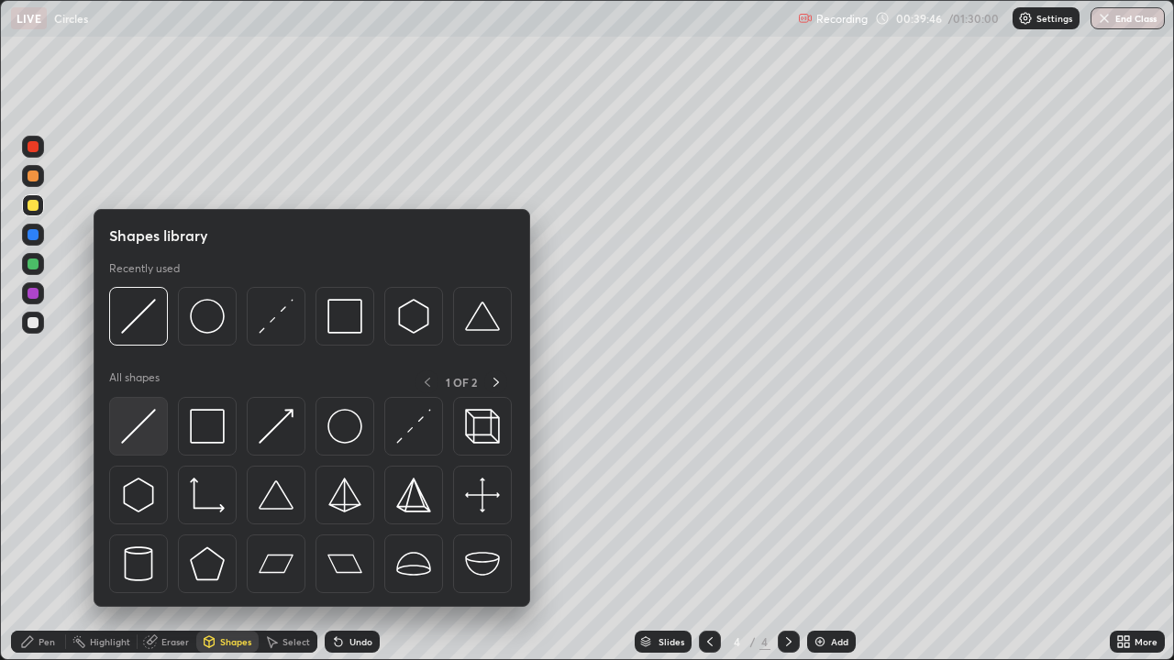
click at [149, 411] on img at bounding box center [138, 426] width 35 height 35
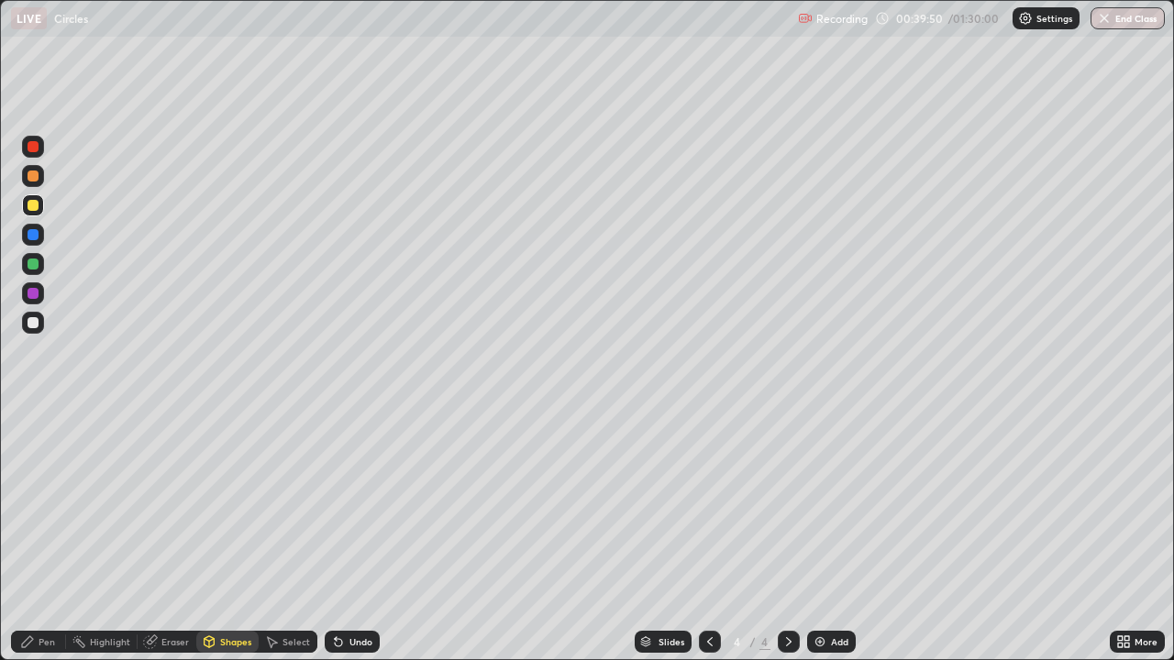
click at [46, 536] on div "Pen" at bounding box center [47, 641] width 17 height 9
click at [42, 321] on div at bounding box center [33, 323] width 22 height 22
click at [34, 205] on div at bounding box center [33, 205] width 11 height 11
click at [39, 173] on div at bounding box center [33, 176] width 22 height 22
click at [831, 536] on div "Add" at bounding box center [839, 641] width 17 height 9
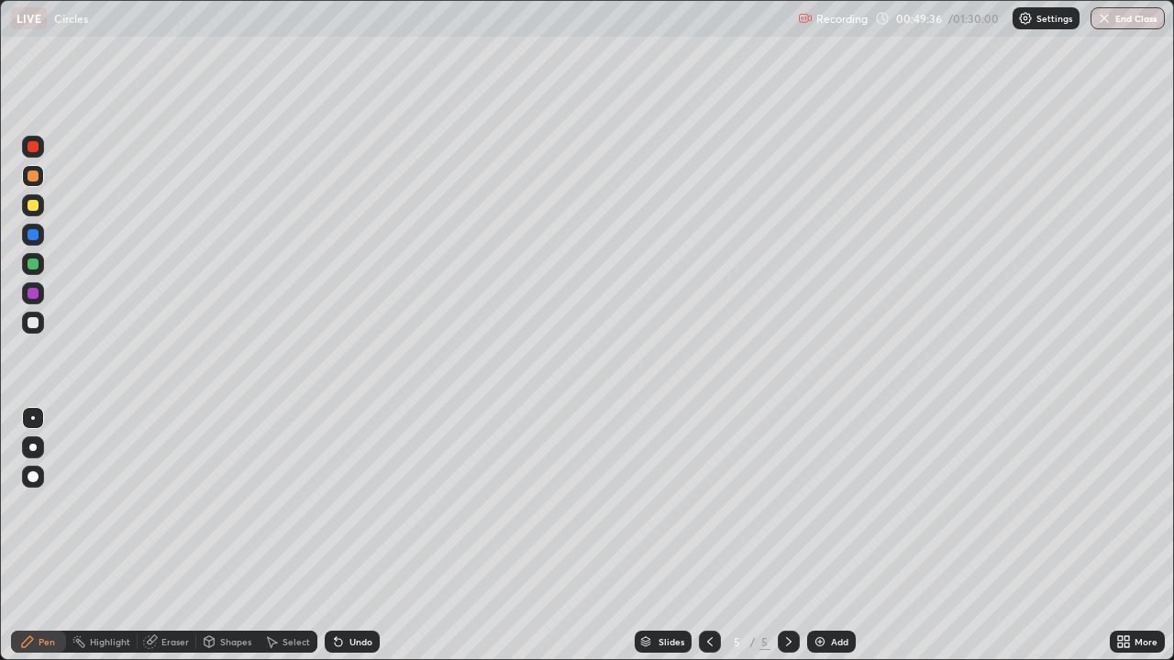
click at [229, 536] on div "Shapes" at bounding box center [235, 641] width 31 height 9
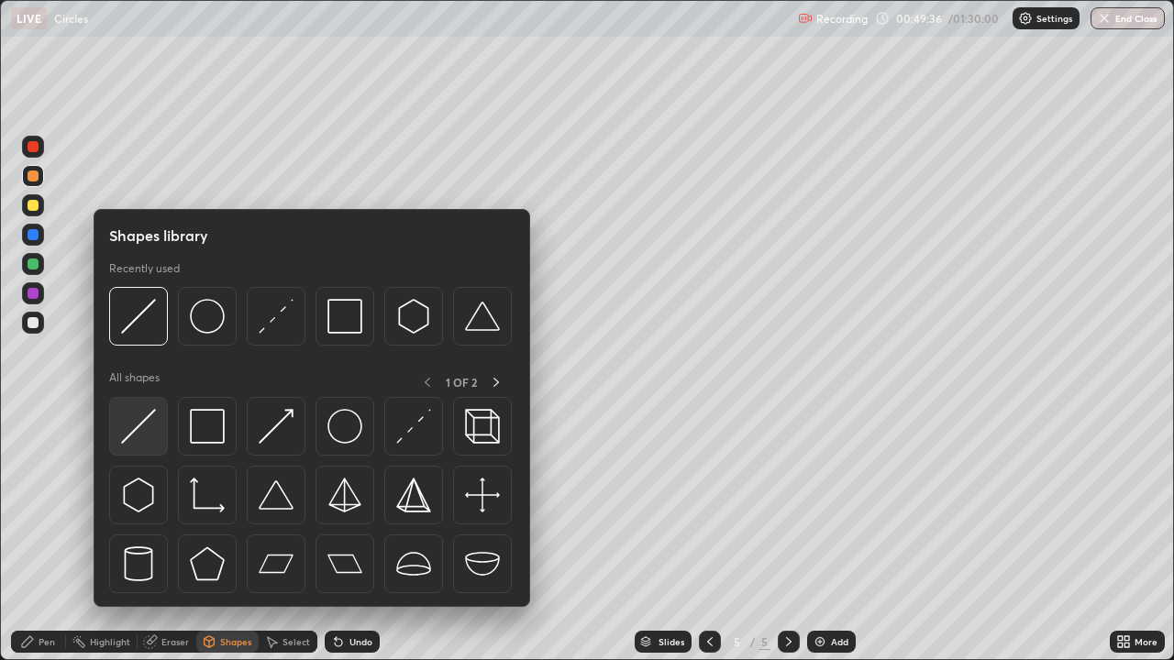
click at [152, 414] on img at bounding box center [138, 426] width 35 height 35
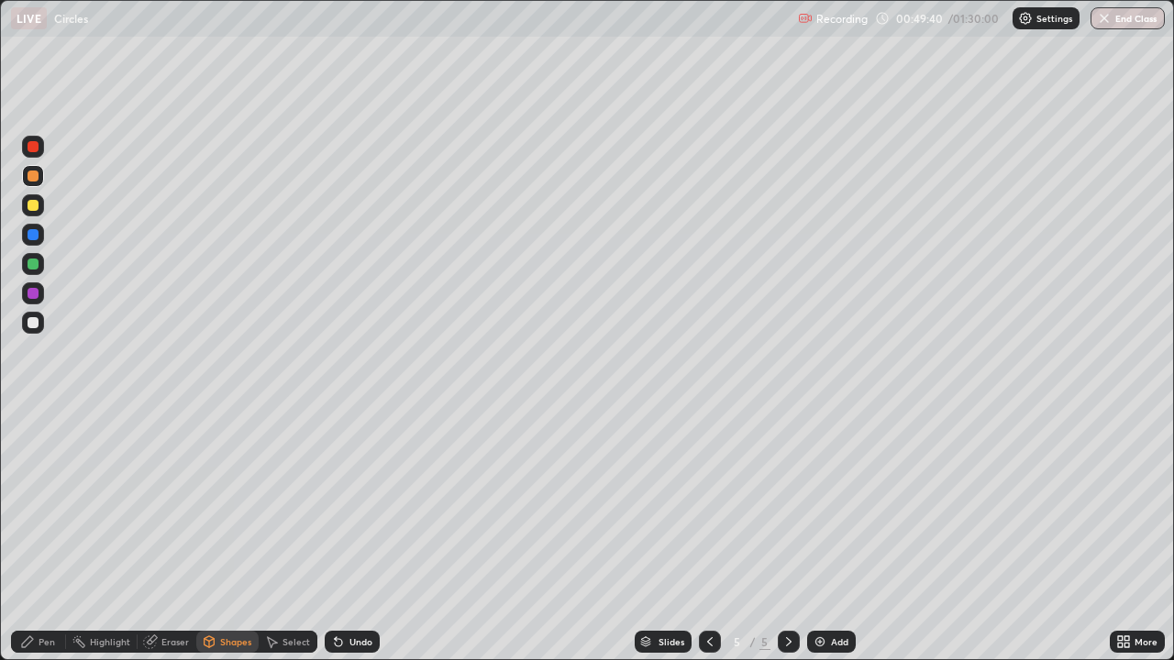
click at [50, 536] on div "Pen" at bounding box center [47, 641] width 17 height 9
click at [43, 320] on div at bounding box center [33, 323] width 22 height 22
click at [226, 536] on div "Shapes" at bounding box center [235, 641] width 31 height 9
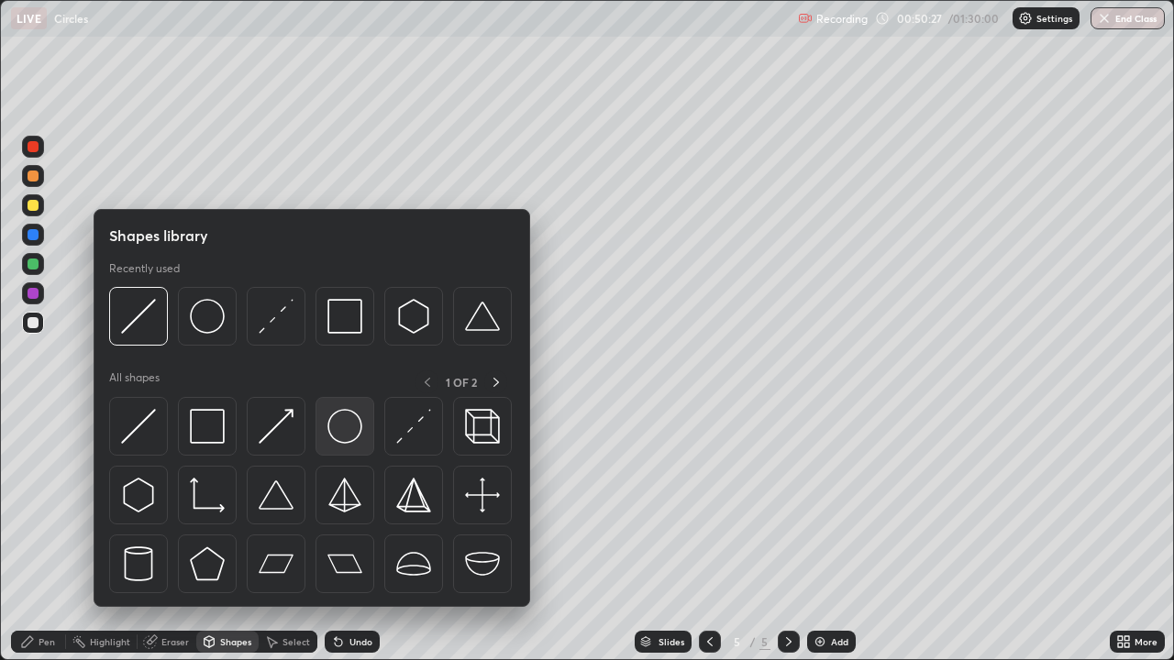
click at [342, 431] on img at bounding box center [344, 426] width 35 height 35
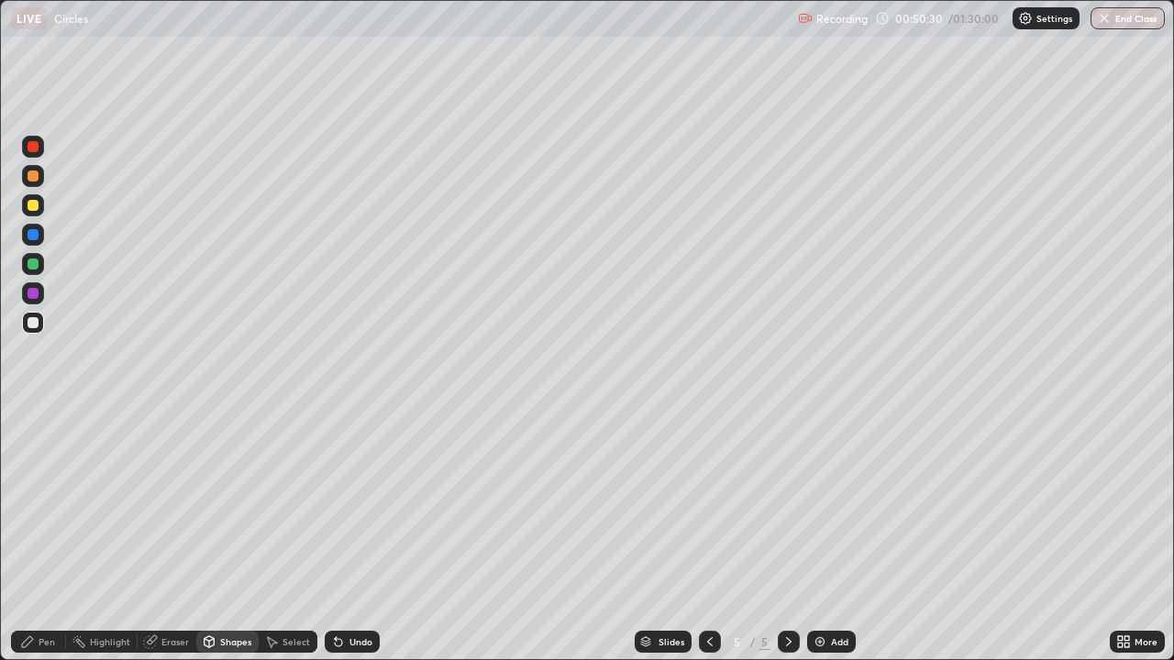
click at [238, 536] on div "Shapes" at bounding box center [235, 641] width 31 height 9
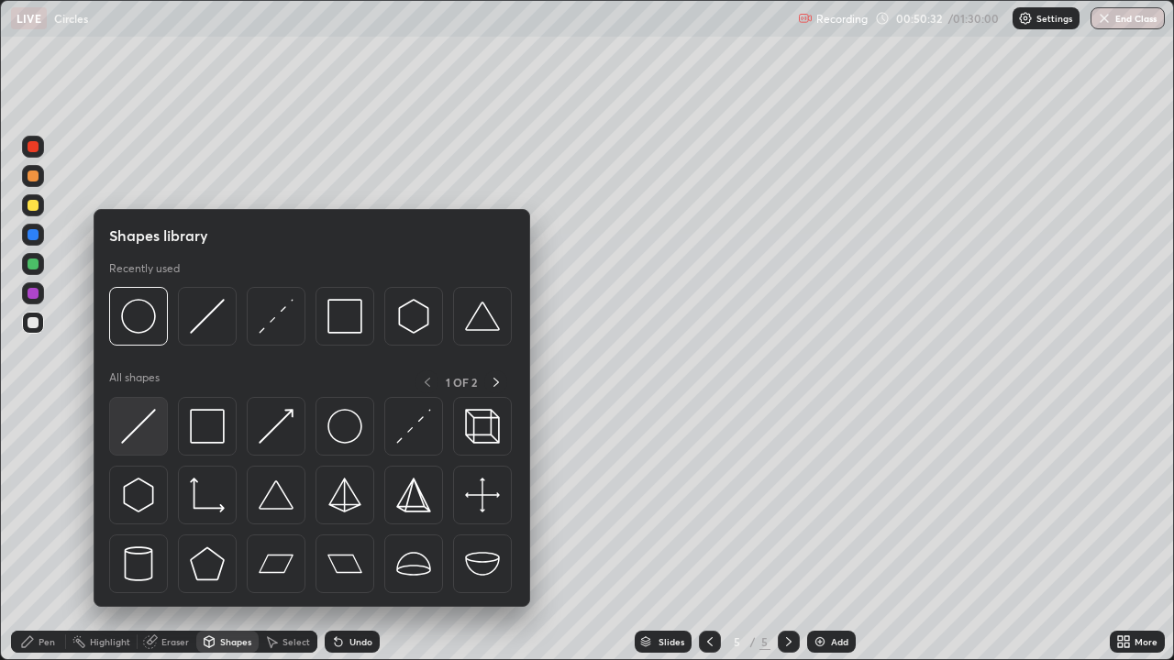
click at [142, 416] on img at bounding box center [138, 426] width 35 height 35
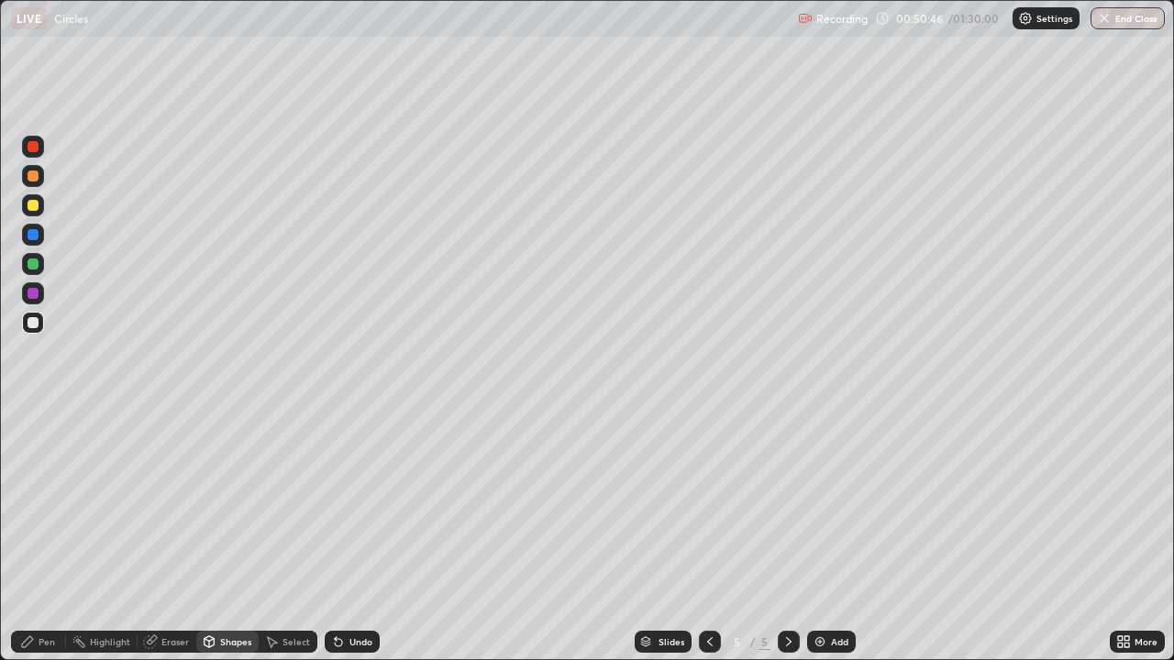
click at [43, 203] on div at bounding box center [33, 205] width 22 height 22
click at [46, 536] on div "Pen" at bounding box center [47, 641] width 17 height 9
click at [228, 536] on div "Shapes" at bounding box center [235, 641] width 31 height 9
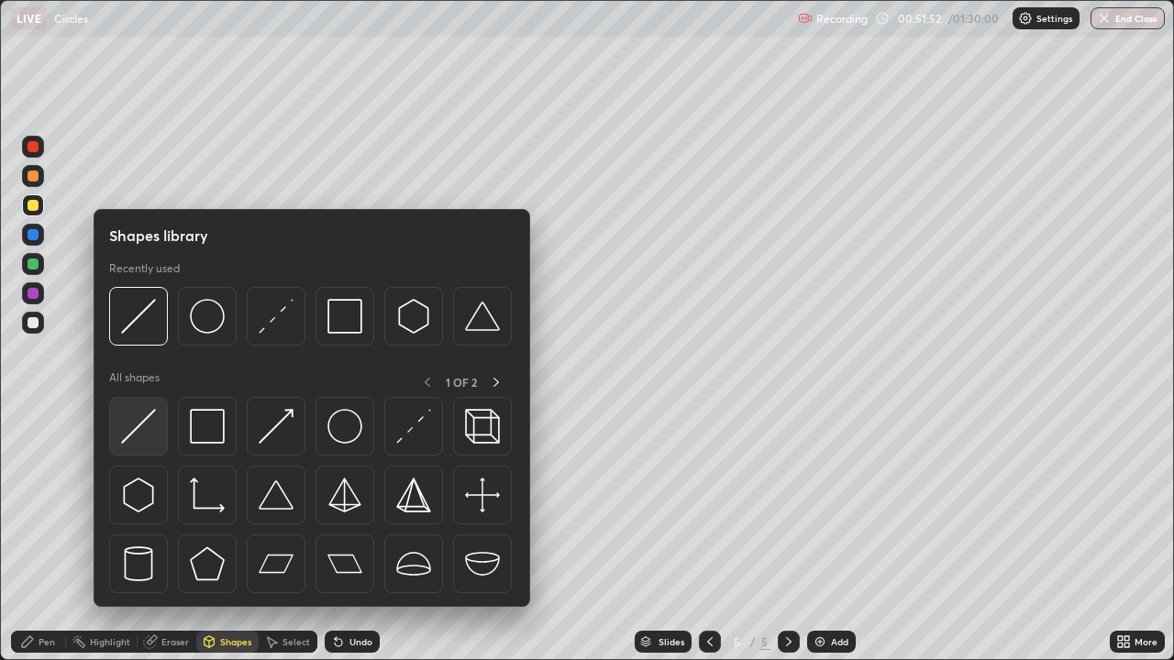
click at [139, 415] on img at bounding box center [138, 426] width 35 height 35
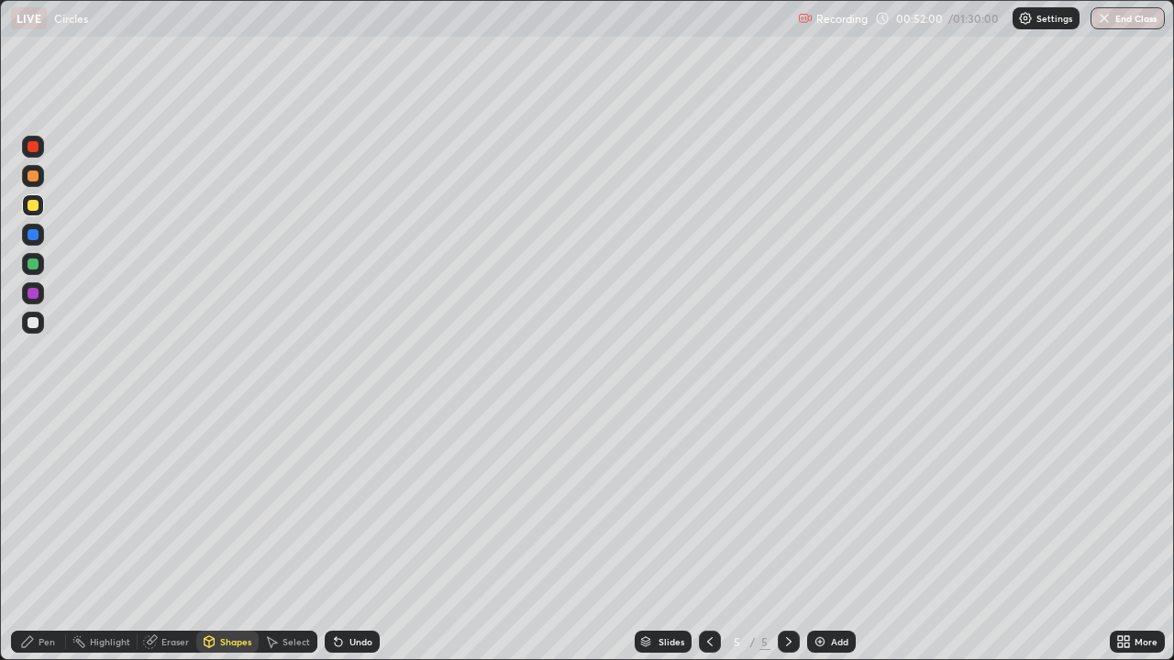
click at [40, 536] on div "Pen" at bounding box center [38, 642] width 55 height 22
click at [40, 323] on div at bounding box center [33, 323] width 22 height 22
click at [38, 205] on div at bounding box center [33, 205] width 11 height 11
click at [40, 320] on div at bounding box center [33, 323] width 22 height 22
click at [357, 536] on div "Undo" at bounding box center [360, 641] width 23 height 9
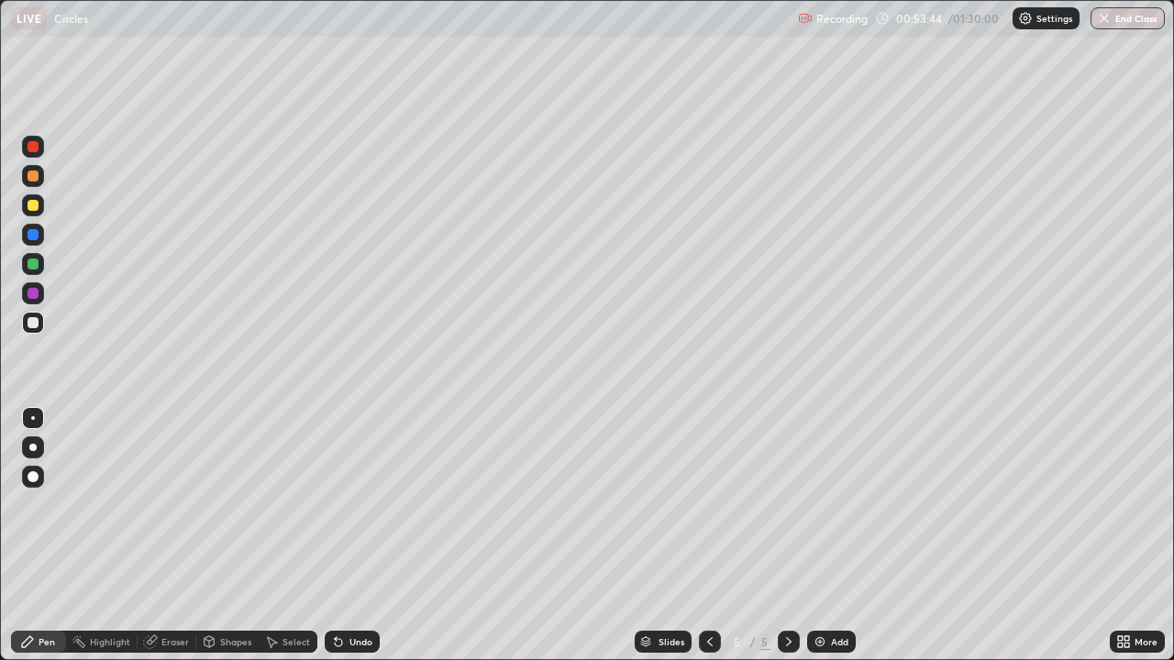
click at [40, 202] on div at bounding box center [33, 205] width 22 height 22
click at [169, 536] on div "Eraser" at bounding box center [175, 641] width 28 height 9
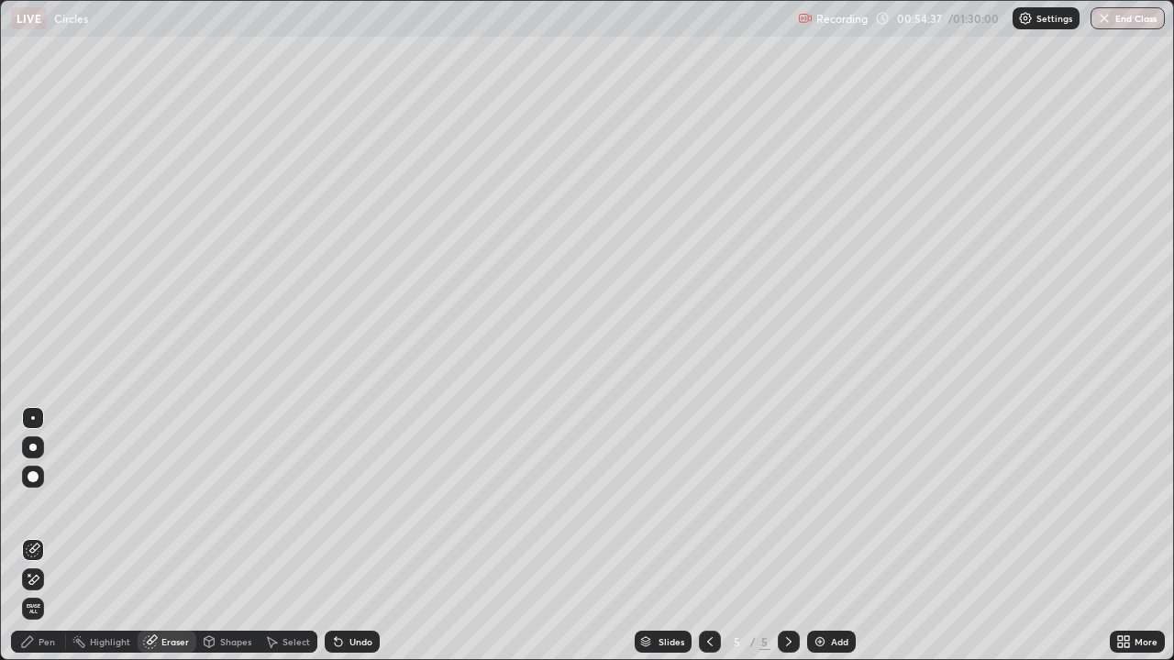
click at [35, 536] on div "Pen" at bounding box center [38, 642] width 55 height 22
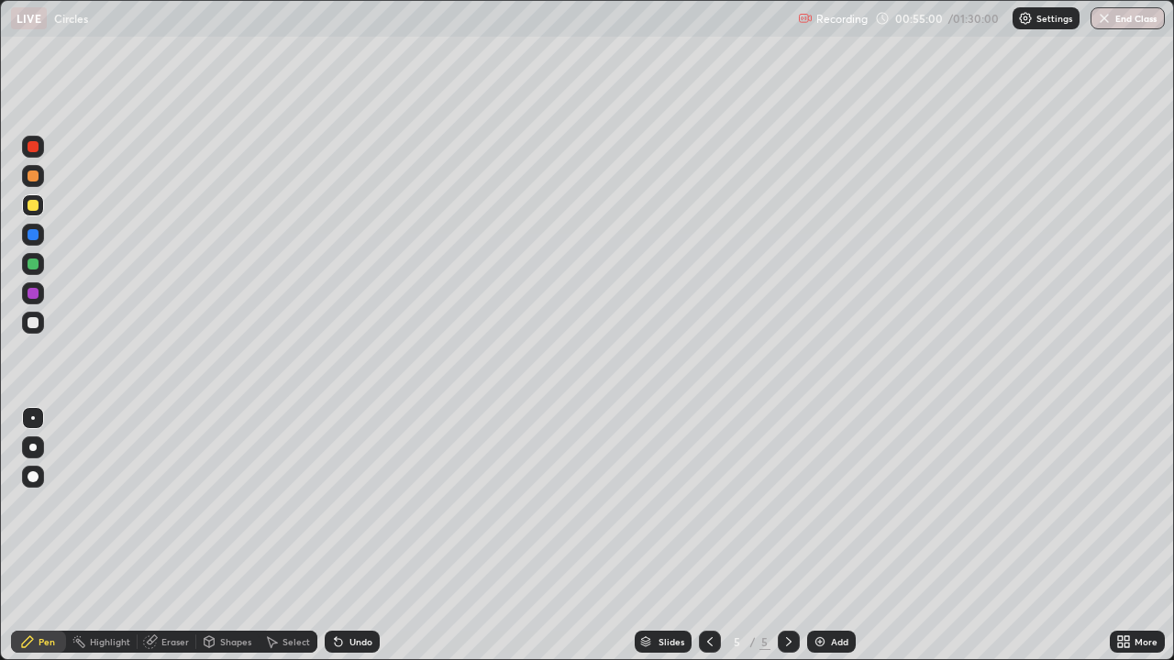
click at [41, 175] on div at bounding box center [33, 176] width 22 height 22
click at [35, 289] on div at bounding box center [33, 293] width 11 height 11
click at [35, 266] on div at bounding box center [33, 264] width 11 height 11
click at [39, 323] on div at bounding box center [33, 323] width 22 height 22
click at [290, 536] on div "Select" at bounding box center [297, 641] width 28 height 9
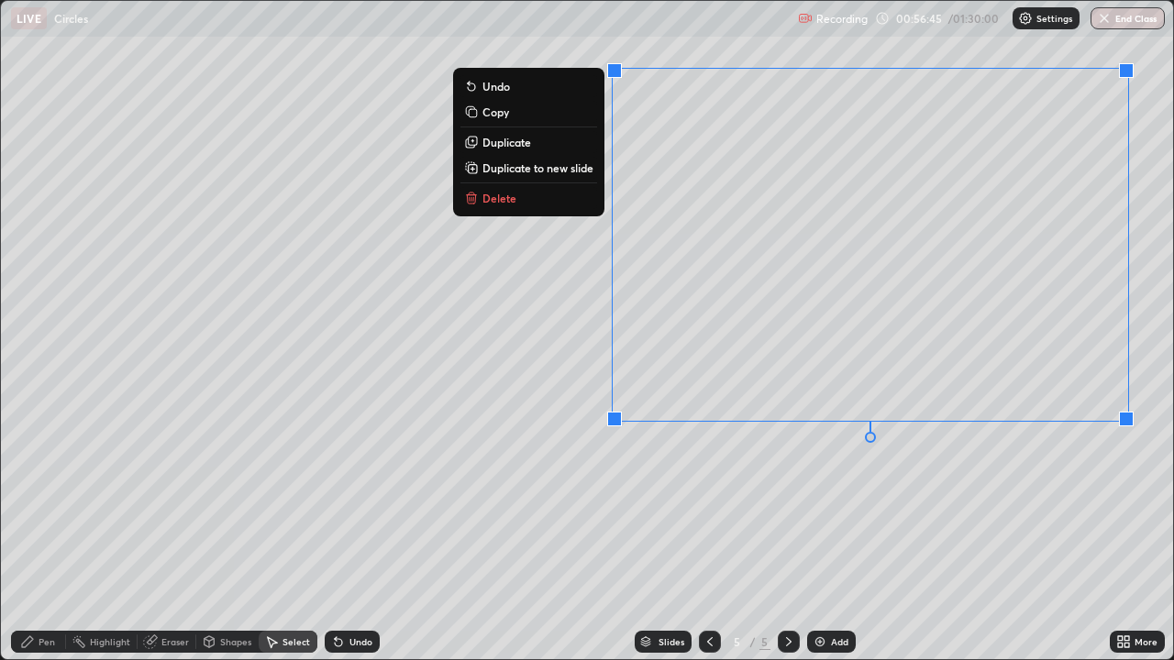
click at [827, 481] on div "0 ° Undo Copy Duplicate Duplicate to new slide Delete" at bounding box center [587, 330] width 1172 height 659
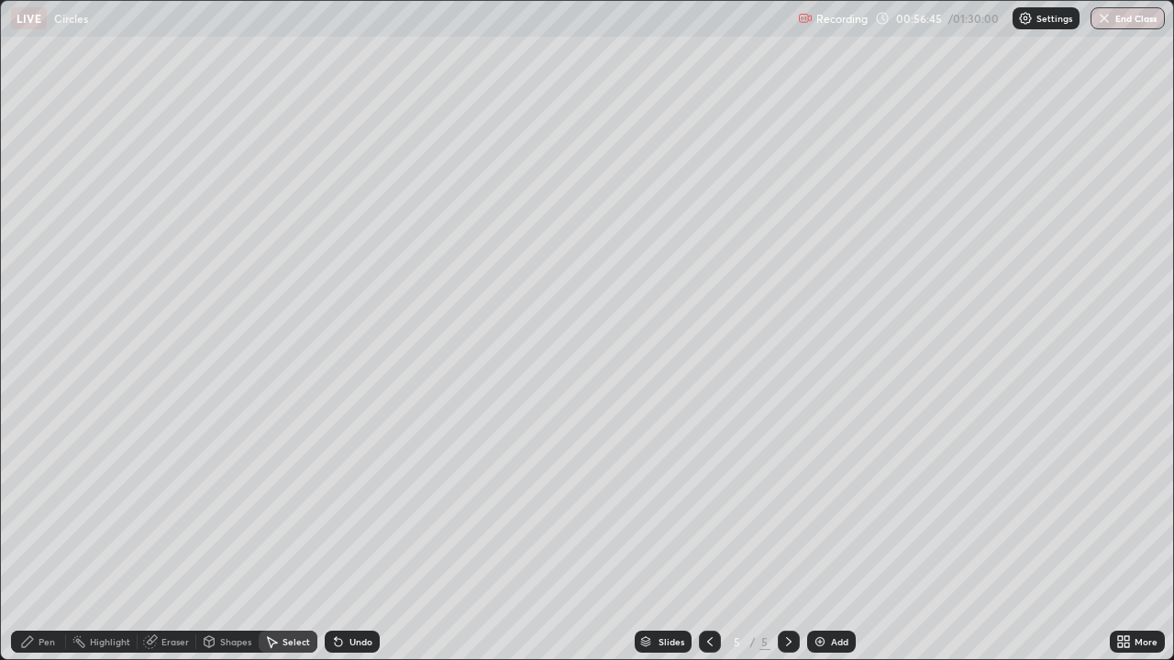
click at [43, 536] on div "Pen" at bounding box center [47, 641] width 17 height 9
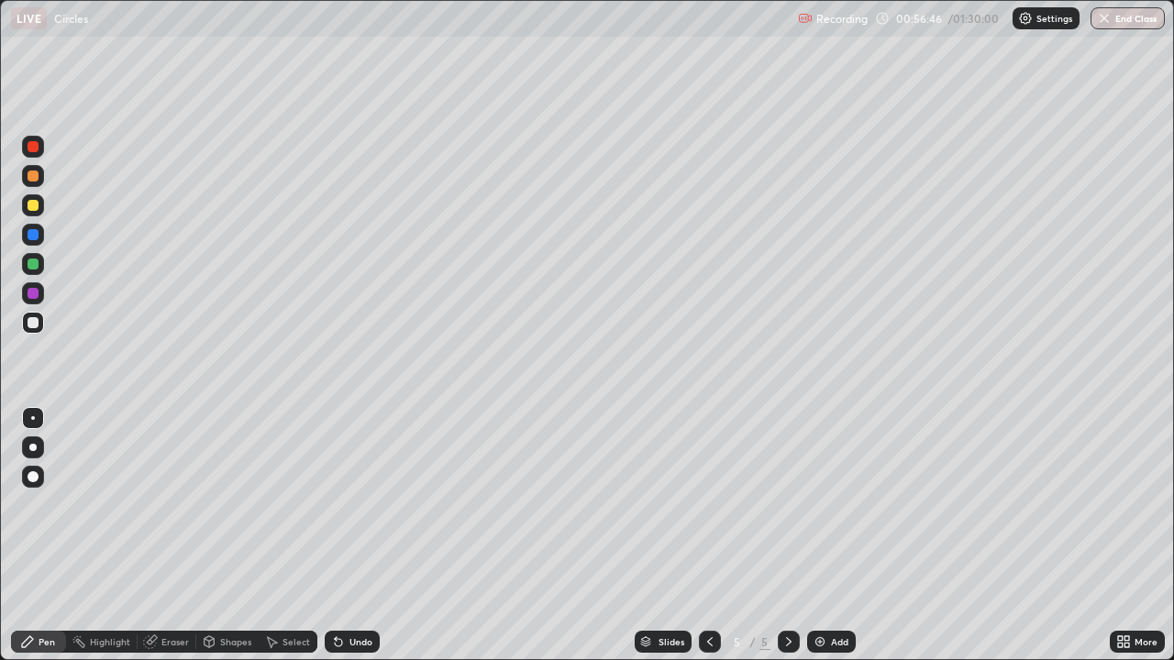
click at [34, 205] on div at bounding box center [33, 205] width 11 height 11
click at [355, 536] on div "Undo" at bounding box center [360, 641] width 23 height 9
click at [42, 267] on div at bounding box center [33, 264] width 22 height 22
click at [352, 536] on div "Undo" at bounding box center [360, 641] width 23 height 9
click at [349, 536] on div "Undo" at bounding box center [360, 641] width 23 height 9
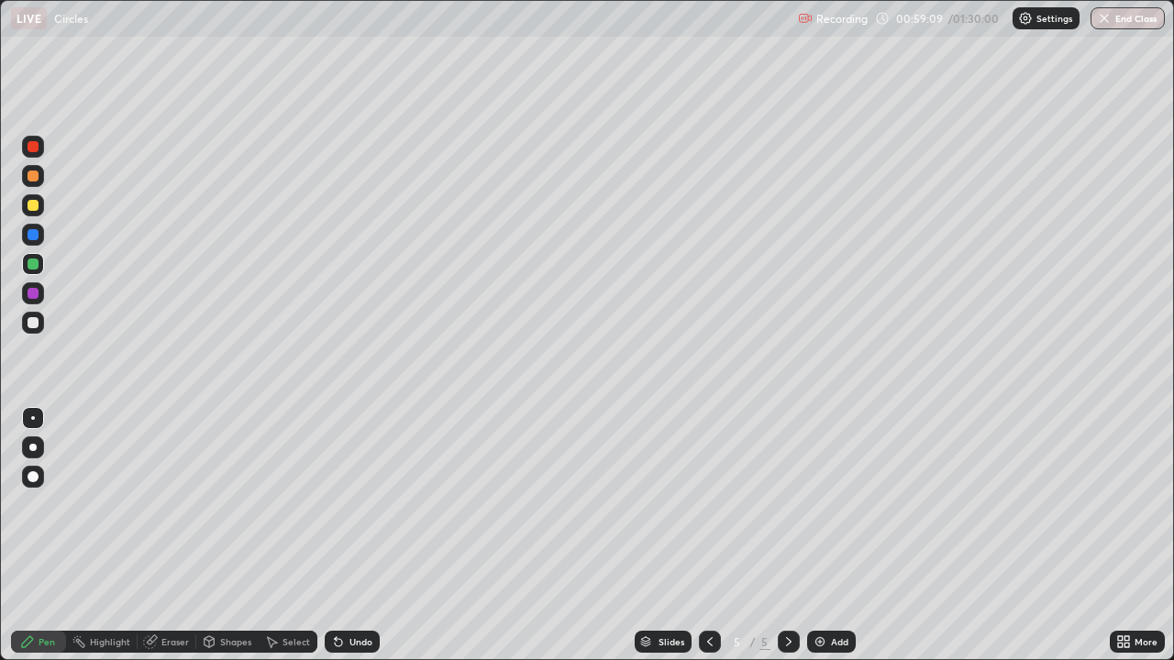
click at [349, 536] on div "Undo" at bounding box center [352, 642] width 55 height 22
click at [348, 536] on div "Undo" at bounding box center [352, 642] width 55 height 22
click at [346, 536] on div "Undo" at bounding box center [352, 642] width 55 height 22
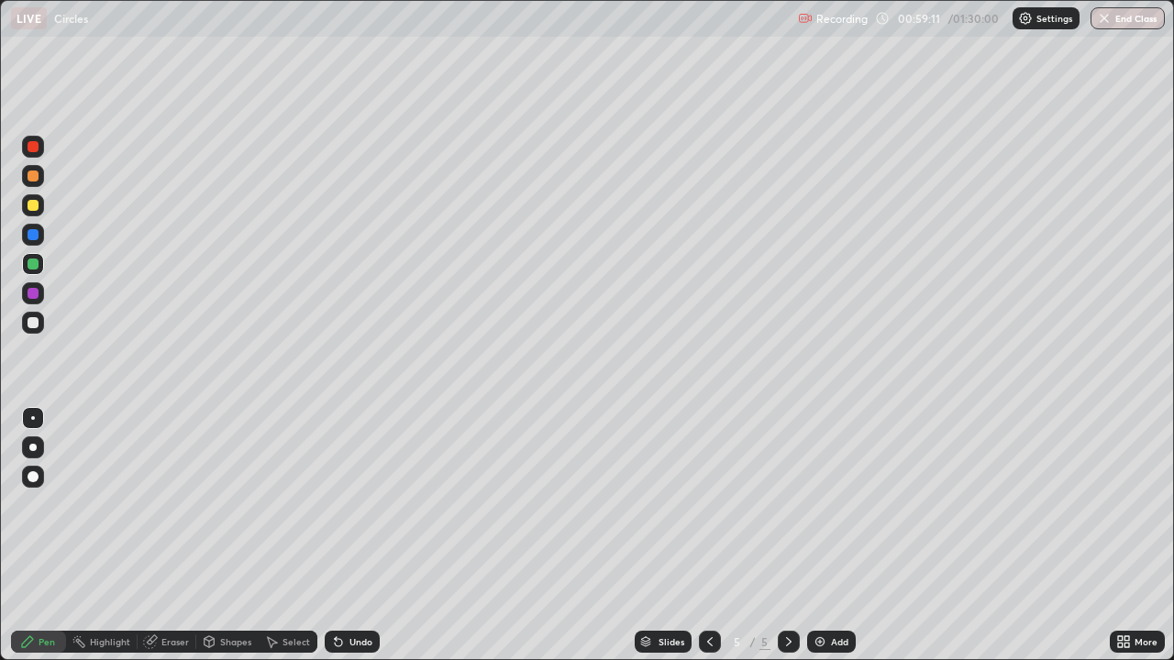
click at [344, 536] on div "Undo" at bounding box center [352, 642] width 55 height 22
click at [343, 536] on div "Undo" at bounding box center [352, 642] width 55 height 22
click at [341, 536] on div "Undo" at bounding box center [352, 642] width 55 height 22
click at [339, 536] on div "Undo" at bounding box center [352, 642] width 55 height 22
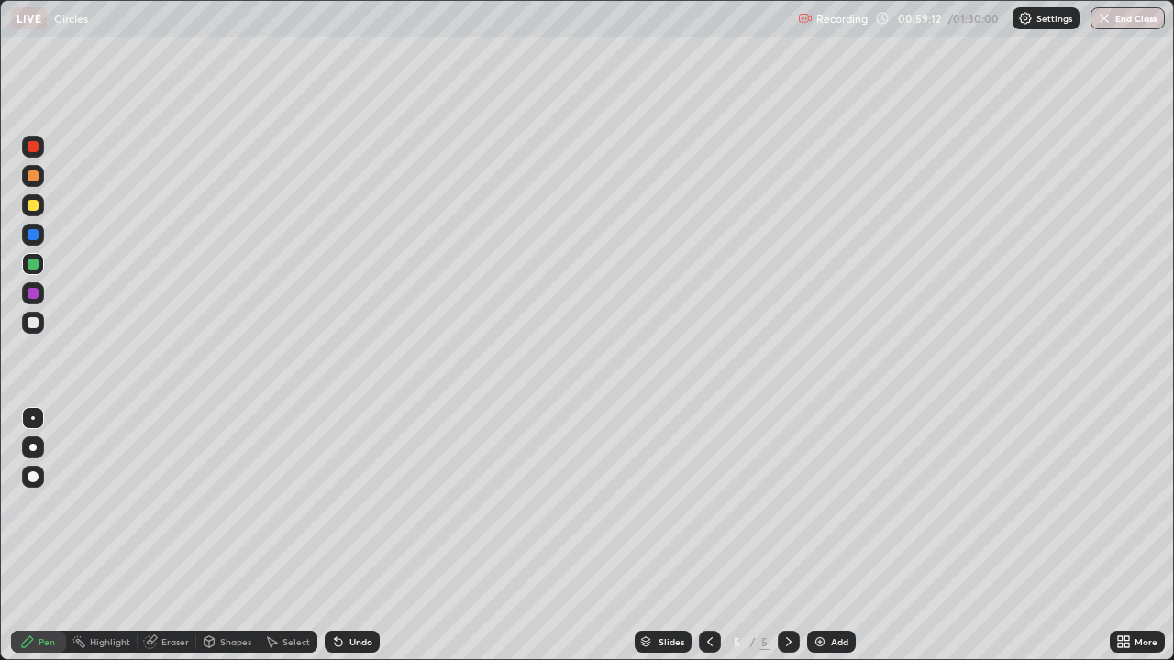
click at [338, 536] on div "Undo" at bounding box center [352, 642] width 55 height 22
click at [337, 536] on div "Undo" at bounding box center [352, 642] width 55 height 22
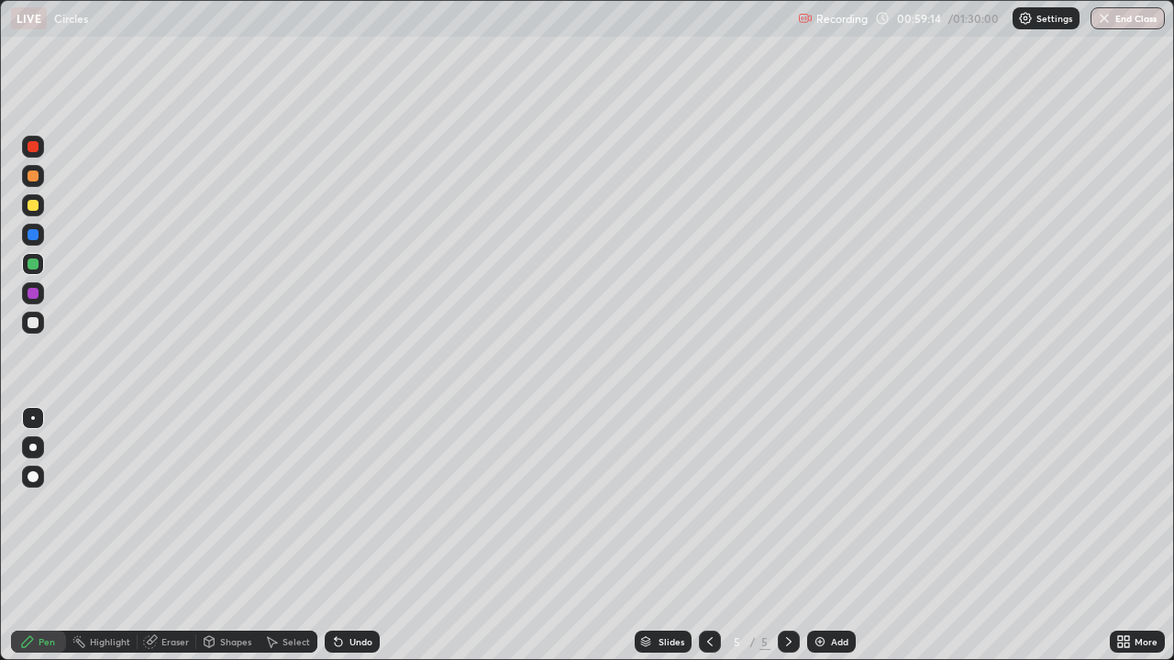
click at [336, 536] on div "Undo" at bounding box center [352, 642] width 55 height 22
click at [831, 536] on div "Add" at bounding box center [839, 641] width 17 height 9
click at [215, 536] on icon at bounding box center [209, 642] width 15 height 15
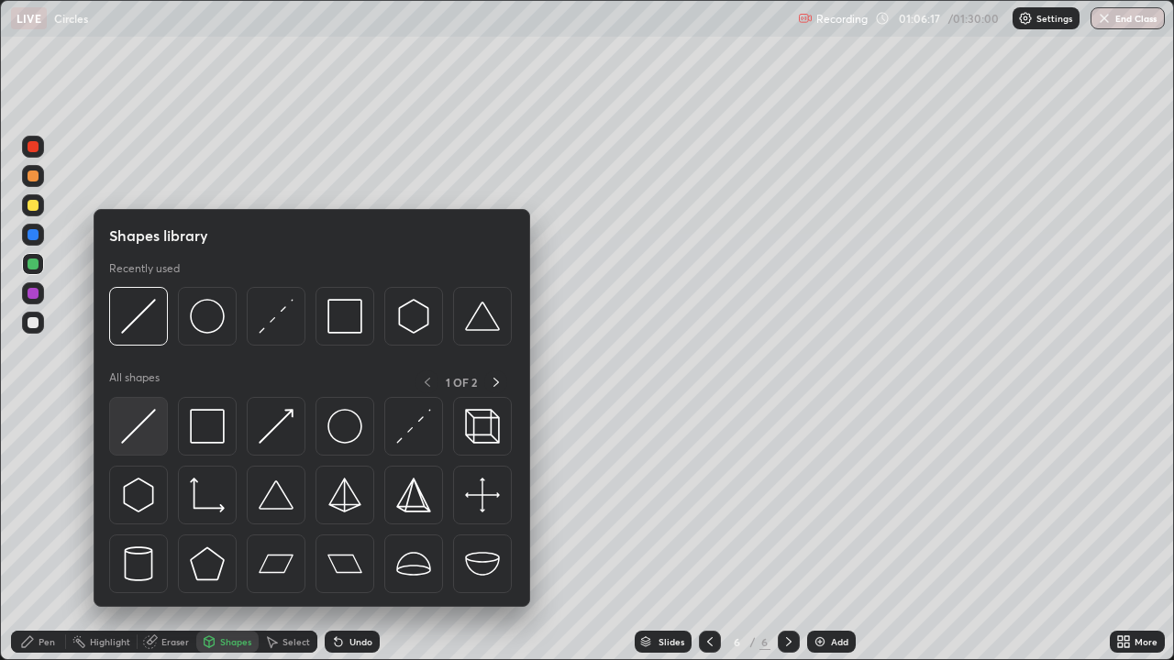
click at [145, 423] on img at bounding box center [138, 426] width 35 height 35
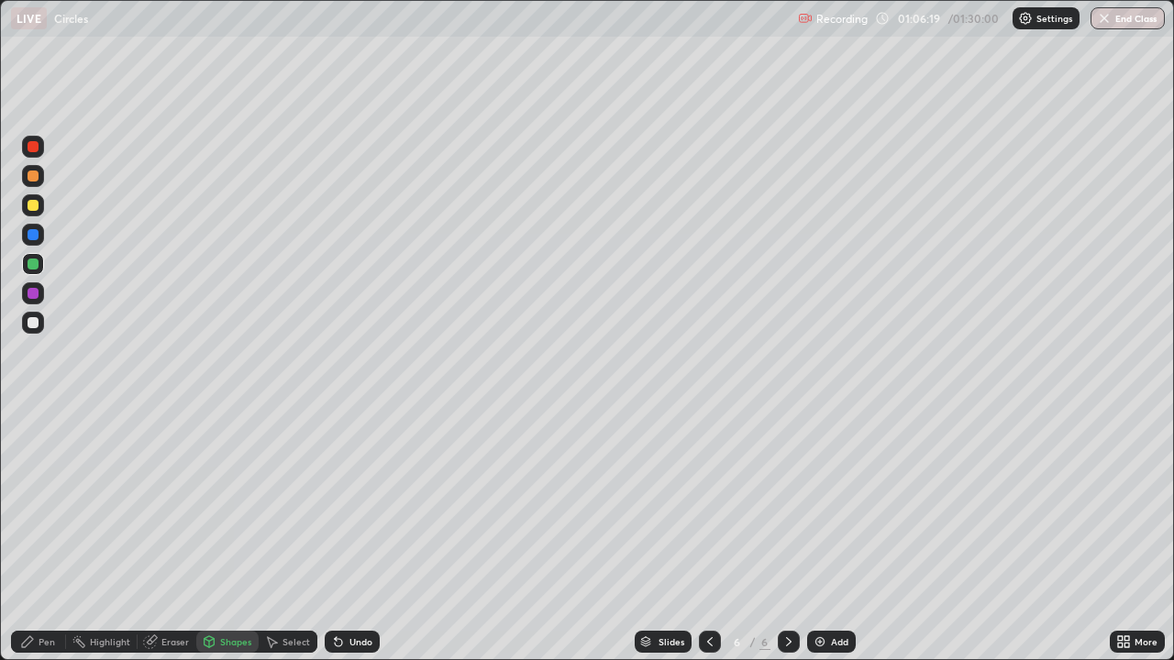
click at [45, 536] on div "Pen" at bounding box center [47, 641] width 17 height 9
click at [40, 328] on div at bounding box center [33, 323] width 22 height 22
click at [41, 204] on div at bounding box center [33, 205] width 22 height 22
click at [34, 174] on div at bounding box center [33, 176] width 11 height 11
click at [228, 536] on div "Shapes" at bounding box center [235, 641] width 31 height 9
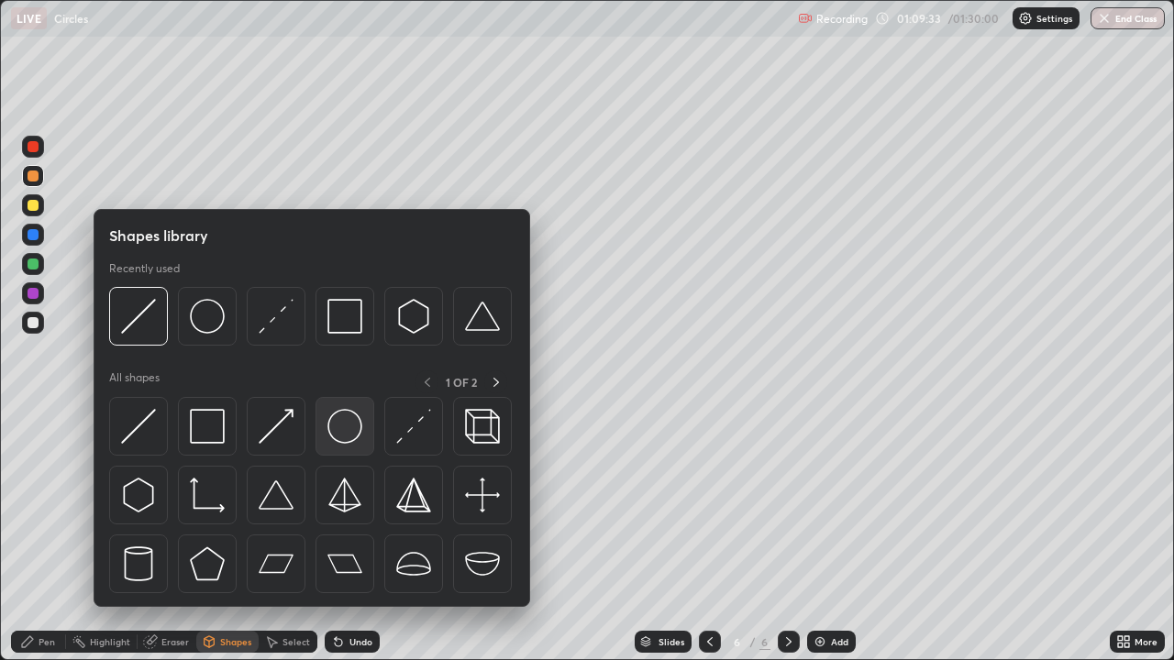
click at [349, 434] on img at bounding box center [344, 426] width 35 height 35
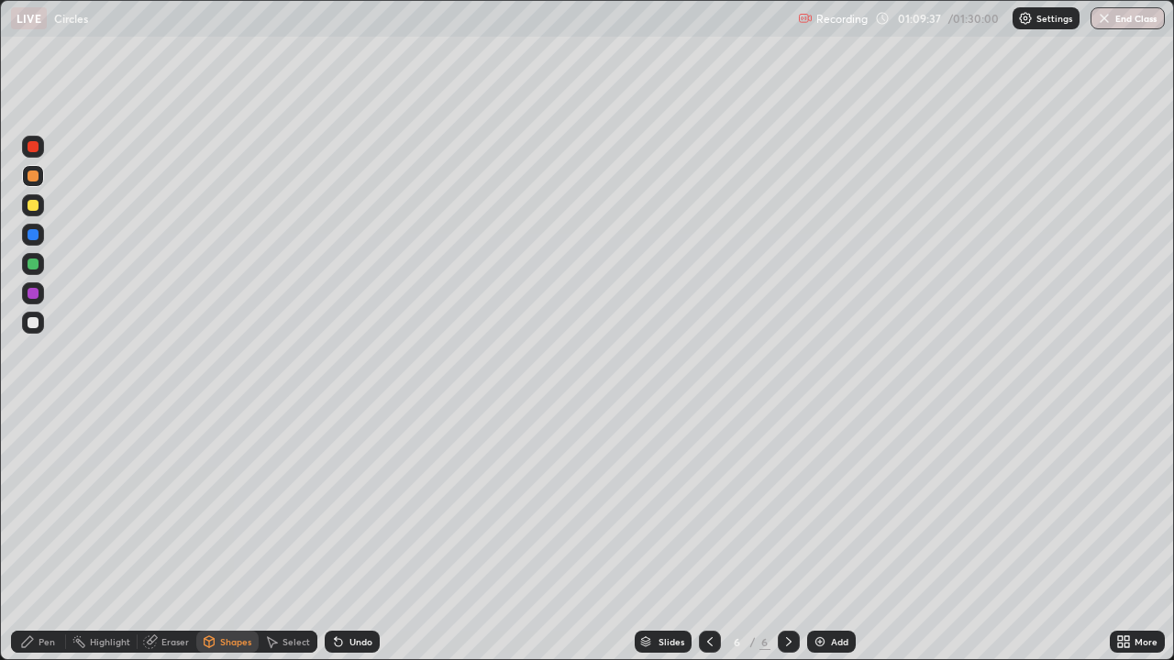
click at [234, 536] on div "Shapes" at bounding box center [235, 641] width 31 height 9
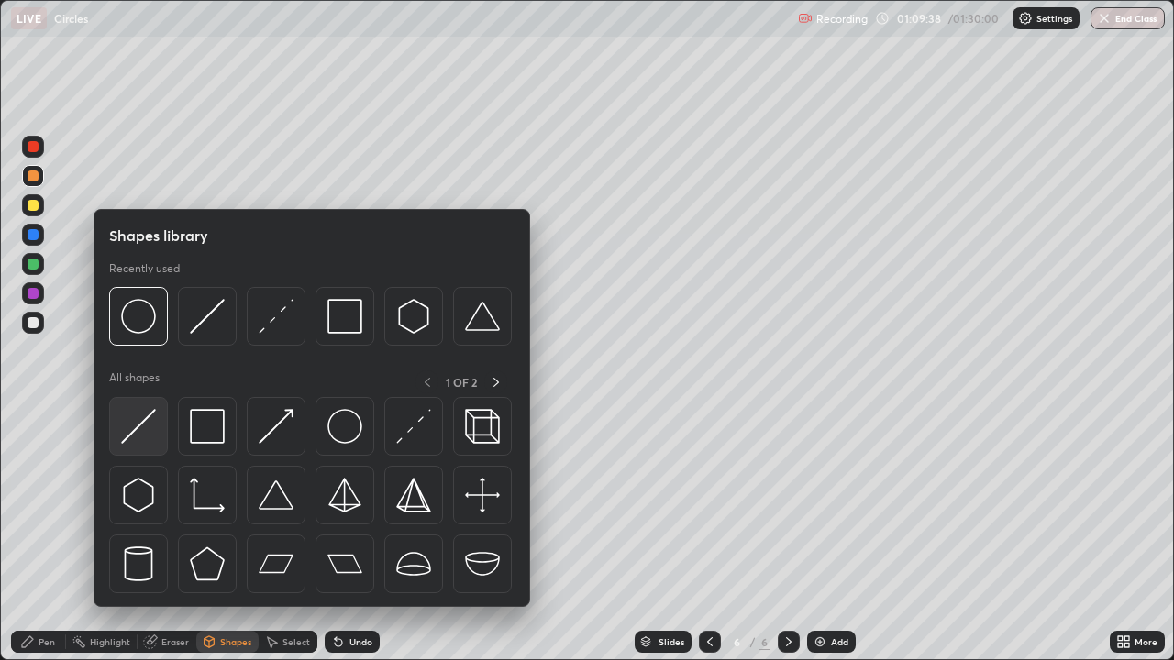
click at [150, 408] on div at bounding box center [138, 426] width 59 height 59
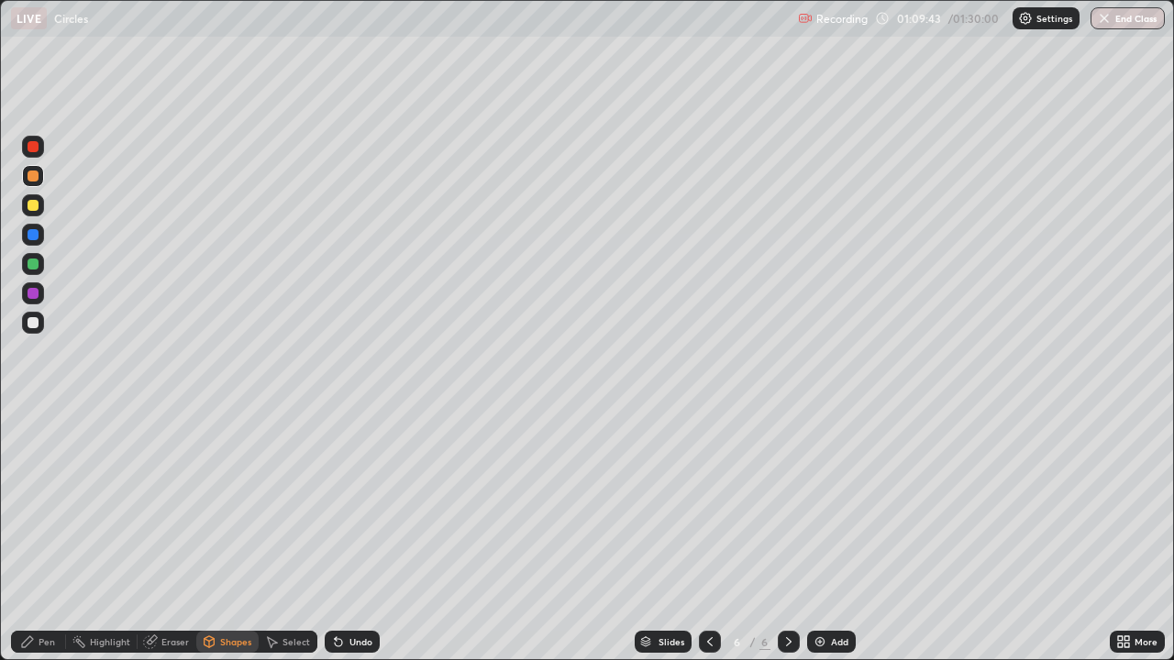
click at [44, 536] on div "Pen" at bounding box center [47, 641] width 17 height 9
click at [33, 325] on div at bounding box center [33, 322] width 11 height 11
click at [172, 536] on div "Eraser" at bounding box center [175, 641] width 28 height 9
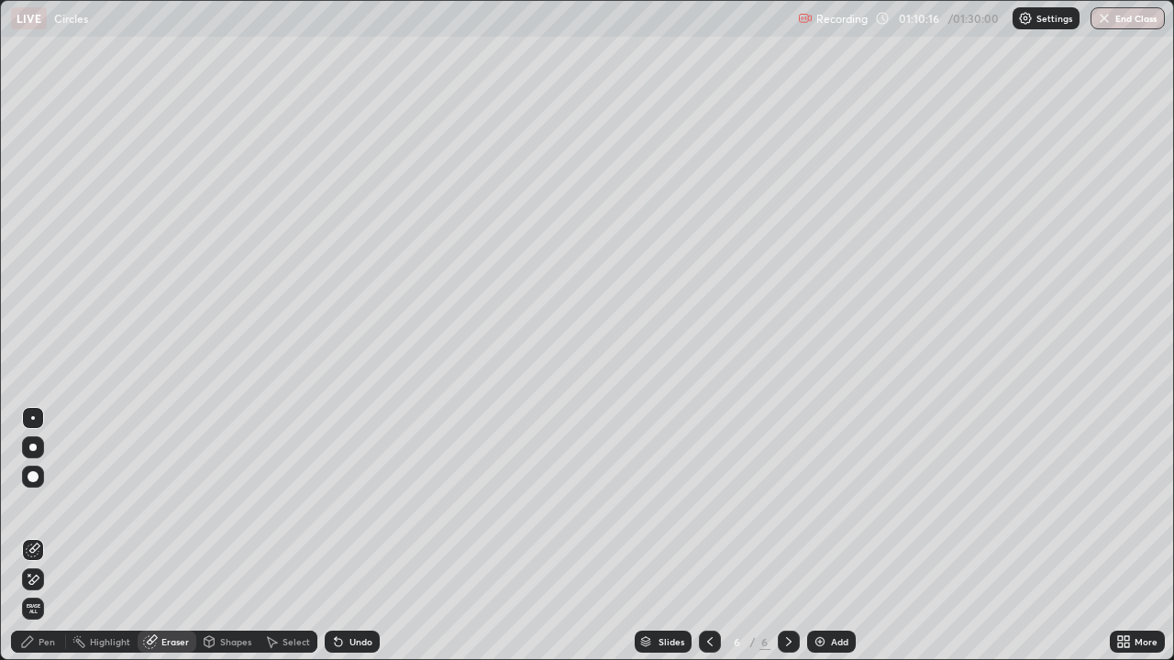
click at [45, 536] on div "Pen" at bounding box center [47, 641] width 17 height 9
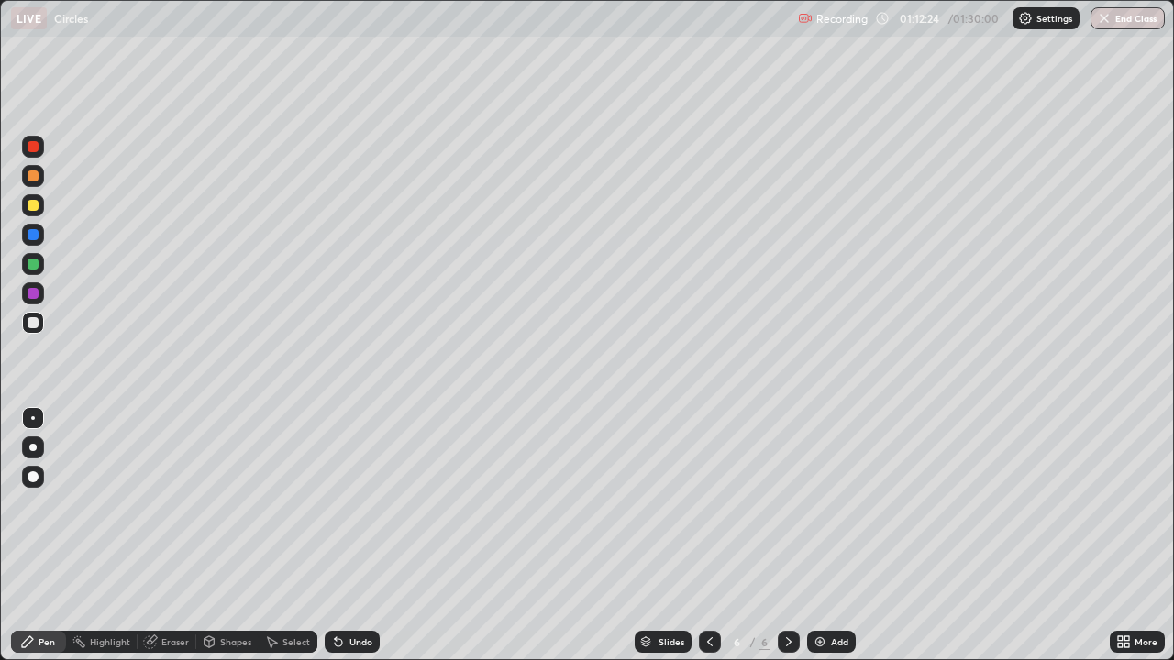
click at [39, 178] on div at bounding box center [33, 176] width 22 height 22
click at [351, 536] on div "Undo" at bounding box center [360, 641] width 23 height 9
click at [349, 536] on div "Undo" at bounding box center [360, 641] width 23 height 9
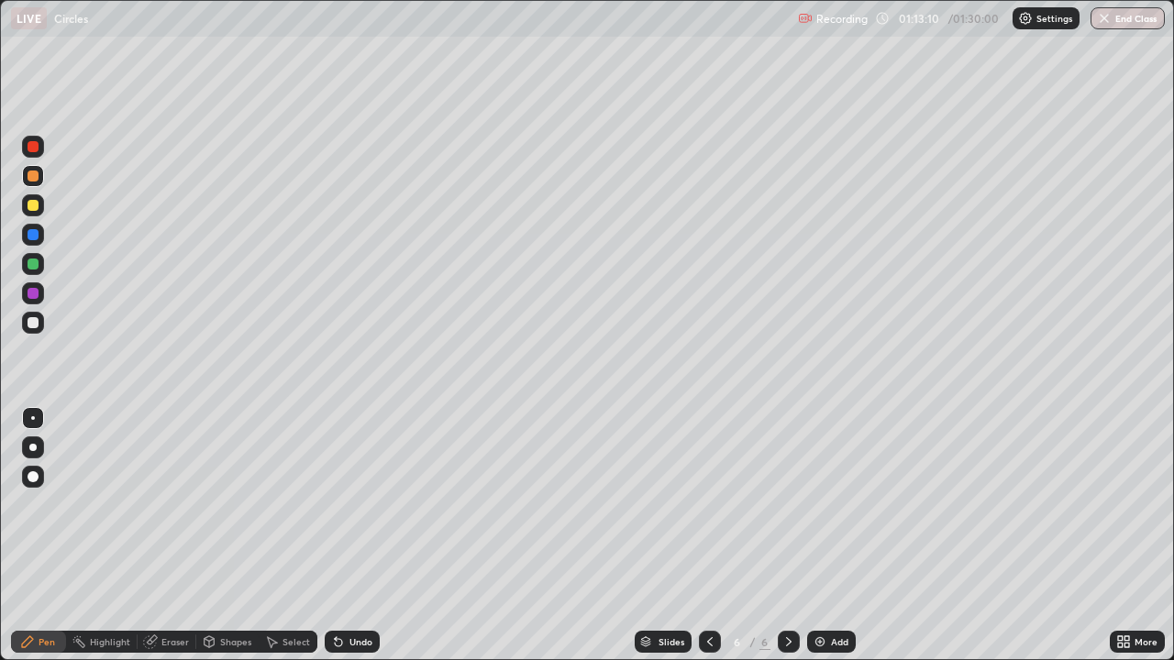
click at [346, 536] on div "Undo" at bounding box center [352, 642] width 55 height 22
click at [40, 324] on div at bounding box center [33, 323] width 22 height 22
click at [1111, 17] on button "End Class" at bounding box center [1128, 18] width 74 height 22
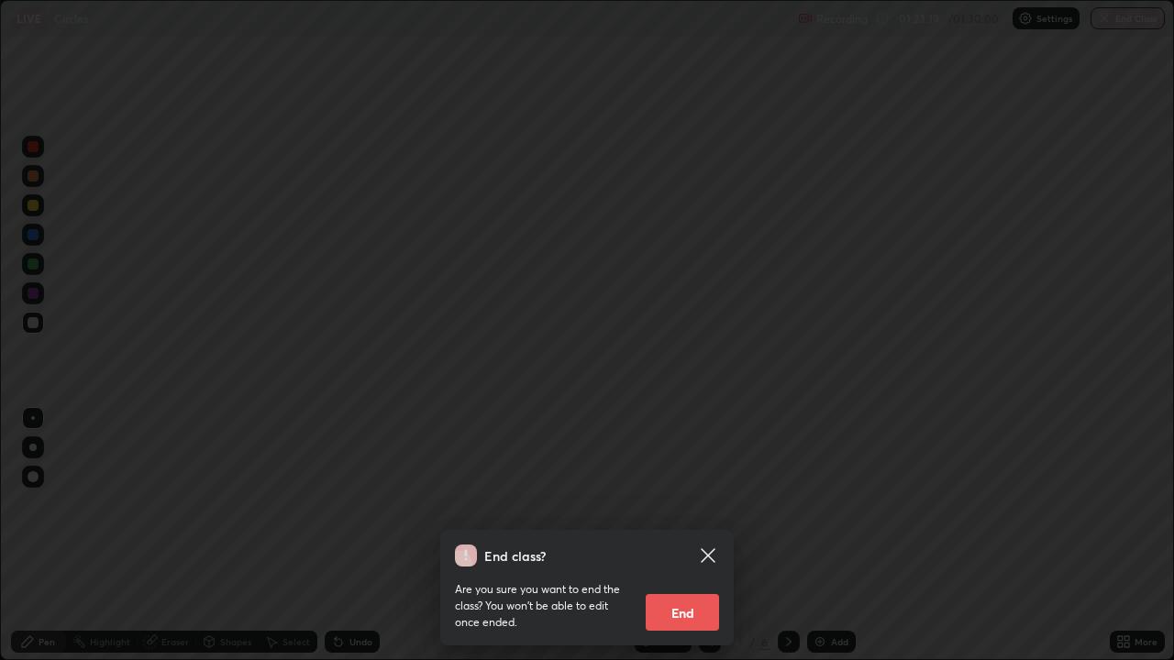
click at [675, 536] on button "End" at bounding box center [682, 612] width 73 height 37
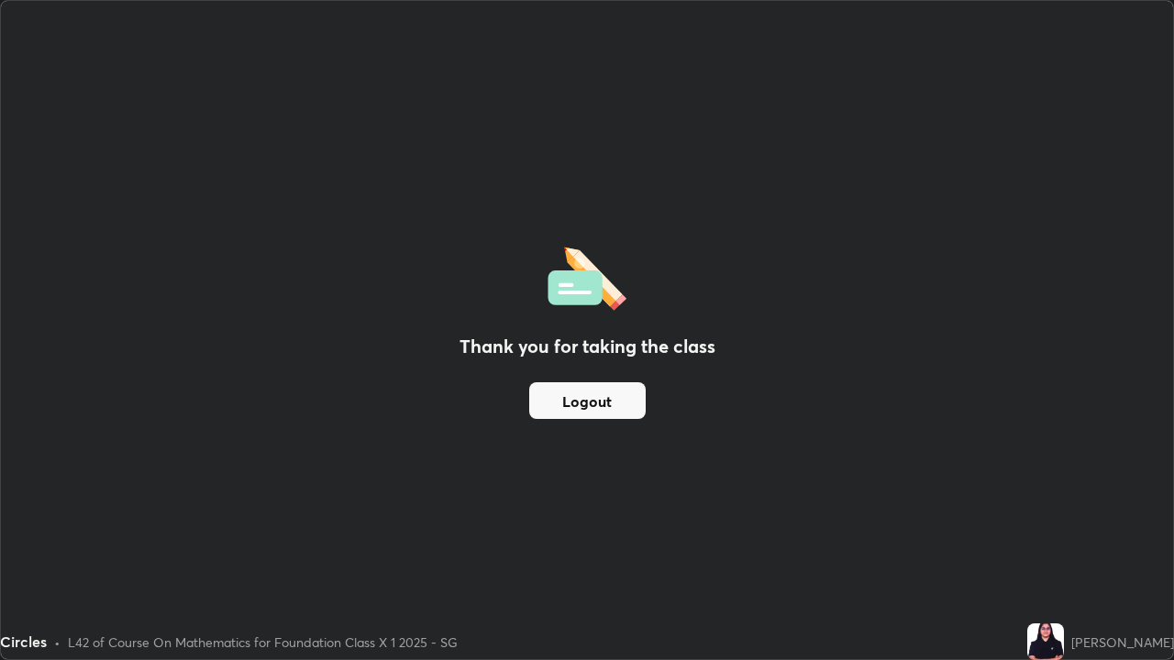
click at [597, 401] on button "Logout" at bounding box center [587, 400] width 116 height 37
